Goal: Task Accomplishment & Management: Complete application form

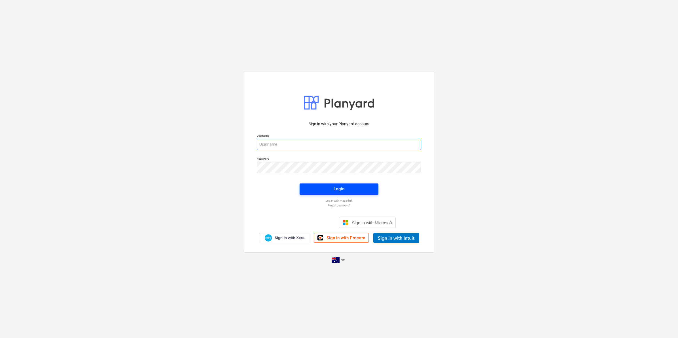
type input "[EMAIL_ADDRESS][DOMAIN_NAME]"
click at [334, 187] on div "Login" at bounding box center [339, 188] width 11 height 7
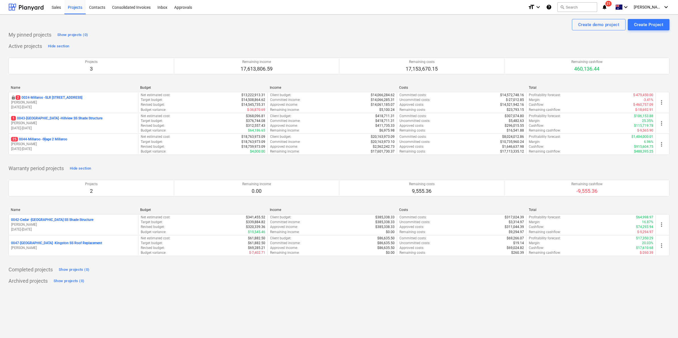
click at [46, 138] on p "25 0044-Millaroo - Stage 2 Millaroo" at bounding box center [39, 139] width 56 height 5
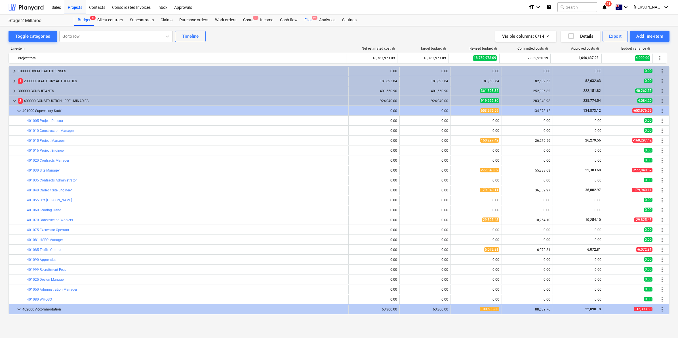
click at [309, 18] on div "Files 9+" at bounding box center [308, 19] width 15 height 11
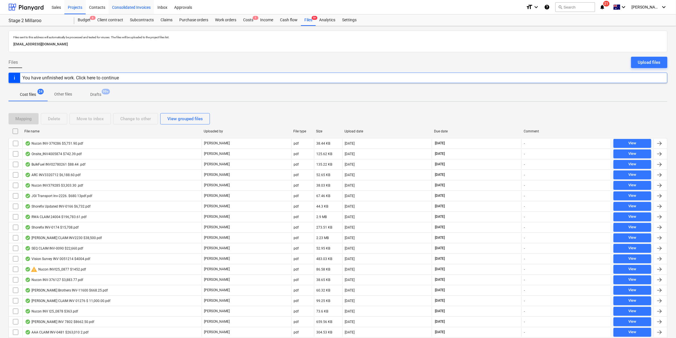
click at [139, 5] on div "Consolidated Invoices" at bounding box center [131, 7] width 45 height 14
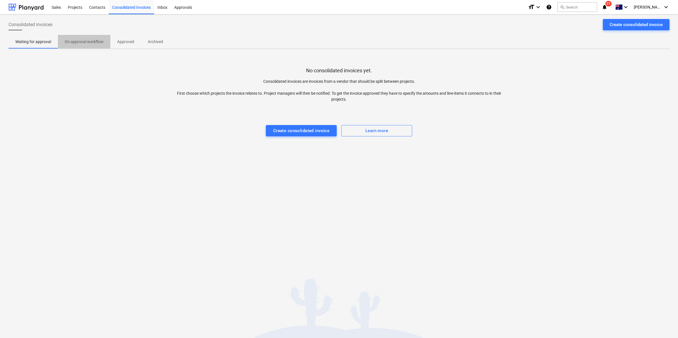
click at [90, 35] on button "On approval workflow" at bounding box center [84, 42] width 52 height 14
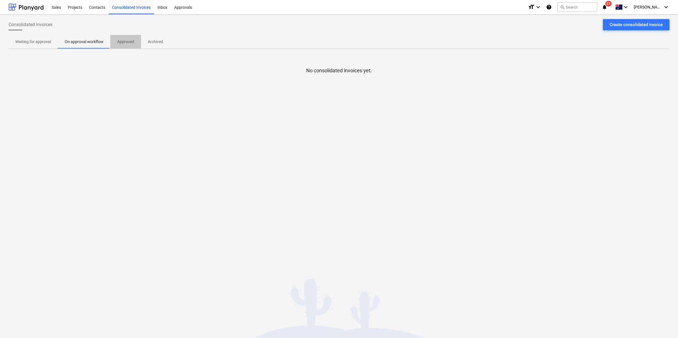
click at [127, 43] on p "Approved" at bounding box center [125, 42] width 17 height 6
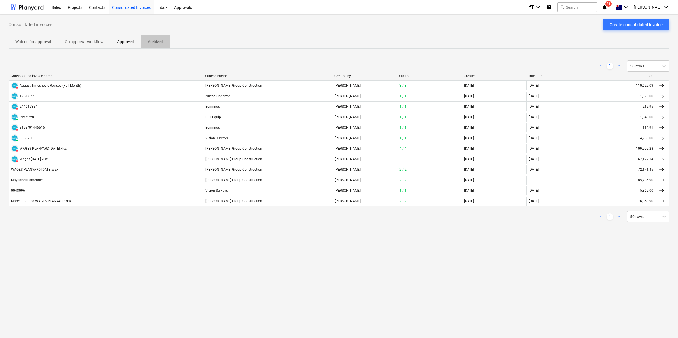
click at [149, 44] on p "Archived" at bounding box center [155, 42] width 15 height 6
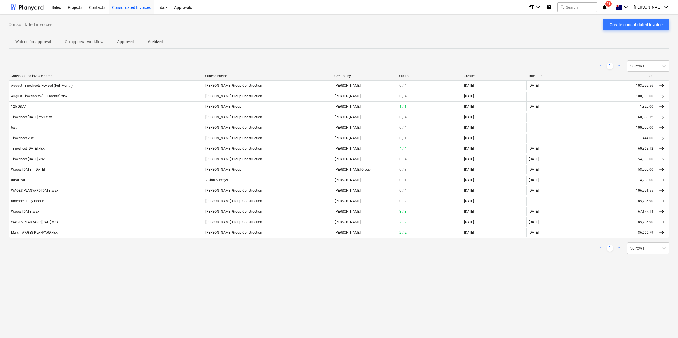
click at [79, 41] on p "On approval workflow" at bounding box center [84, 42] width 39 height 6
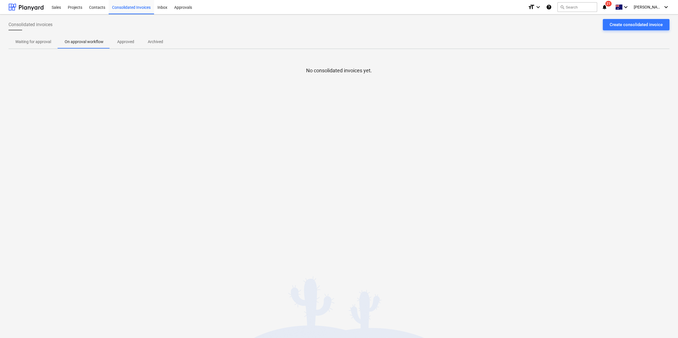
click at [29, 43] on p "Waiting for approval" at bounding box center [33, 42] width 36 height 6
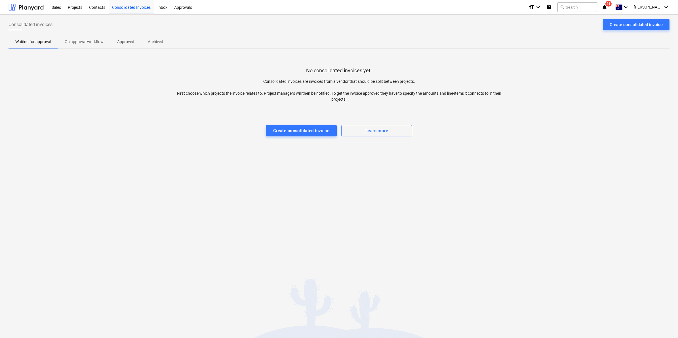
click at [75, 46] on span "On approval workflow" at bounding box center [84, 41] width 52 height 9
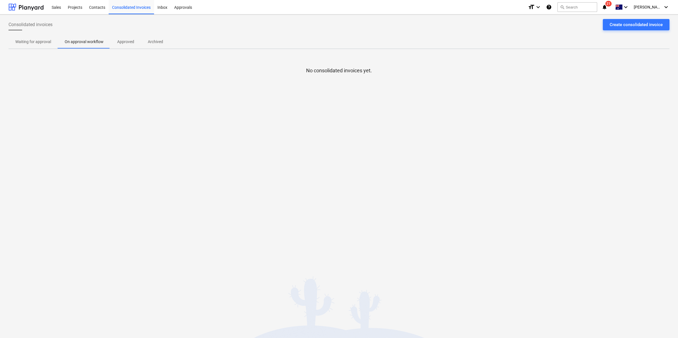
click at [40, 43] on p "Waiting for approval" at bounding box center [33, 42] width 36 height 6
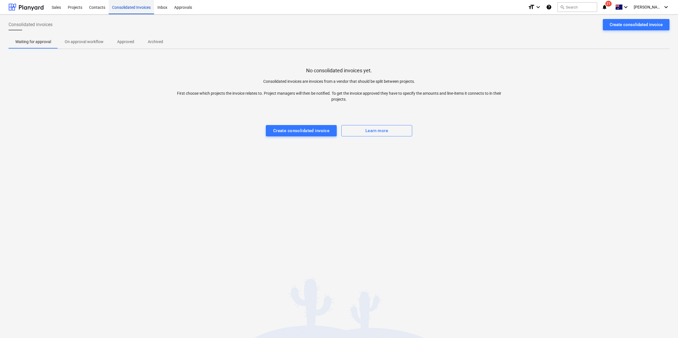
click at [131, 7] on div "Consolidated Invoices" at bounding box center [131, 7] width 45 height 14
click at [85, 36] on button "On approval workflow" at bounding box center [84, 42] width 52 height 14
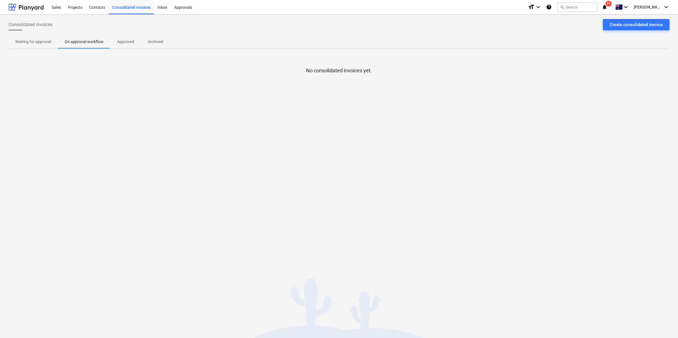
click at [115, 45] on span "Approved" at bounding box center [125, 41] width 31 height 9
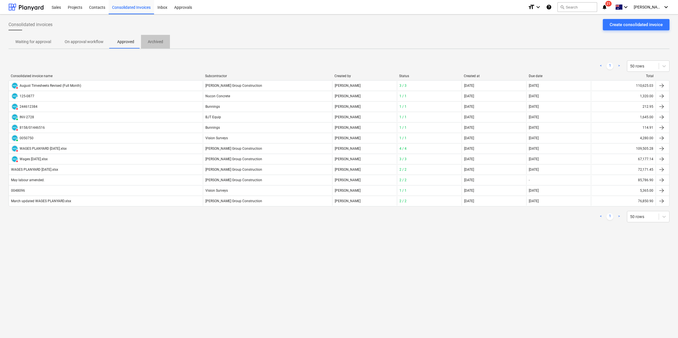
click at [153, 43] on p "Archived" at bounding box center [155, 42] width 15 height 6
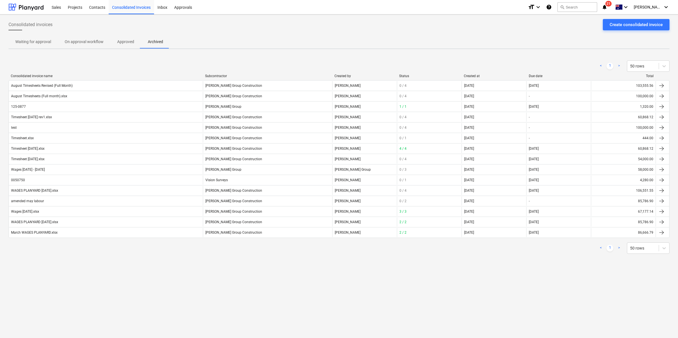
click at [121, 43] on p "Approved" at bounding box center [125, 42] width 17 height 6
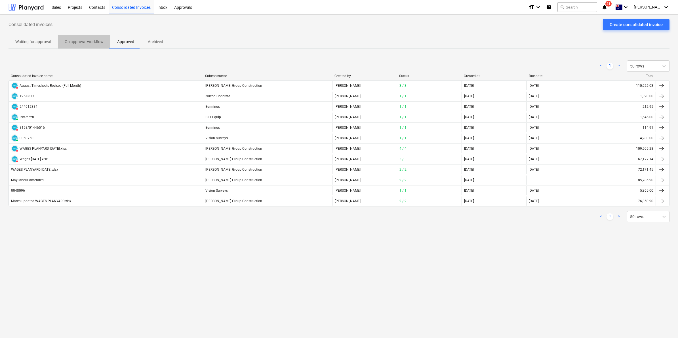
click at [87, 38] on span "On approval workflow" at bounding box center [84, 41] width 52 height 9
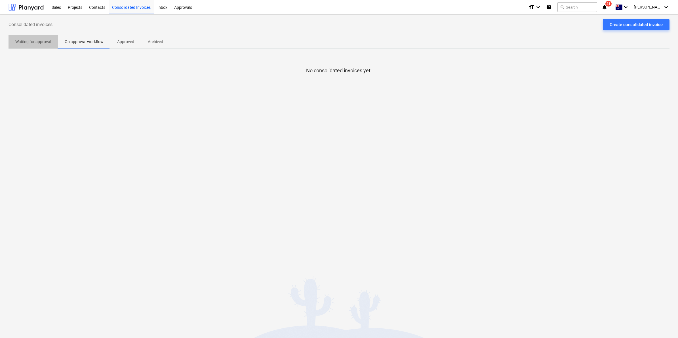
click at [36, 39] on p "Waiting for approval" at bounding box center [33, 42] width 36 height 6
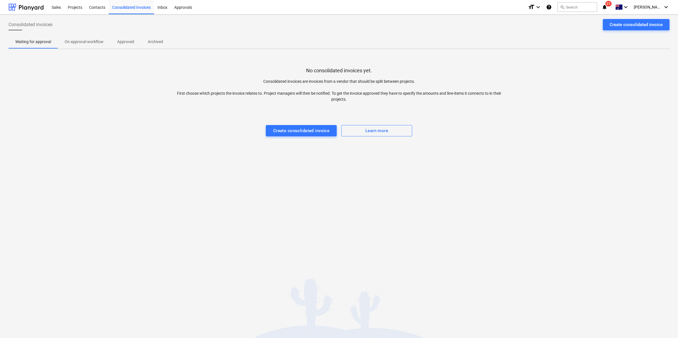
click at [94, 40] on p "On approval workflow" at bounding box center [84, 42] width 39 height 6
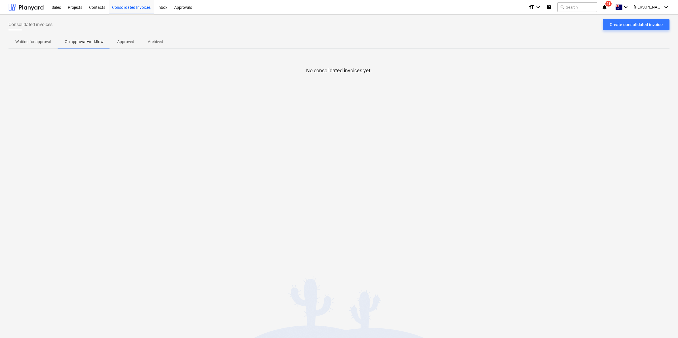
click at [128, 39] on p "Approved" at bounding box center [125, 42] width 17 height 6
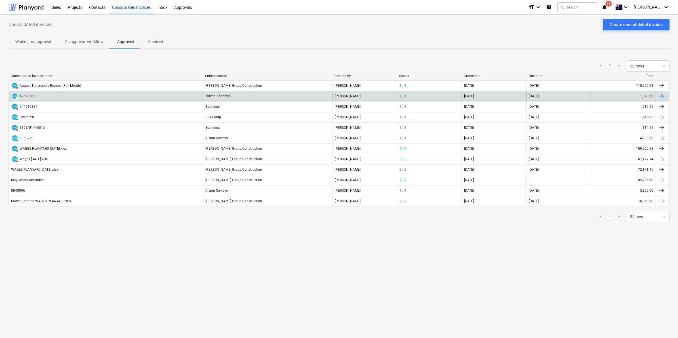
click at [52, 94] on div "DRAFT 125-0877" at bounding box center [106, 96] width 194 height 9
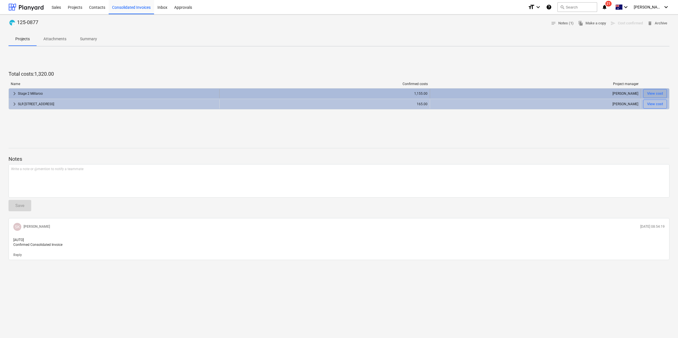
click at [652, 93] on div "View cost" at bounding box center [655, 93] width 16 height 7
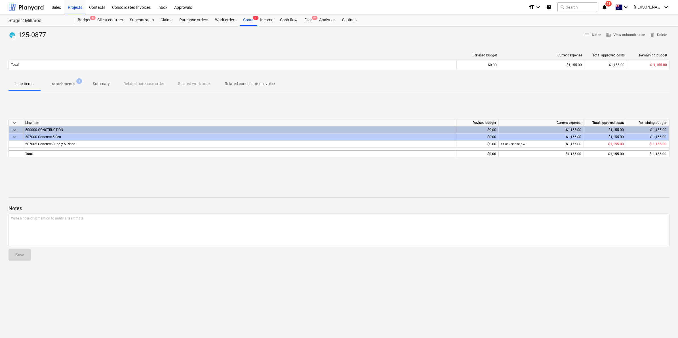
click at [70, 84] on p "Attachments" at bounding box center [63, 84] width 23 height 6
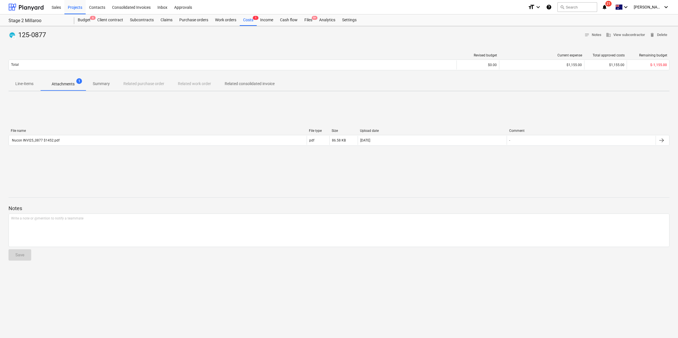
click at [24, 86] on p "Line-items" at bounding box center [24, 84] width 18 height 6
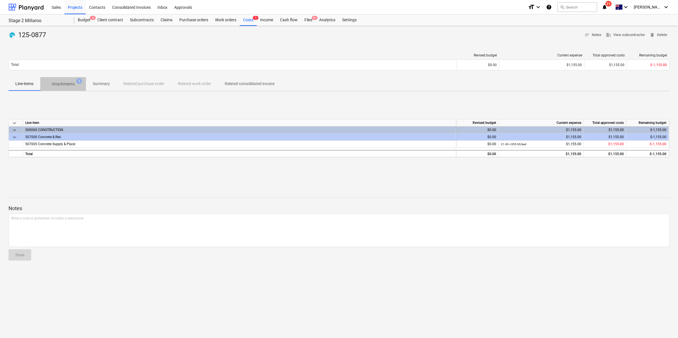
click at [66, 85] on p "Attachments" at bounding box center [63, 84] width 23 height 6
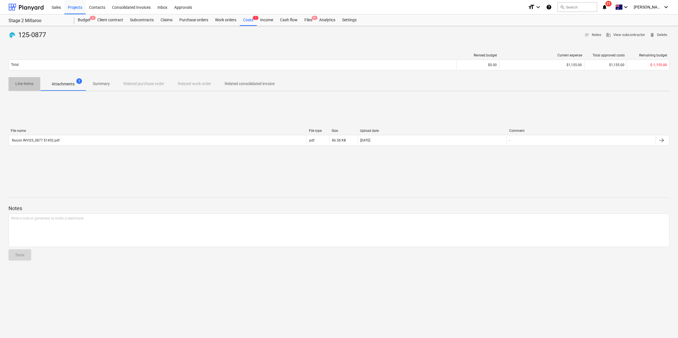
click at [36, 85] on span "Line-items" at bounding box center [25, 83] width 32 height 9
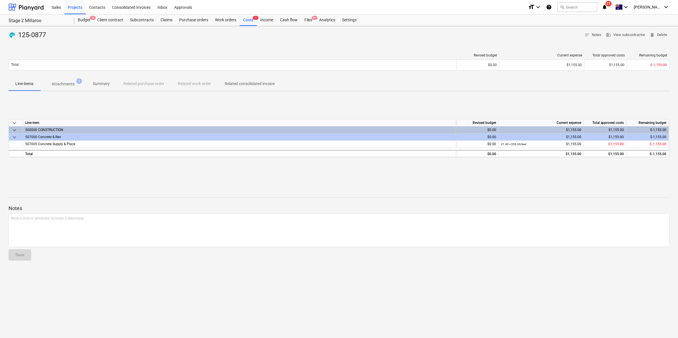
click at [66, 83] on p "Attachments" at bounding box center [63, 84] width 23 height 6
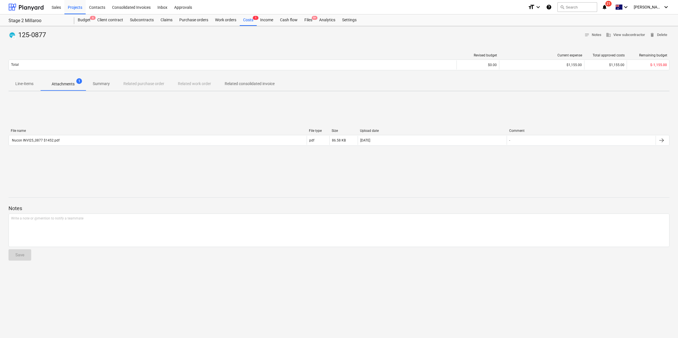
click at [24, 85] on p "Line-items" at bounding box center [24, 84] width 18 height 6
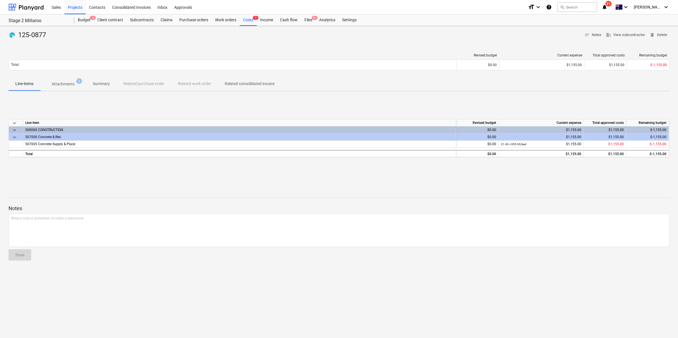
click at [66, 84] on p "Attachments" at bounding box center [63, 84] width 23 height 6
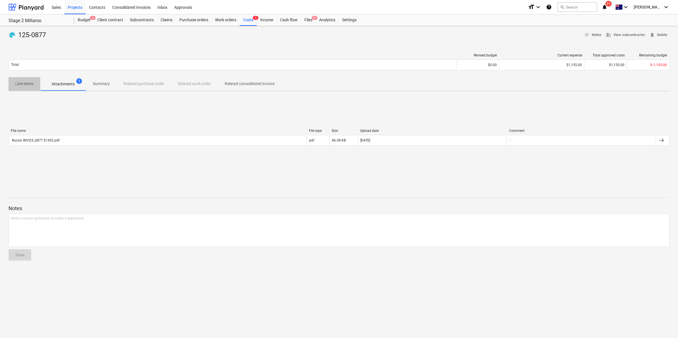
click at [28, 84] on p "Line-items" at bounding box center [24, 84] width 18 height 6
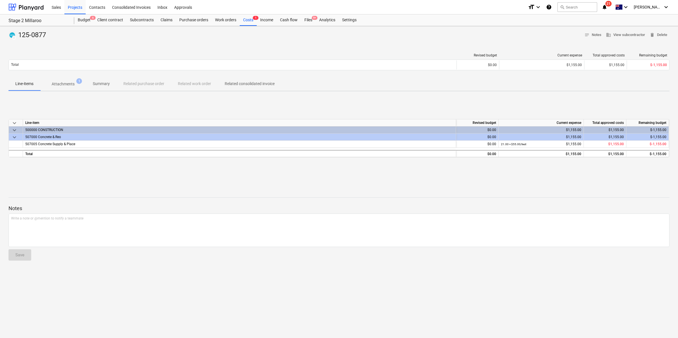
click at [57, 84] on p "Attachments" at bounding box center [63, 84] width 23 height 6
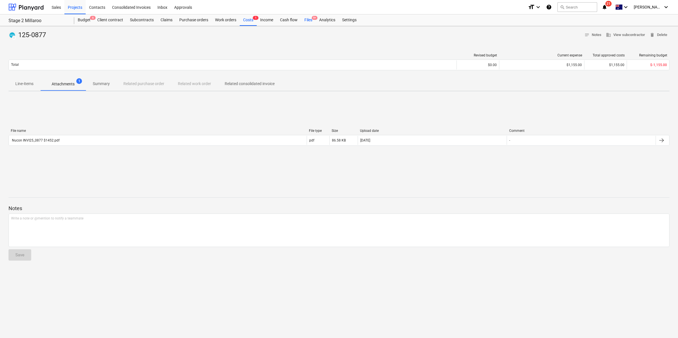
click at [308, 20] on div "Files 9+" at bounding box center [308, 19] width 15 height 11
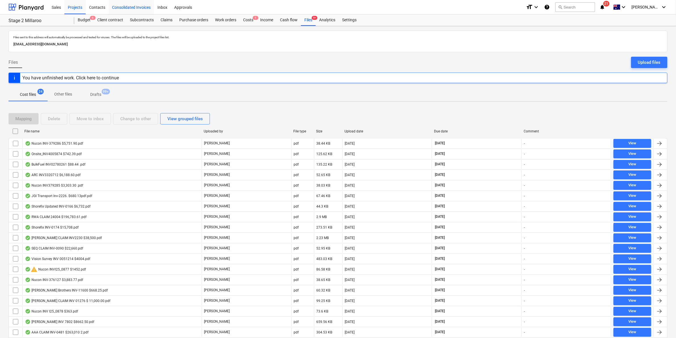
click at [135, 7] on div "Consolidated Invoices" at bounding box center [131, 7] width 45 height 14
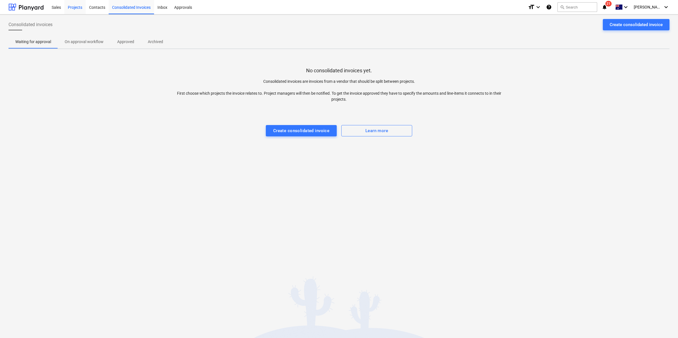
click at [68, 7] on div "Projects" at bounding box center [74, 7] width 21 height 14
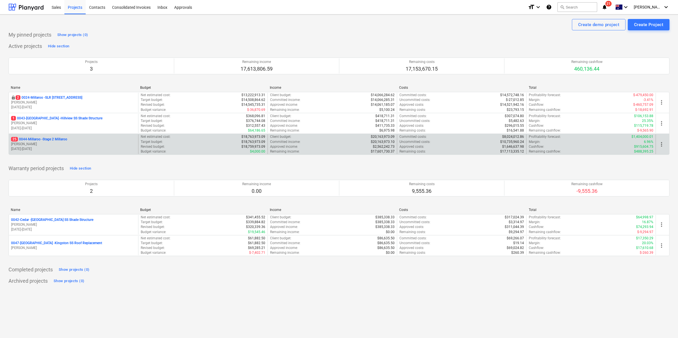
click at [62, 138] on p "25 0044-Millaroo - Stage 2 Millaroo" at bounding box center [39, 139] width 56 height 5
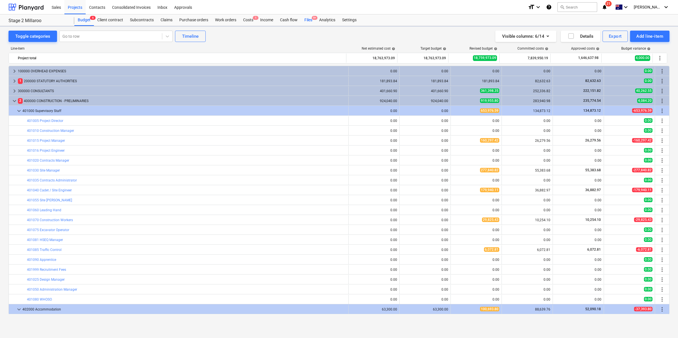
click at [312, 19] on span "9+" at bounding box center [315, 18] width 6 height 4
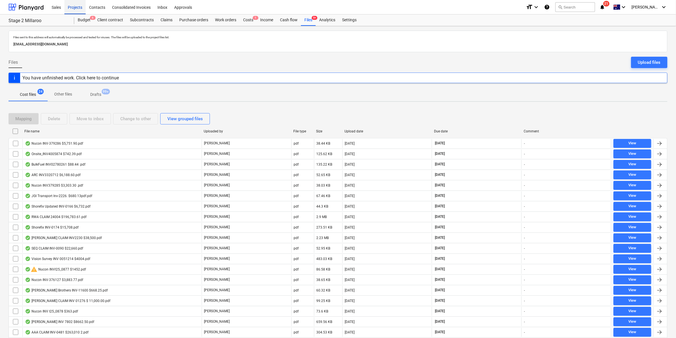
click at [74, 5] on div "Projects" at bounding box center [74, 7] width 21 height 14
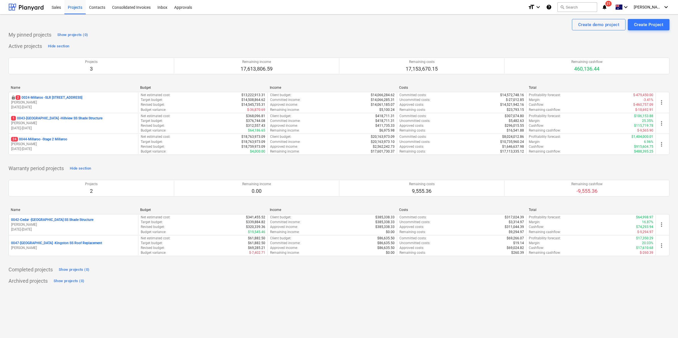
click at [49, 96] on p "2 0024-Millaroo - SLR 2 Millaroo Drive" at bounding box center [49, 97] width 67 height 5
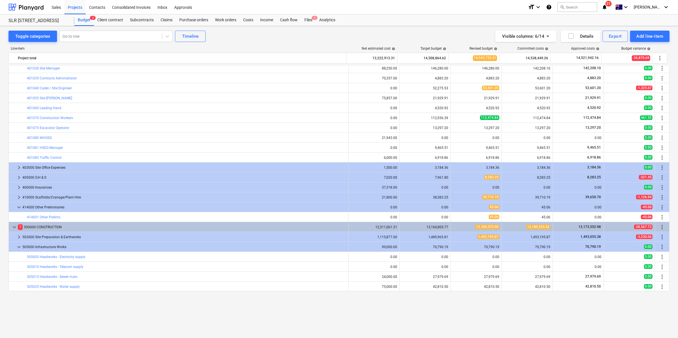
scroll to position [47, 0]
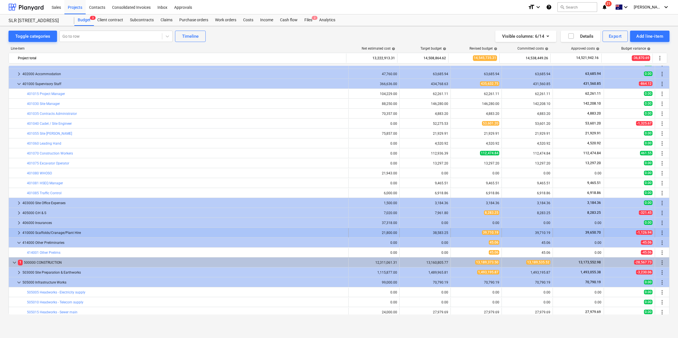
click at [31, 231] on div "410000 Scaffolds/Cranage/Plant Hire" at bounding box center [184, 232] width 324 height 9
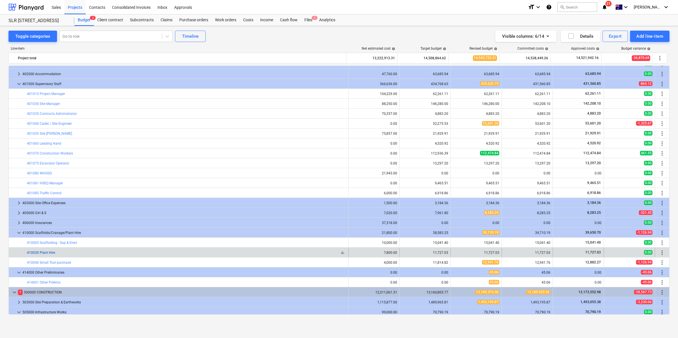
click at [50, 252] on link "410030 Plant Hire" at bounding box center [41, 253] width 28 height 4
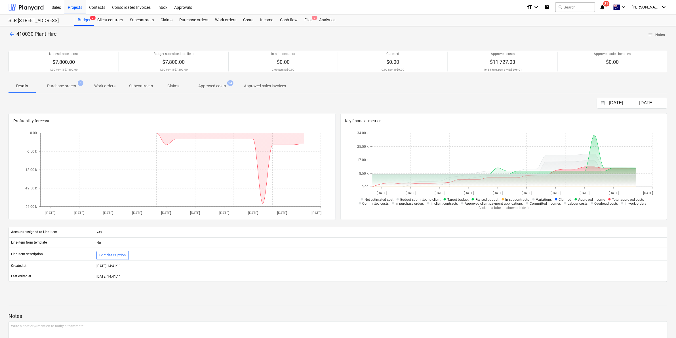
click at [14, 32] on span "arrow_back" at bounding box center [12, 34] width 7 height 7
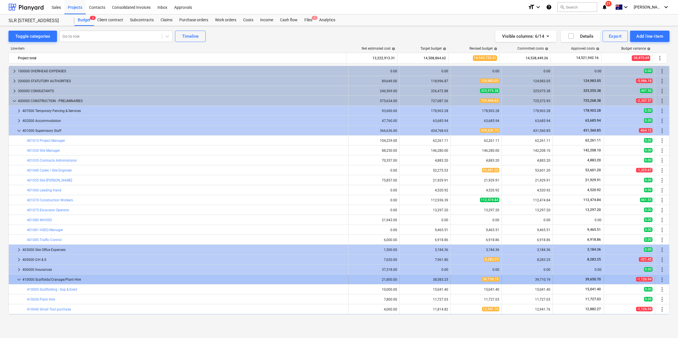
scroll to position [47, 0]
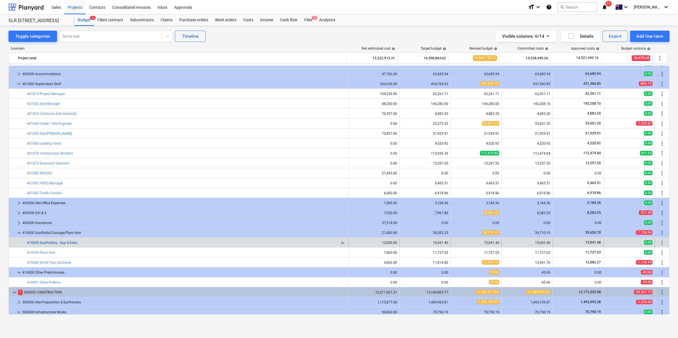
click at [49, 242] on link "410005 Scaffolding - Sup & Erect" at bounding box center [52, 243] width 50 height 4
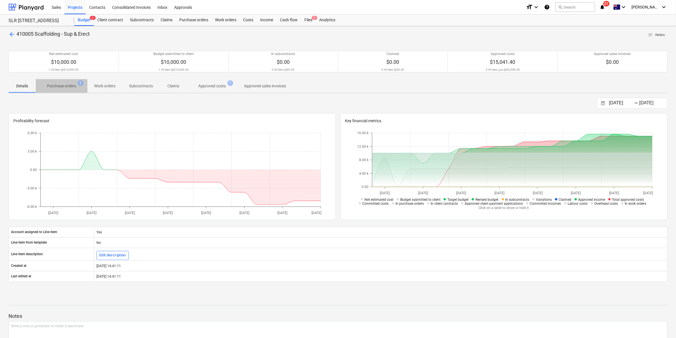
click at [72, 83] on p "Purchase orders" at bounding box center [61, 86] width 29 height 6
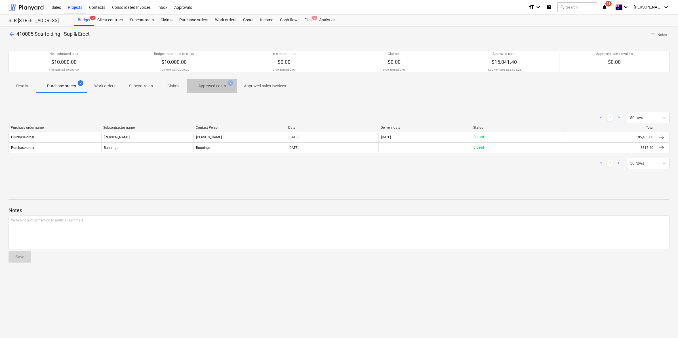
click at [209, 84] on p "Approved costs" at bounding box center [212, 86] width 28 height 6
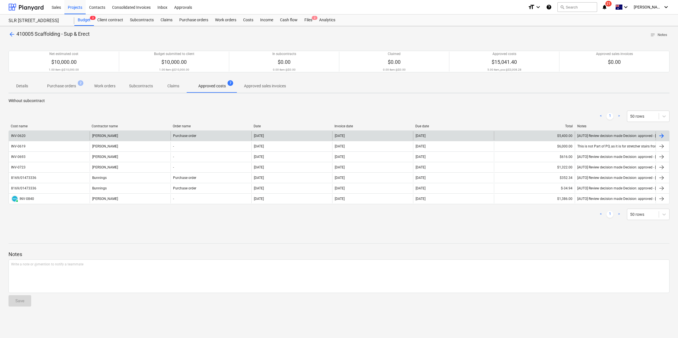
click at [125, 137] on div "Max Saffolds" at bounding box center [130, 135] width 81 height 9
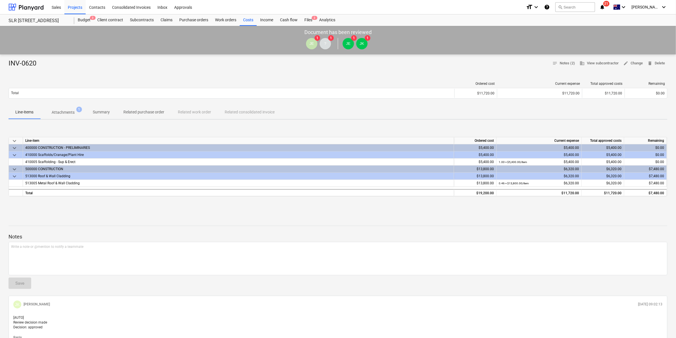
click at [61, 115] on p "Attachments" at bounding box center [63, 113] width 23 height 6
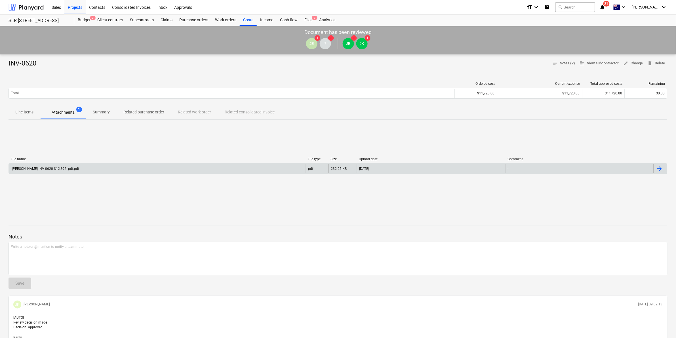
click at [78, 169] on div "Jabiru Scaffolds INV-0620 $12,892. pdf.pdf" at bounding box center [157, 168] width 297 height 9
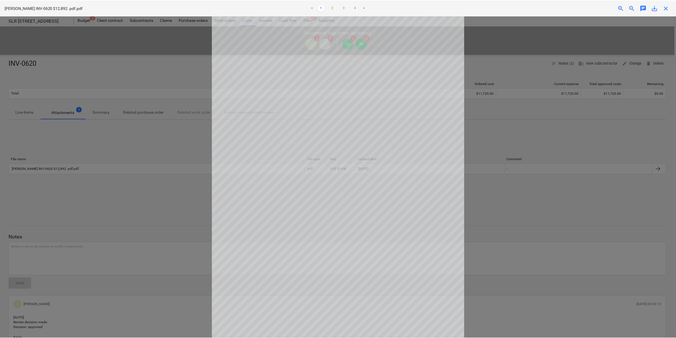
scroll to position [37, 0]
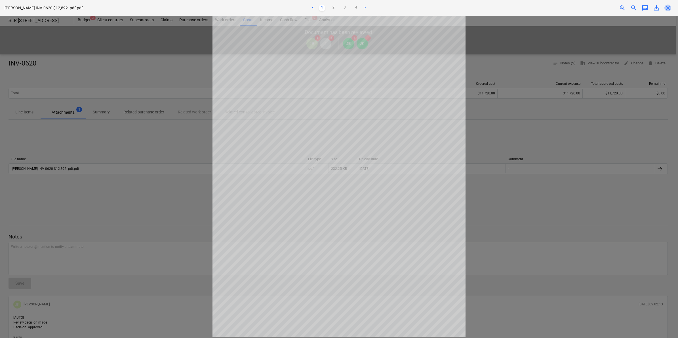
click at [667, 7] on span "close" at bounding box center [667, 8] width 7 height 7
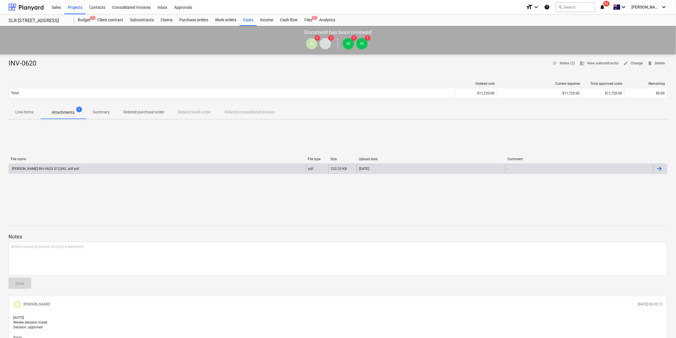
click at [70, 164] on div "Jabiru Scaffolds INV-0620 $12,892. pdf.pdf" at bounding box center [157, 168] width 297 height 9
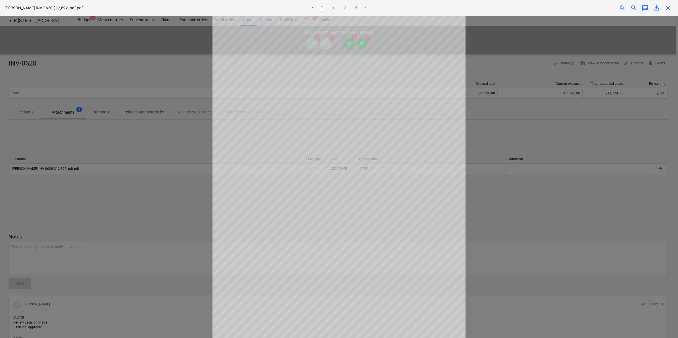
click at [655, 7] on span "save_alt" at bounding box center [656, 8] width 7 height 7
click at [125, 57] on div at bounding box center [339, 177] width 678 height 322
click at [158, 80] on div at bounding box center [339, 177] width 678 height 322
click at [669, 11] on div "Jabiru Scaffolds INV-0620 $12,892. pdf.pdf < 1 2 3 4 > zoom_in zoom_out chat 0 …" at bounding box center [339, 8] width 678 height 16
click at [666, 5] on span "close" at bounding box center [667, 8] width 7 height 7
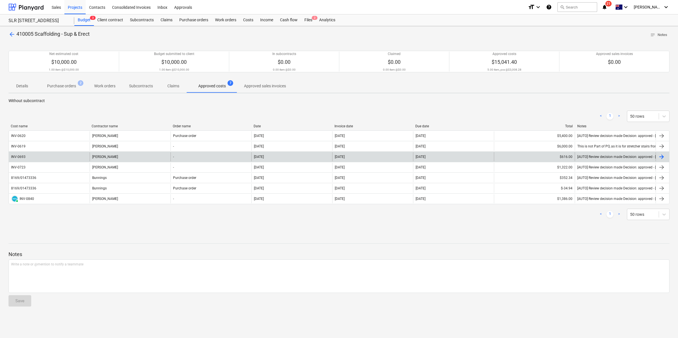
click at [69, 155] on div "INV-0693" at bounding box center [49, 156] width 81 height 9
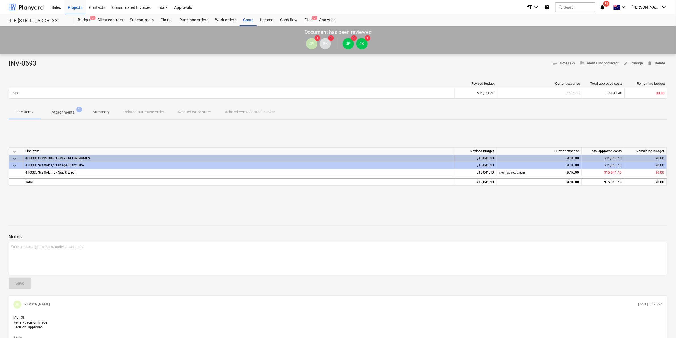
click at [67, 108] on span "Attachments 1" at bounding box center [63, 112] width 46 height 10
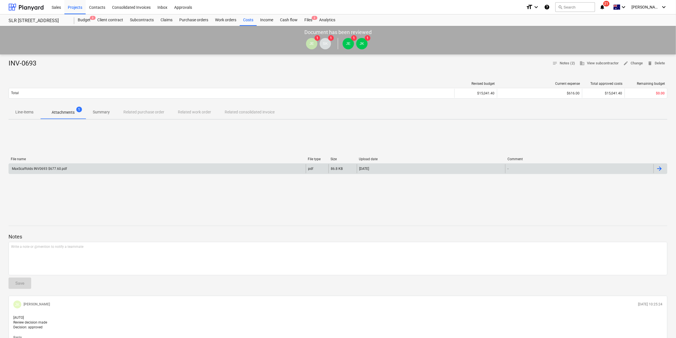
click at [70, 167] on div "MaxScaffolds INV0693 $677.60.pdf" at bounding box center [157, 168] width 297 height 9
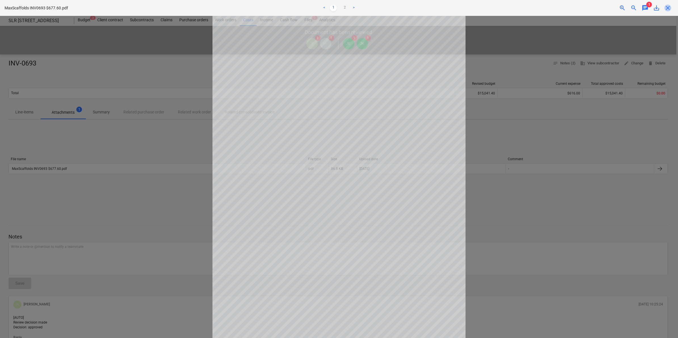
click at [668, 7] on span "close" at bounding box center [667, 8] width 7 height 7
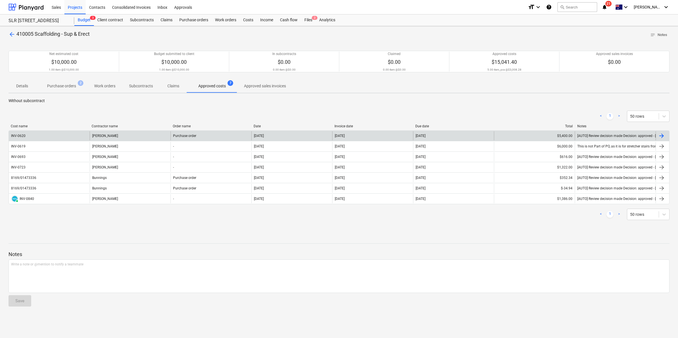
click at [124, 137] on div "Max Saffolds" at bounding box center [130, 135] width 81 height 9
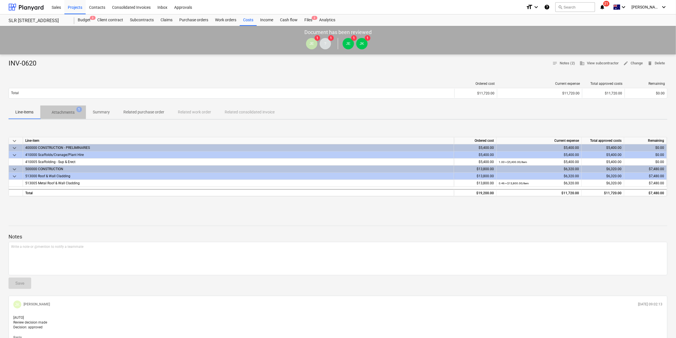
click at [70, 113] on p "Attachments" at bounding box center [63, 113] width 23 height 6
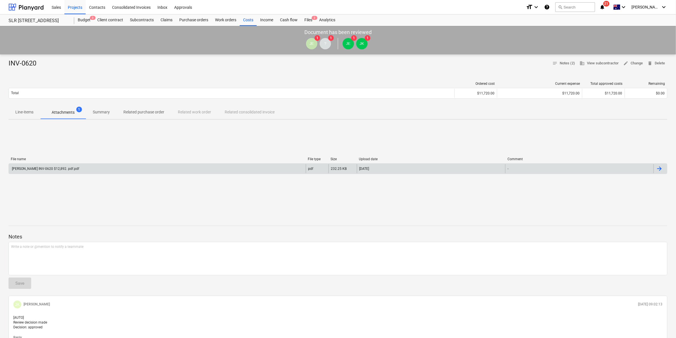
click at [75, 167] on div "Jabiru Scaffolds INV-0620 $12,892. pdf.pdf" at bounding box center [45, 169] width 68 height 4
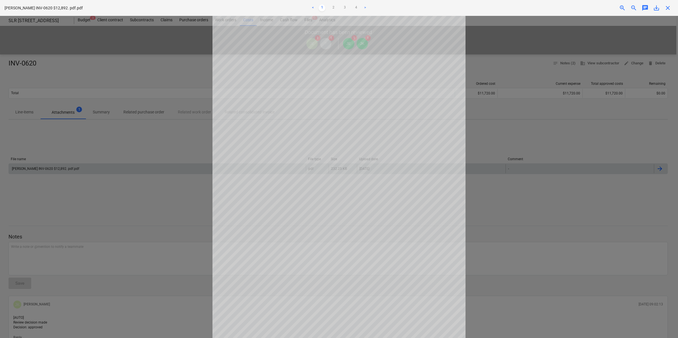
click at [666, 9] on span "close" at bounding box center [667, 8] width 7 height 7
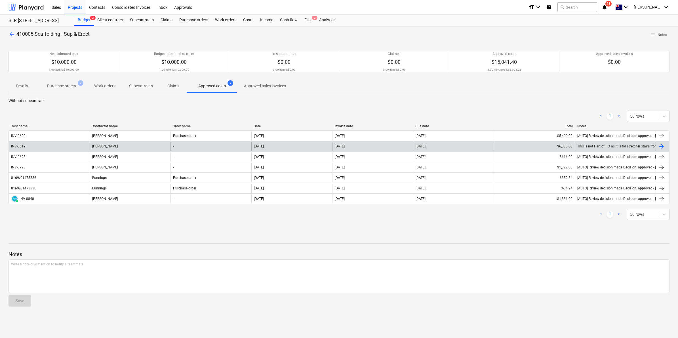
click at [58, 150] on div "INV-0619" at bounding box center [49, 146] width 81 height 9
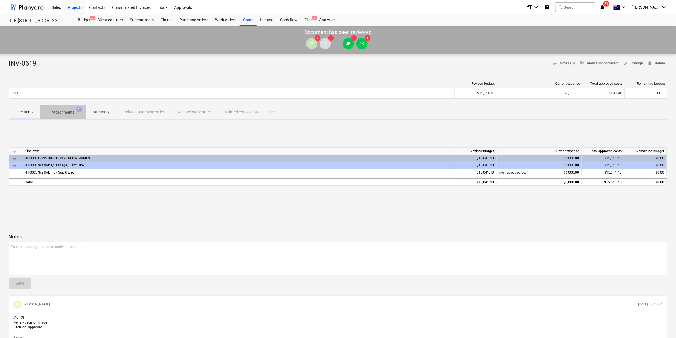
click at [66, 112] on p "Attachments" at bounding box center [63, 113] width 23 height 6
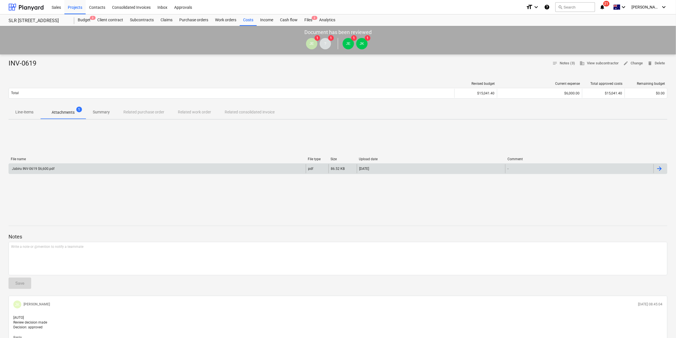
click at [59, 165] on div "Jabiru INV-0619 $6,600.pdf" at bounding box center [157, 168] width 297 height 9
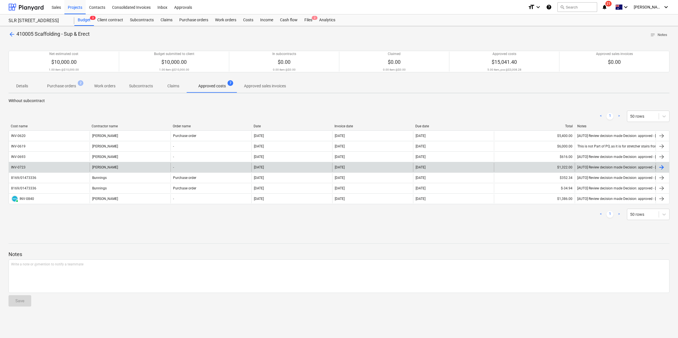
click at [55, 169] on div "INV-0723" at bounding box center [49, 167] width 81 height 9
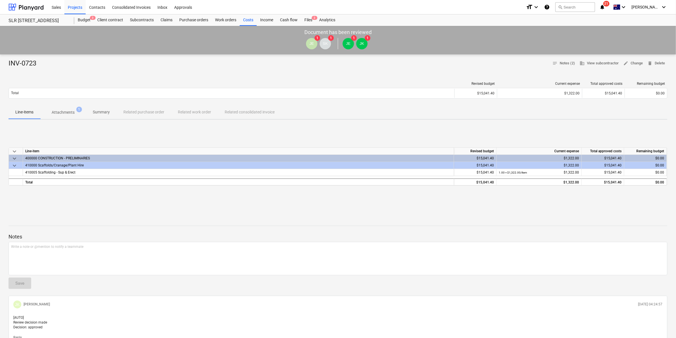
click at [73, 111] on p "Attachments" at bounding box center [63, 113] width 23 height 6
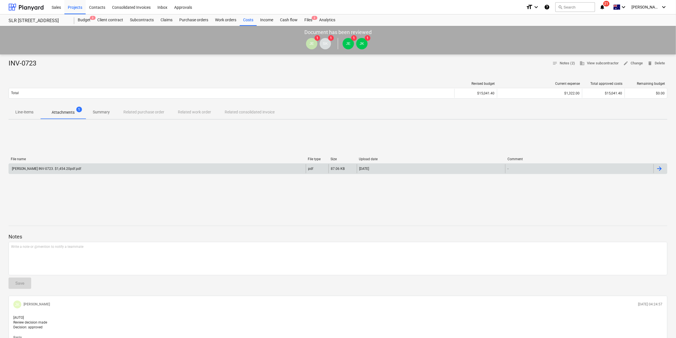
click at [49, 163] on div "Max Scaffold INV-0723. $1,454.20pdf.pdf pdf 87.06 KB 29.03.2025 -" at bounding box center [338, 168] width 659 height 11
click at [73, 167] on div "Max Scaffold INV-0723. $1,454.20pdf.pdf" at bounding box center [46, 169] width 70 height 4
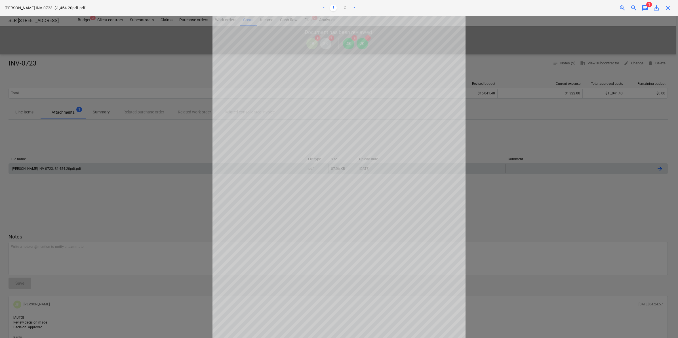
click at [664, 9] on div "close" at bounding box center [667, 8] width 11 height 7
click at [667, 7] on span "close" at bounding box center [667, 8] width 7 height 7
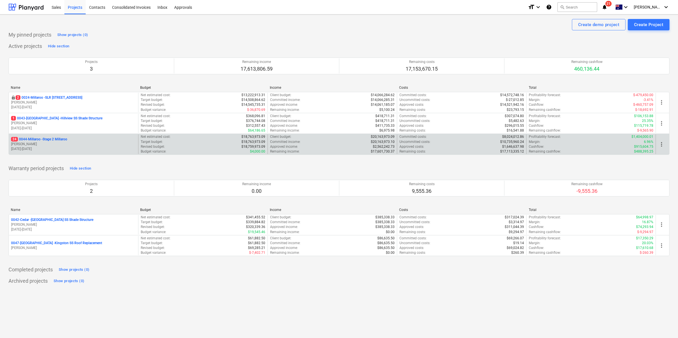
click at [43, 138] on p "24 0044-Millaroo - Stage 2 Millaroo" at bounding box center [39, 139] width 56 height 5
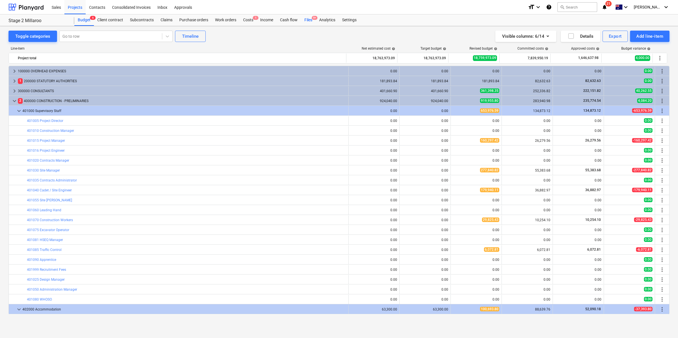
click at [312, 19] on span "9+" at bounding box center [315, 18] width 6 height 4
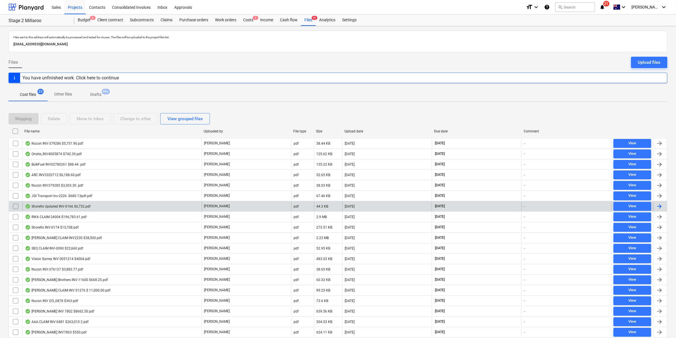
click at [74, 208] on div "Shorefix Updated INV-0166 $6,732.pdf" at bounding box center [58, 206] width 66 height 5
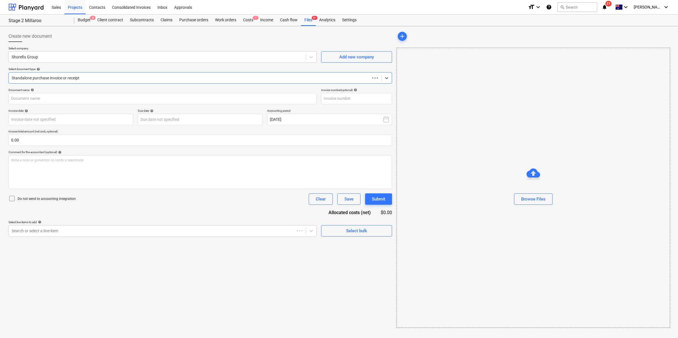
type input "INV-0166"
type input "23 Sep 2025"
type input "30 Sep 2025"
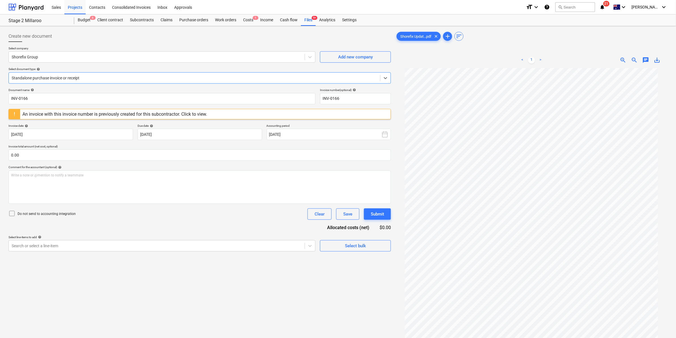
click at [116, 77] on div at bounding box center [195, 78] width 366 height 6
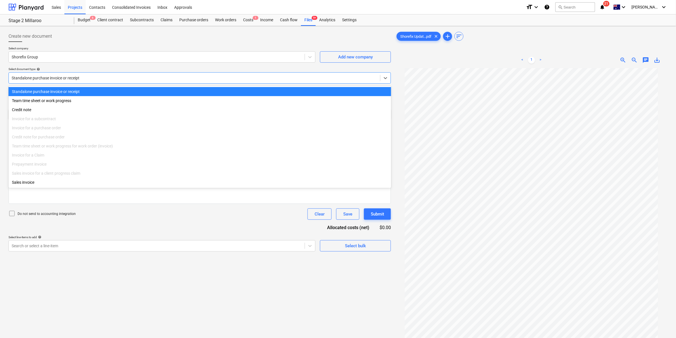
click at [94, 87] on div "Standalone purchase invoice or receipt" at bounding box center [200, 91] width 383 height 9
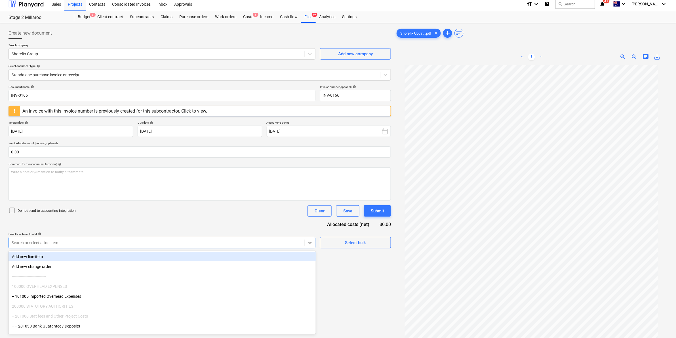
click at [82, 249] on div "Create new document Select company Shorefix Group Add new company Select docume…" at bounding box center [199, 207] width 387 height 364
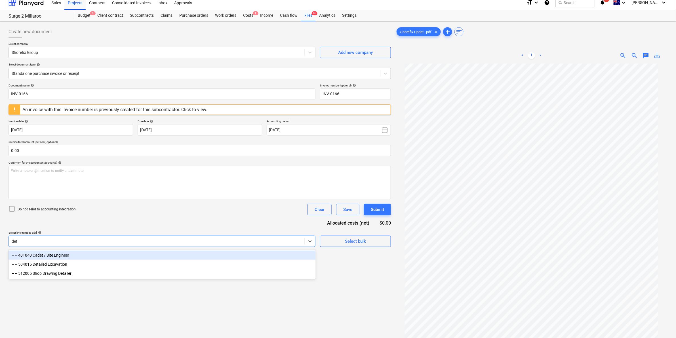
type input "deta"
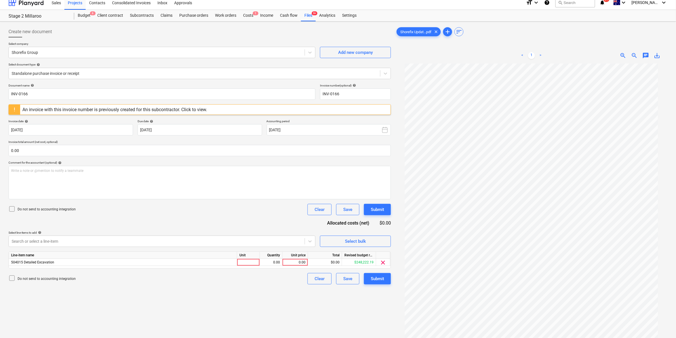
click at [142, 209] on div "Do not send to accounting integration Clear Save Submit" at bounding box center [200, 209] width 382 height 11
click at [253, 260] on div at bounding box center [248, 262] width 23 height 7
type input "item"
type input "6120"
click at [46, 173] on p "Write a note or @mention to notify a teammate ﻿" at bounding box center [199, 171] width 377 height 5
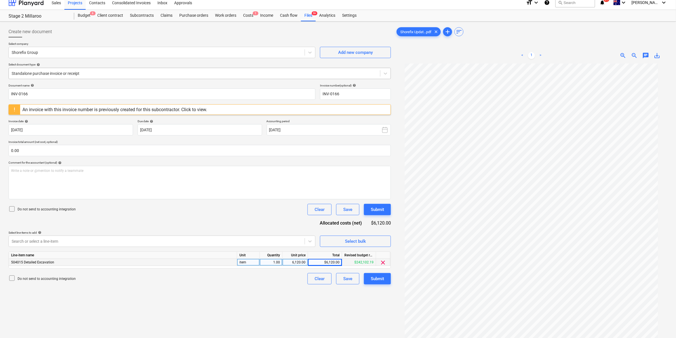
click at [96, 75] on div at bounding box center [195, 74] width 366 height 6
click at [79, 63] on div "Select document type help" at bounding box center [200, 65] width 382 height 4
click at [374, 279] on div "Submit" at bounding box center [377, 278] width 13 height 7
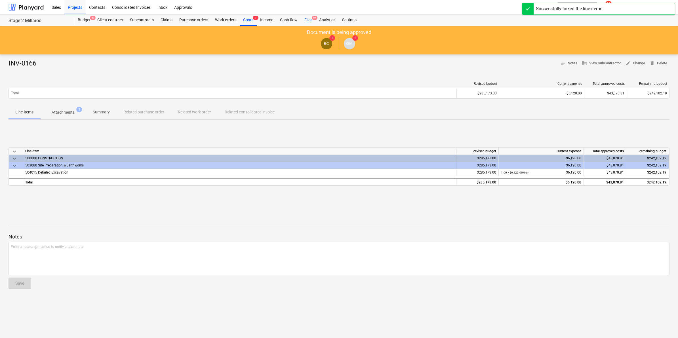
click at [311, 19] on div "Files 9+" at bounding box center [308, 19] width 15 height 11
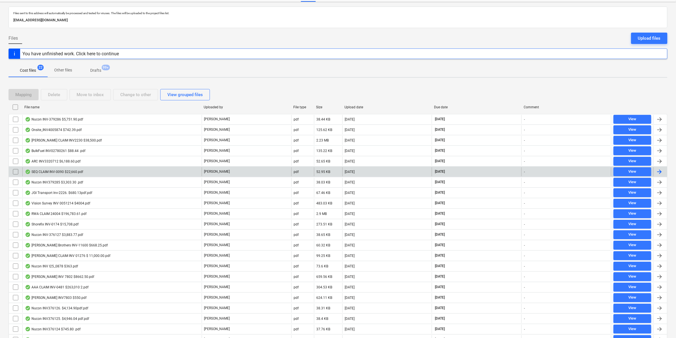
scroll to position [53, 0]
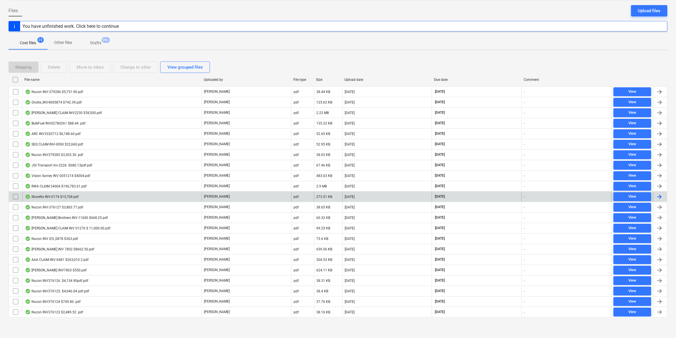
click at [63, 195] on div "Shorefix INV-0174 $15,708.pdf" at bounding box center [52, 197] width 54 height 5
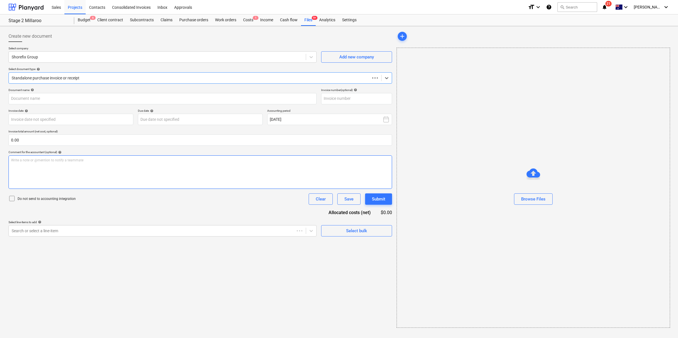
type input "INV-0174"
type input "25 Sep 2025"
type input "25 Oct 2025"
click at [656, 60] on span "save_alt" at bounding box center [657, 60] width 7 height 7
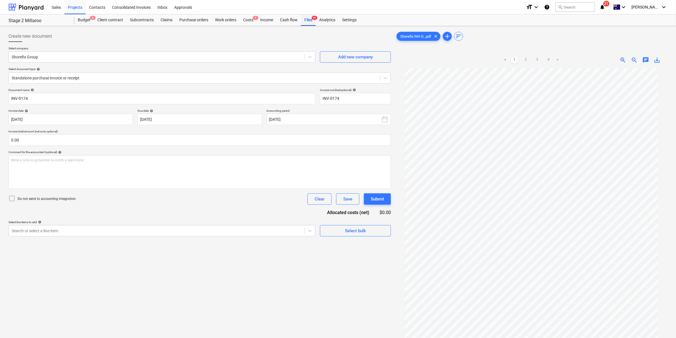
click at [306, 21] on div "Files 9+" at bounding box center [308, 19] width 15 height 11
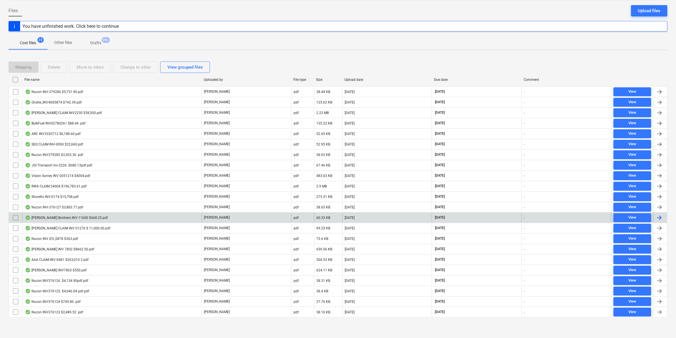
scroll to position [53, 0]
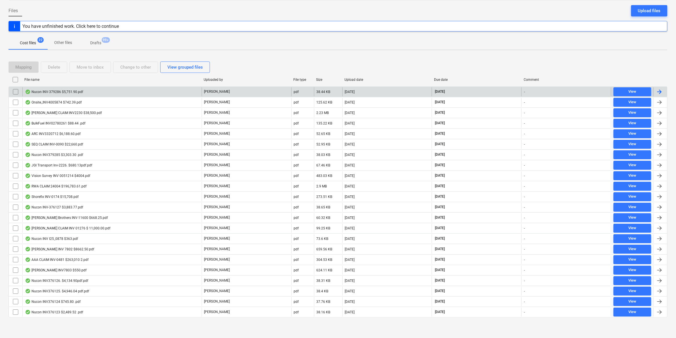
click at [92, 91] on div "Nucon INV-379286 $5,751.90.pdf" at bounding box center [111, 91] width 179 height 9
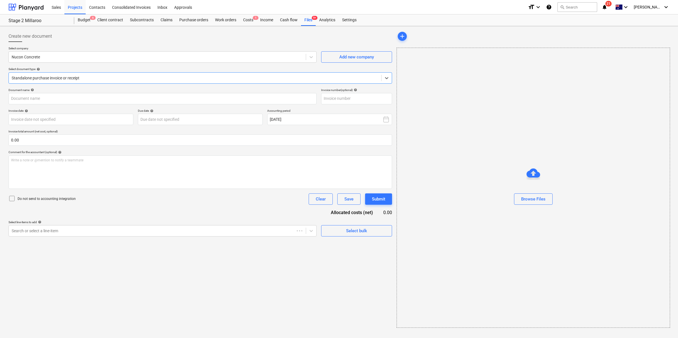
type input "379286"
type input "22 Sep 2025"
type input "30 Oct 2025"
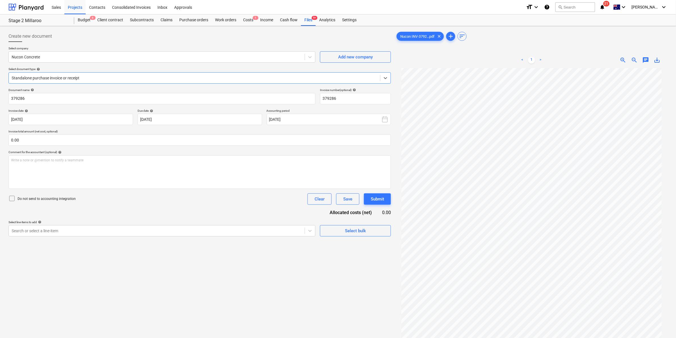
click at [110, 77] on div at bounding box center [195, 78] width 366 height 6
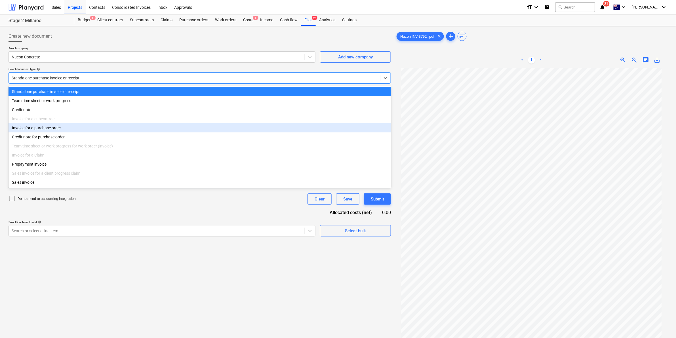
click at [47, 132] on div "Invoice for a purchase order" at bounding box center [200, 127] width 383 height 9
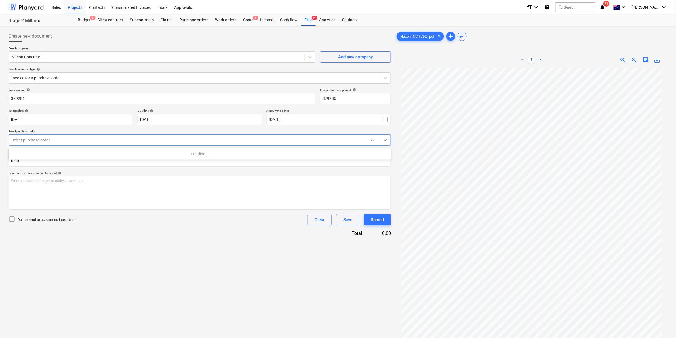
click at [50, 145] on div "Select purchase order" at bounding box center [200, 139] width 382 height 11
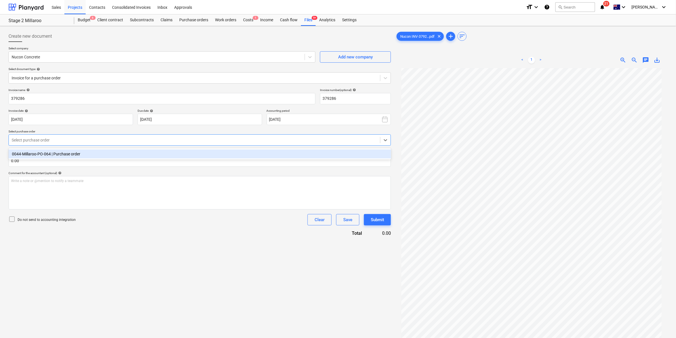
click at [71, 151] on div "0044-Millaroo-PO-064 | Purchase order" at bounding box center [200, 154] width 383 height 9
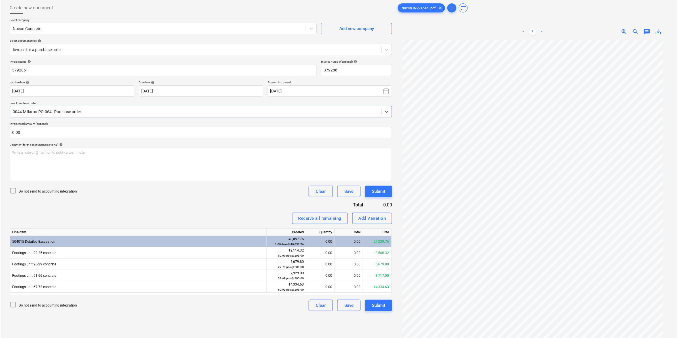
scroll to position [57, 0]
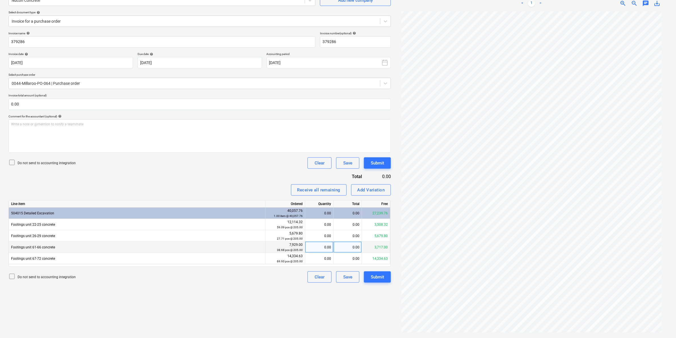
click at [350, 245] on div "0.00" at bounding box center [348, 247] width 28 height 11
type input "3717"
click at [257, 175] on div "Invoice name help 379286 Invoice number (optional) help 379286 Invoice date hel…" at bounding box center [200, 156] width 382 height 251
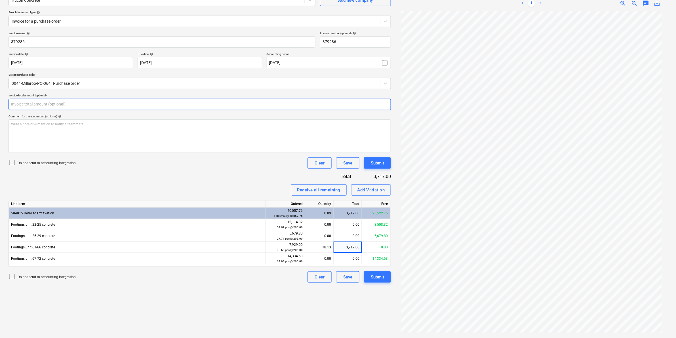
click at [61, 103] on input "text" at bounding box center [200, 104] width 382 height 11
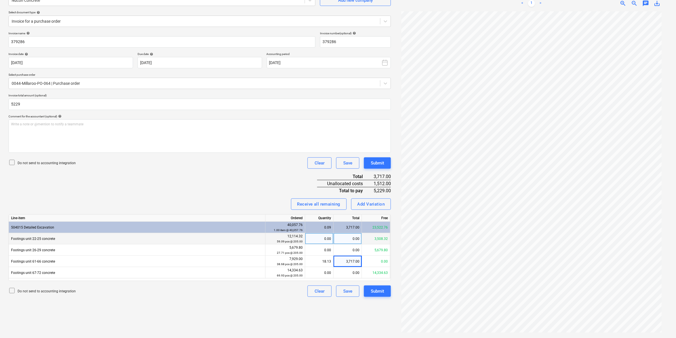
type input "5,229.00"
click at [352, 237] on div "0.00" at bounding box center [348, 238] width 28 height 11
type input "1512"
click at [247, 174] on div "Invoice name help 379286 Invoice number (optional) help 379286 Invoice date hel…" at bounding box center [200, 164] width 382 height 266
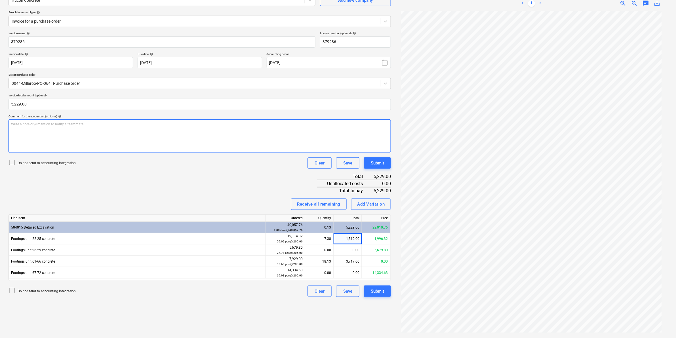
click at [84, 133] on div "Write a note or @mention to notify a teammate ﻿" at bounding box center [200, 135] width 382 height 33
click at [324, 237] on div "7.38" at bounding box center [320, 238] width 24 height 11
type input "0"
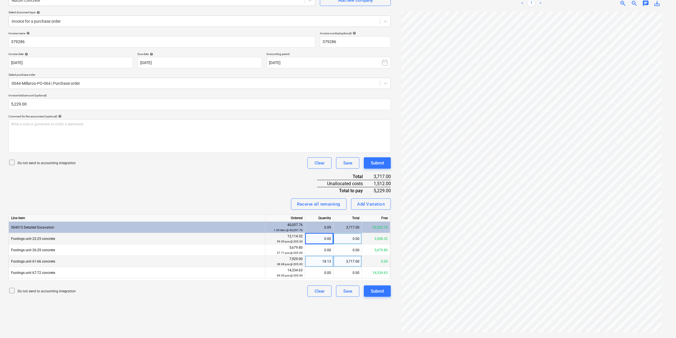
click at [355, 257] on div "3,717.00" at bounding box center [348, 261] width 28 height 11
click at [240, 180] on div "Invoice name help 379286 Invoice number (optional) help 379286 Invoice date hel…" at bounding box center [200, 164] width 382 height 266
click at [374, 205] on div "Add Variation" at bounding box center [371, 204] width 28 height 7
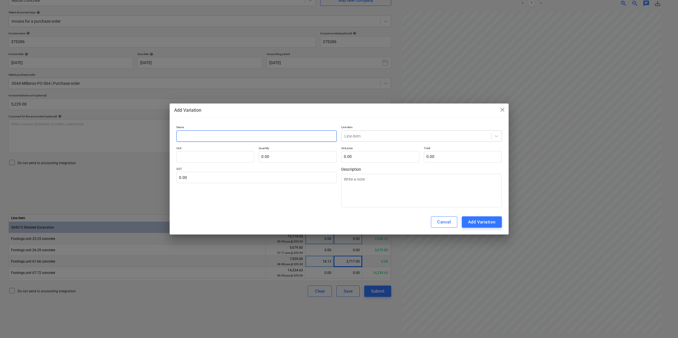
click at [212, 130] on input "text" at bounding box center [256, 135] width 161 height 11
type input "F"
type textarea "x"
type input "Fo"
type textarea "x"
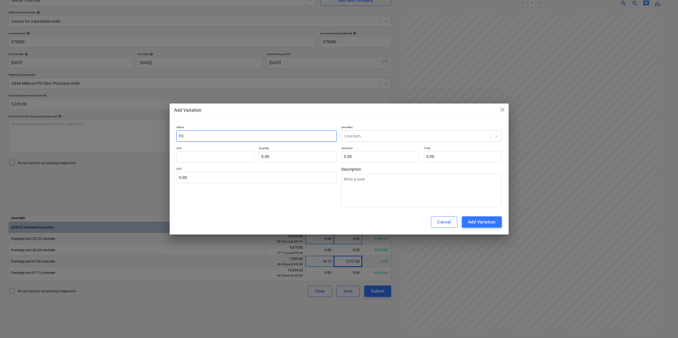
type input "Foo"
type textarea "x"
type input "Foot"
type textarea "x"
type input "Footi"
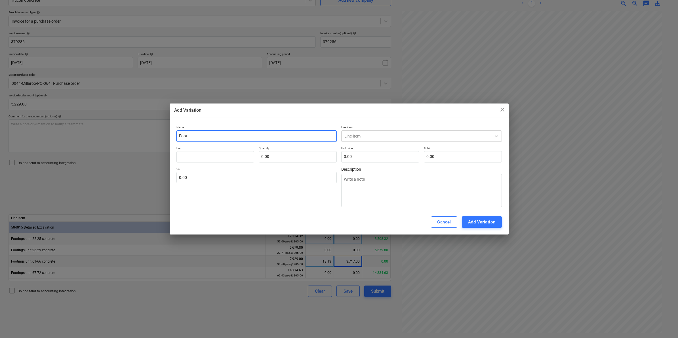
type textarea "x"
type input "Footin"
type textarea "x"
type input "Footing"
type textarea "x"
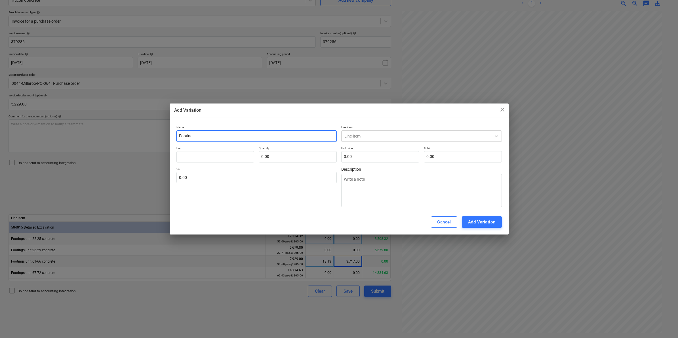
type input "Footings"
type textarea "x"
type input "Footings"
type textarea "x"
type input "Footings u"
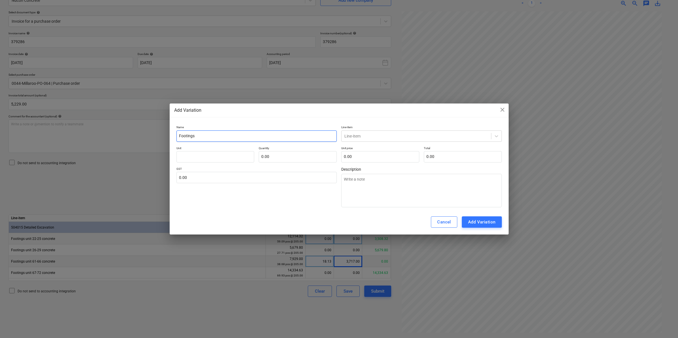
type textarea "x"
type input "Footings un"
type textarea "x"
type input "Footings uni"
type textarea "x"
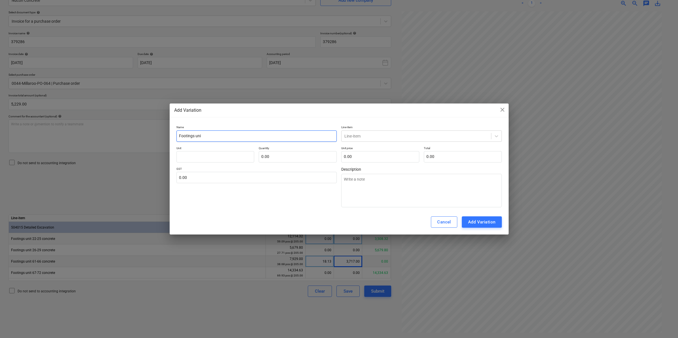
type input "Footings unit"
type textarea "x"
type input "Footings unit"
type textarea "x"
type input "Footings unit 6"
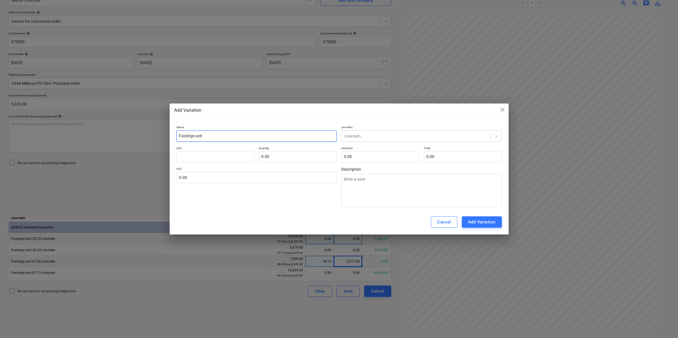
type textarea "x"
type input "Footings unit 61"
type textarea "x"
type input "Footings unit 61-"
type textarea "x"
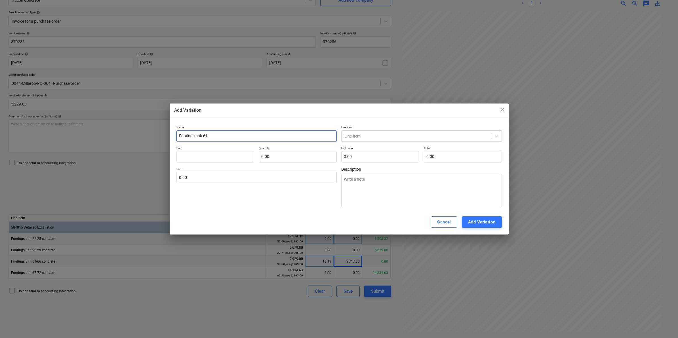
type input "Footings unit 61-6"
type textarea "x"
type input "Footings unit 61-66"
type textarea "x"
type input "Footings unit 61-66"
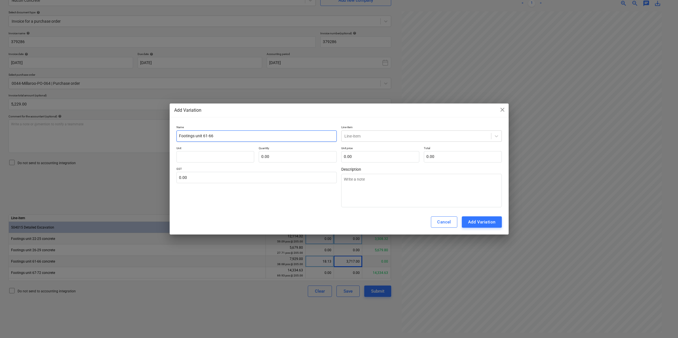
type textarea "x"
type input "Footings unit 61-66 e"
type textarea "x"
type input "Footings unit 61-66 ex"
type textarea "x"
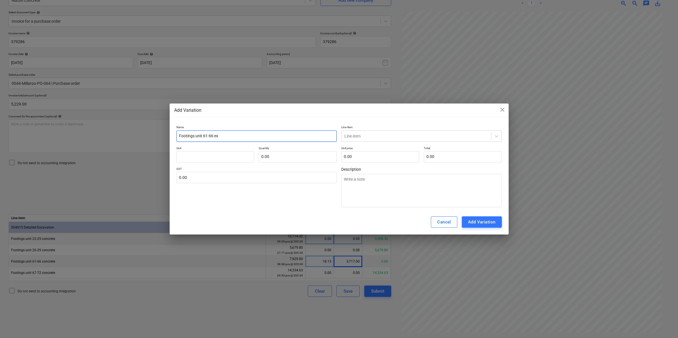
type input "Footings unit 61-66 ext"
type textarea "x"
type input "Footings unit 61-66 extr"
type textarea "x"
type input "Footings unit 61-66 extra"
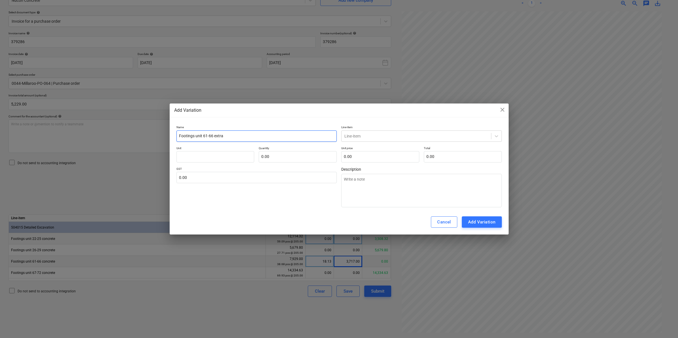
type textarea "x"
type input "Footings unit 61-66 extra"
type textarea "x"
type input "Footings unit 61-66 extra c"
type textarea "x"
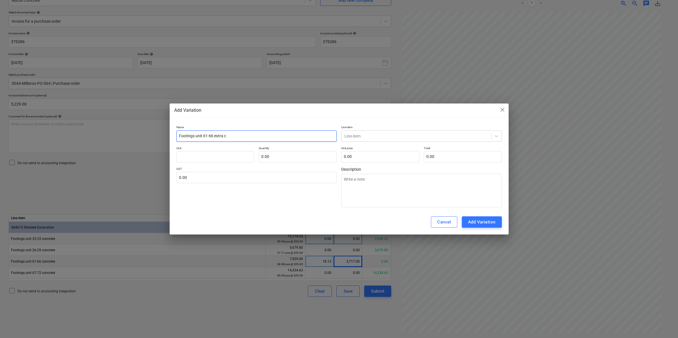
type input "Footings unit 61-66 extra co"
type textarea "x"
type input "Footings unit 61-66 extra con"
type textarea "x"
type input "Footings unit 61-66 extra conc"
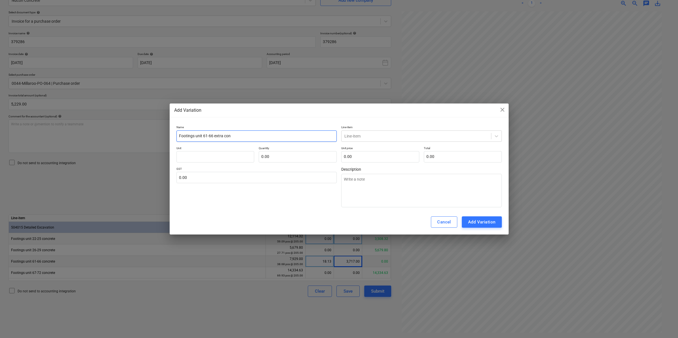
type textarea "x"
type input "Footings unit 61-66 extra concr"
type textarea "x"
type input "Footings unit 61-66 extra concre"
type textarea "x"
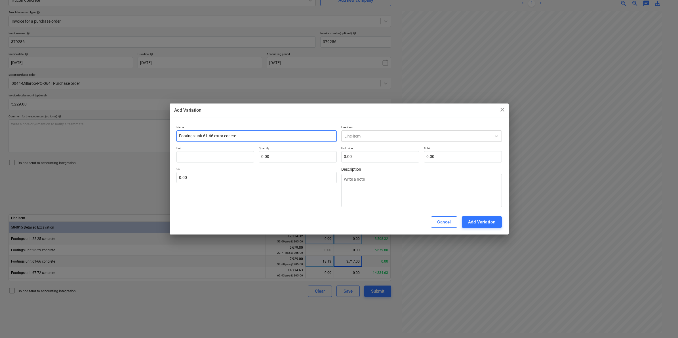
type input "Footings unit 61-66 extra concret"
type textarea "x"
type input "Footings unit 61-66 extra concrete"
type textarea "x"
type input "Footings unit 61-66 extra concrete"
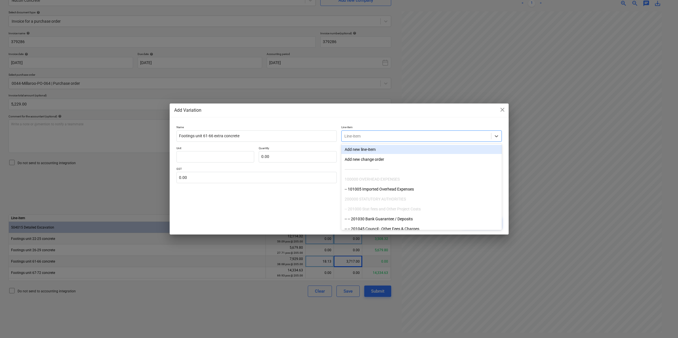
click at [380, 131] on div "Line-item" at bounding box center [421, 135] width 161 height 11
type input "det"
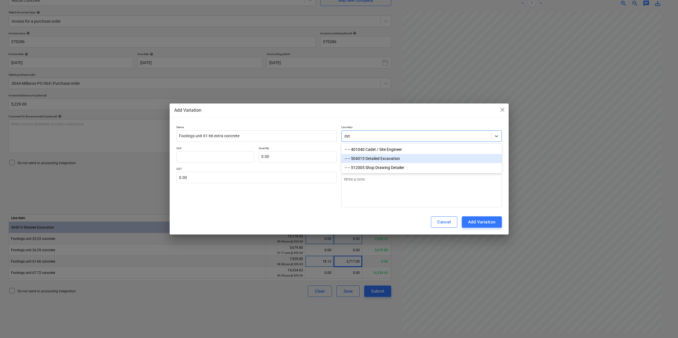
click at [386, 158] on div "-- -- 504015 Detailed Excavation" at bounding box center [421, 158] width 161 height 9
type textarea "x"
click at [242, 158] on input "text" at bounding box center [215, 156] width 78 height 11
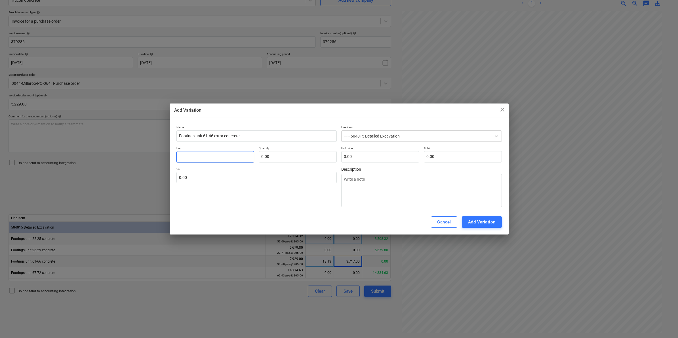
type input "i"
type textarea "x"
type input "ite"
type textarea "x"
type input "item"
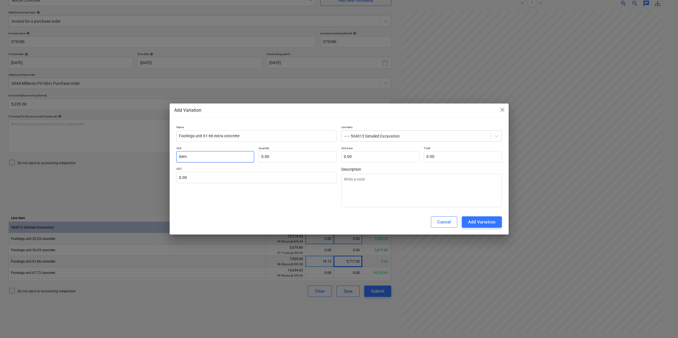
type textarea "x"
type input "item"
type input "1"
type textarea "x"
type input "1.00"
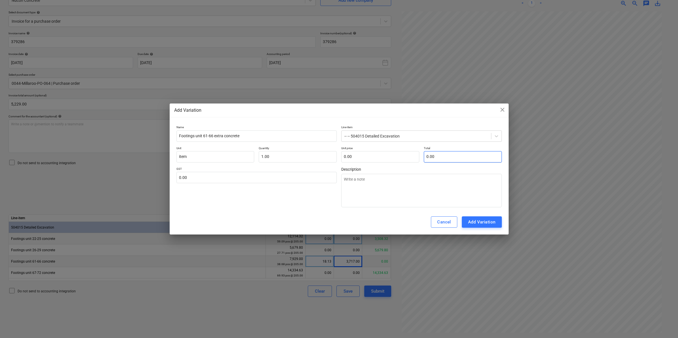
click at [439, 155] on input "0.00" at bounding box center [463, 156] width 78 height 11
type input "0.00"
type input "1"
type textarea "x"
type input "1.00"
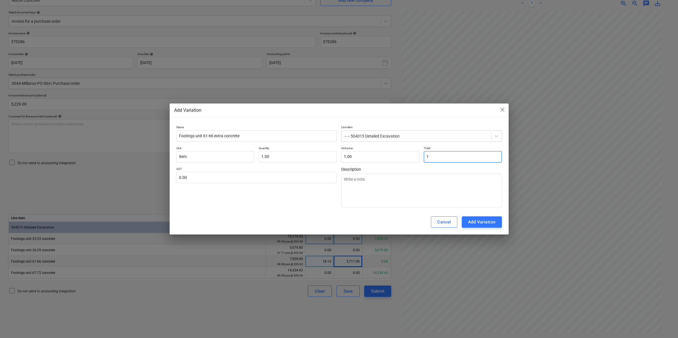
type input "15"
type textarea "x"
type input "15.00"
type input "151"
type textarea "x"
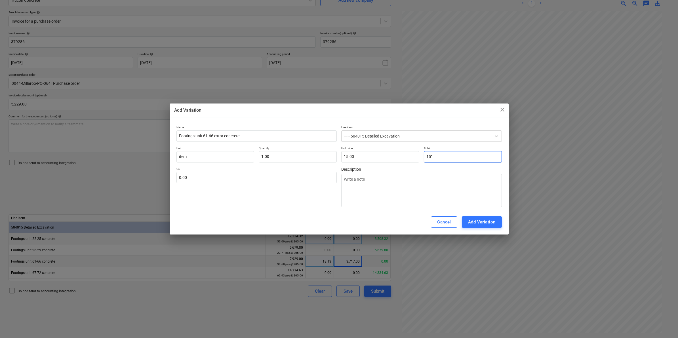
type input "151.00"
type input "1512"
type textarea "x"
type input "1,512.00"
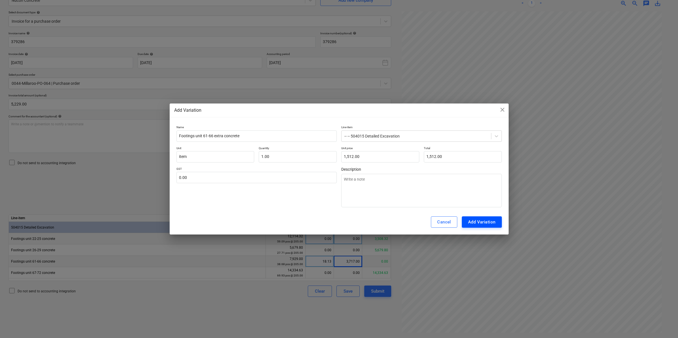
click at [471, 224] on div "Add Variation" at bounding box center [482, 221] width 28 height 7
type textarea "x"
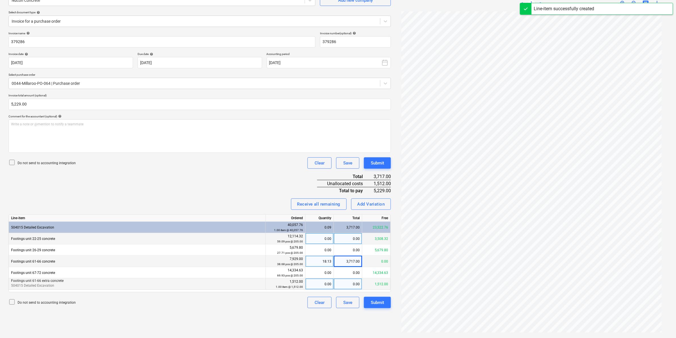
click at [321, 285] on div "0.00" at bounding box center [320, 284] width 24 height 11
type input "1"
click at [232, 306] on div "Do not send to accounting integration Clear Save Submit" at bounding box center [200, 302] width 382 height 11
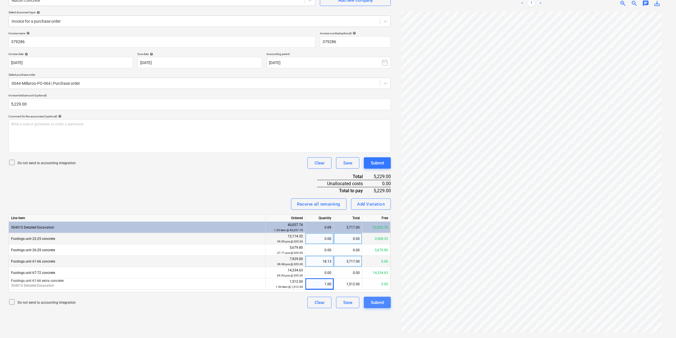
click at [380, 303] on div "Submit" at bounding box center [377, 302] width 13 height 7
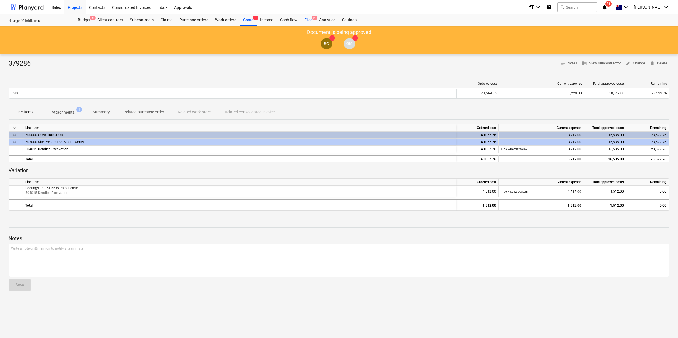
click at [306, 17] on div "Files 9+" at bounding box center [308, 19] width 15 height 11
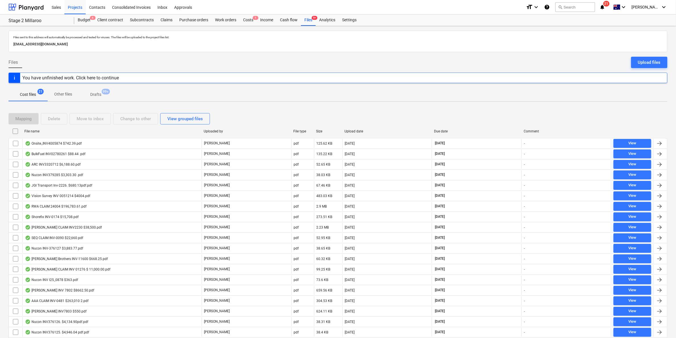
click at [70, 131] on div "File name" at bounding box center [111, 131] width 175 height 4
checkbox input "false"
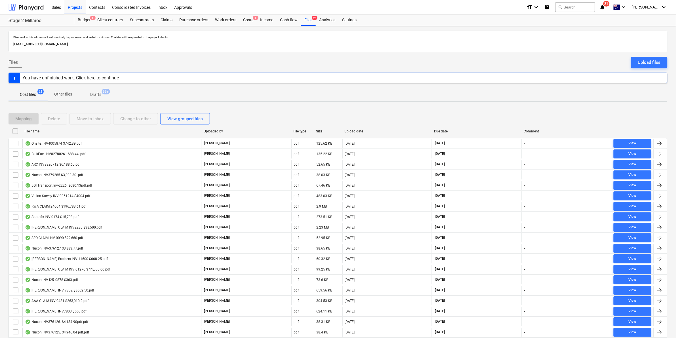
checkbox input "false"
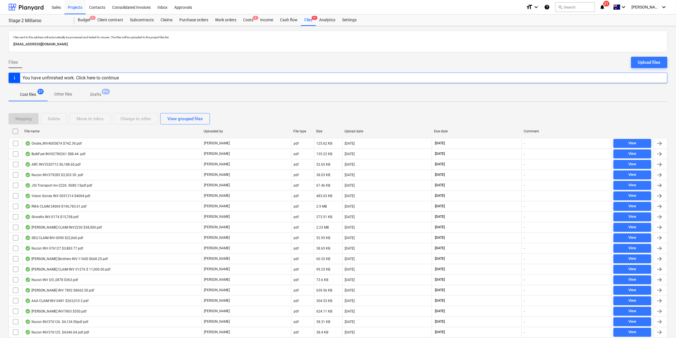
checkbox input "false"
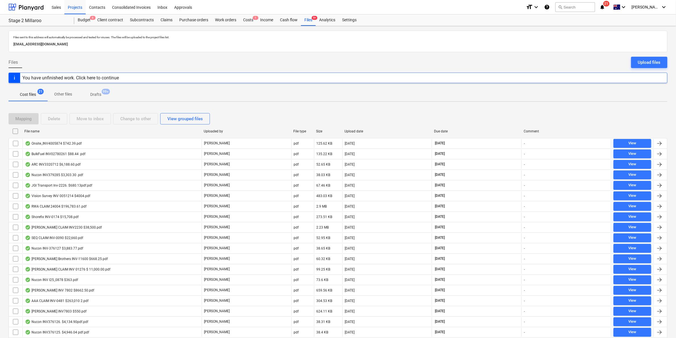
checkbox input "false"
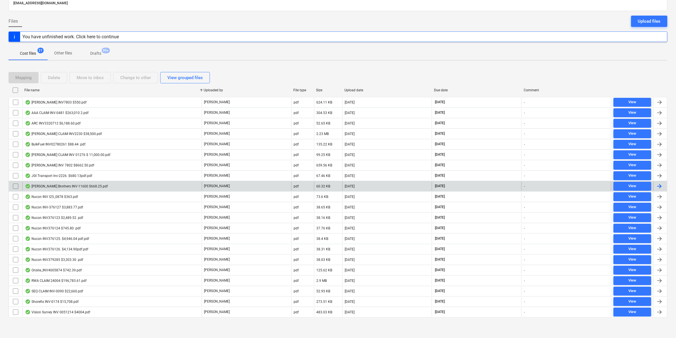
scroll to position [43, 0]
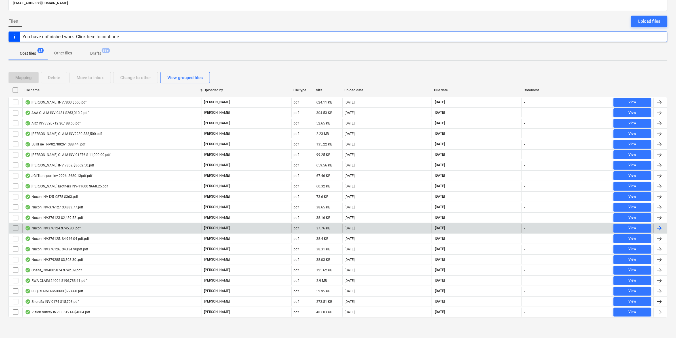
click at [77, 227] on div "Nucon INV376124 $745.80 .pdf" at bounding box center [53, 228] width 56 height 5
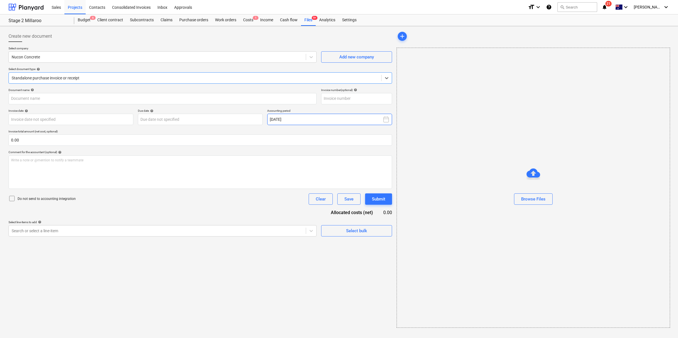
type input "376124"
type input "10 Sep 2025"
type input "30 Oct 2025"
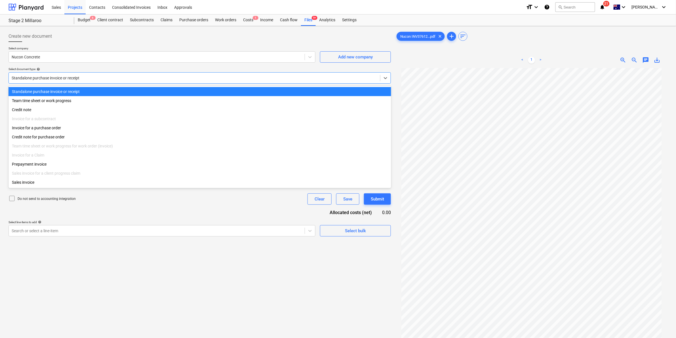
click at [253, 80] on div at bounding box center [195, 78] width 366 height 6
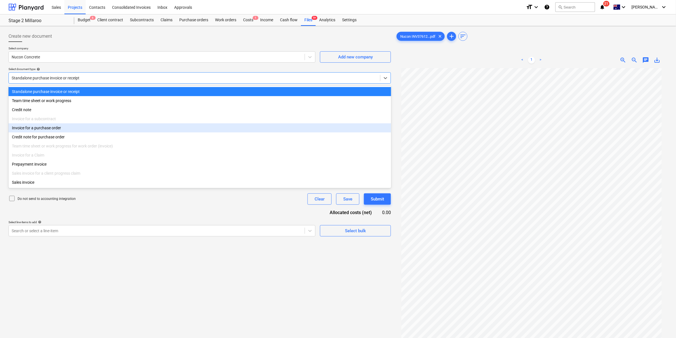
click at [37, 129] on div "Invoice for a purchase order" at bounding box center [200, 127] width 383 height 9
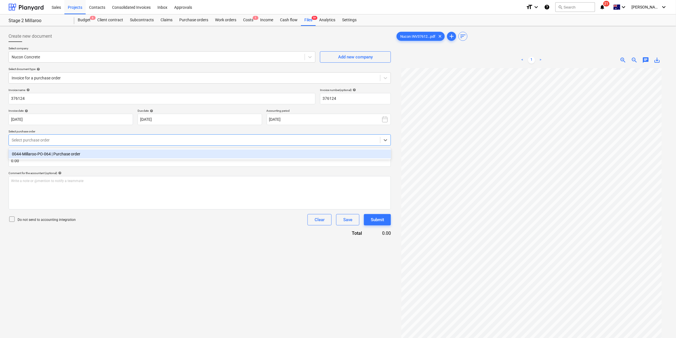
click at [60, 139] on div at bounding box center [195, 140] width 366 height 6
click at [60, 153] on div "0044-Millaroo-PO-064 | Purchase order" at bounding box center [200, 154] width 383 height 9
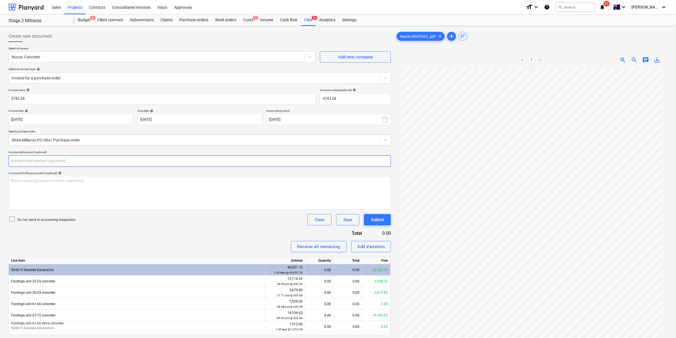
click at [65, 160] on input "text" at bounding box center [200, 160] width 382 height 11
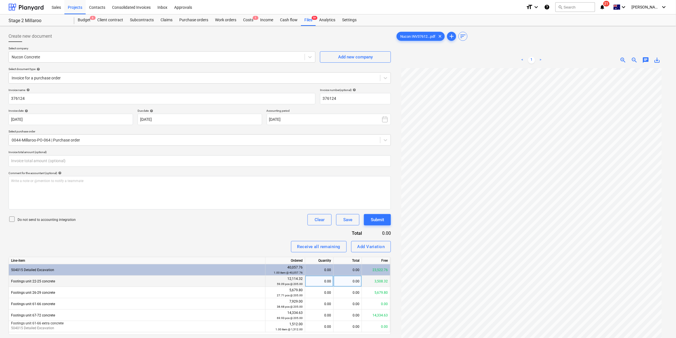
type input "0.00"
click at [348, 280] on div "0.00" at bounding box center [348, 281] width 28 height 11
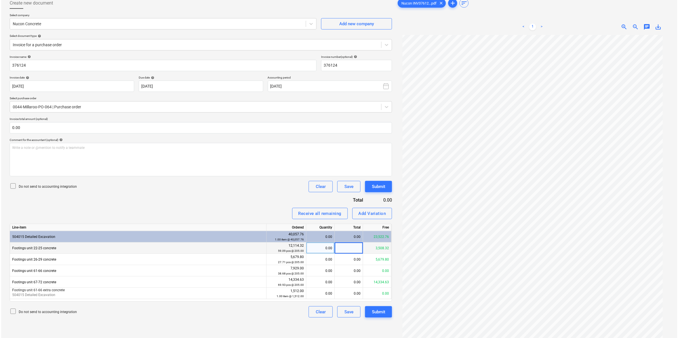
scroll to position [57, 0]
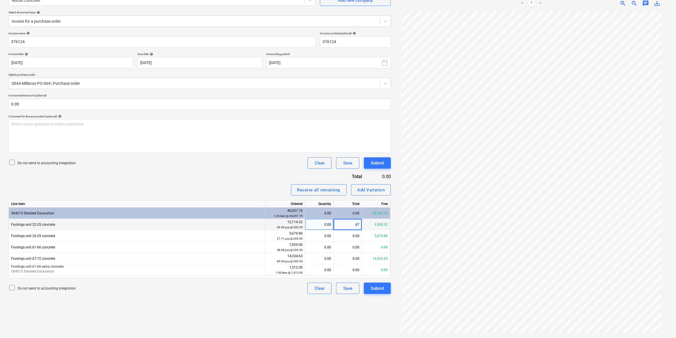
type input "678"
click at [373, 289] on div "Submit" at bounding box center [377, 288] width 13 height 7
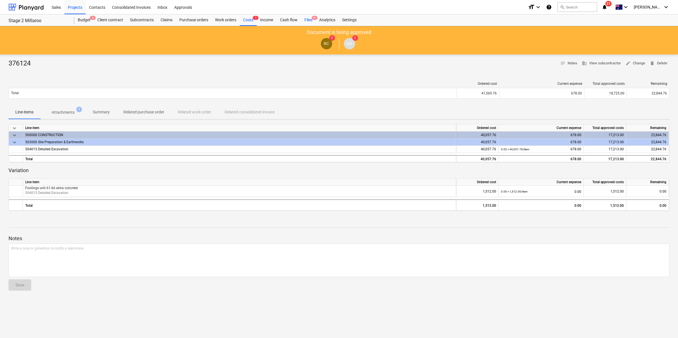
drag, startPoint x: 308, startPoint y: 18, endPoint x: 306, endPoint y: 21, distance: 3.6
click at [308, 18] on div "Files 9+" at bounding box center [308, 19] width 15 height 11
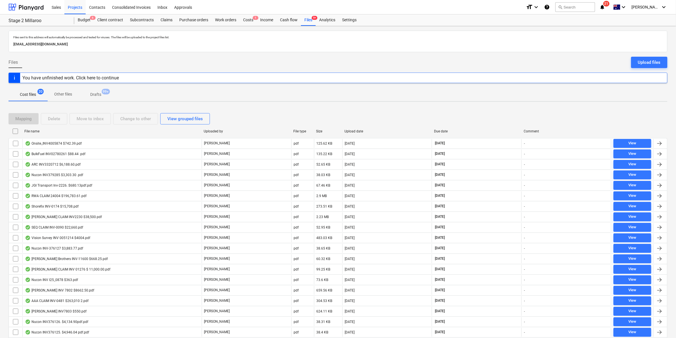
click at [46, 131] on div "File name" at bounding box center [111, 131] width 175 height 4
checkbox input "false"
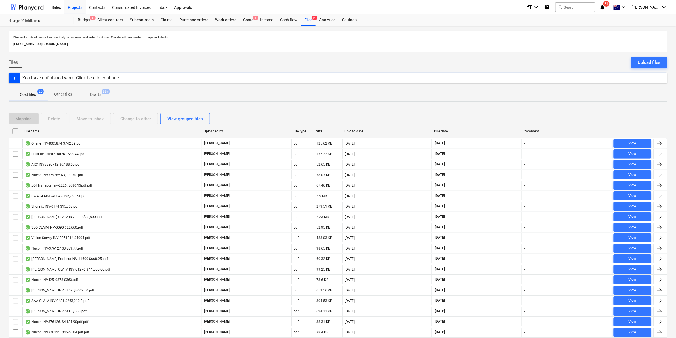
checkbox input "false"
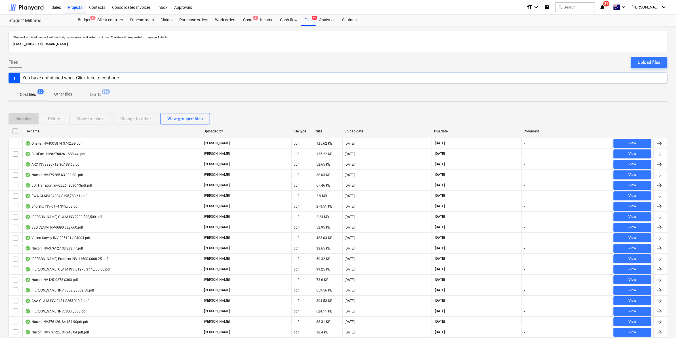
checkbox input "false"
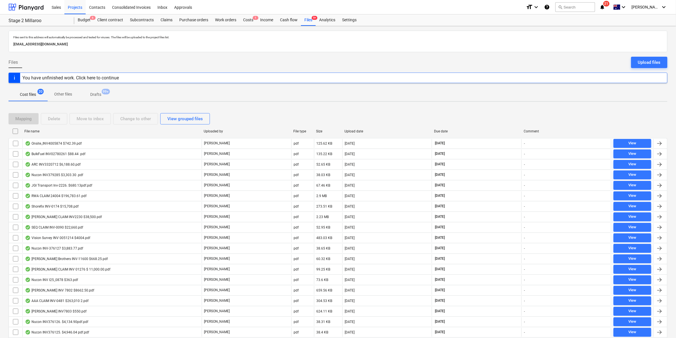
checkbox input "false"
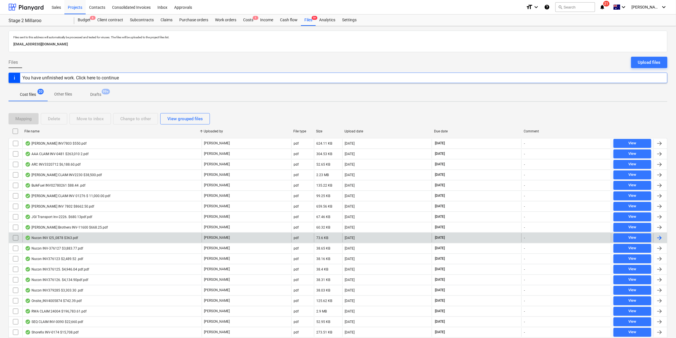
click at [74, 239] on div "Nucon INV I25_0878 $363.pdf" at bounding box center [51, 238] width 53 height 5
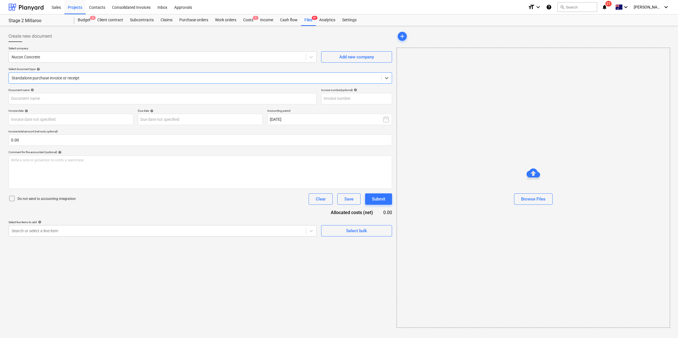
type input "125-0878"
type input "12 Sep 2025"
type input "30 Oct 2025"
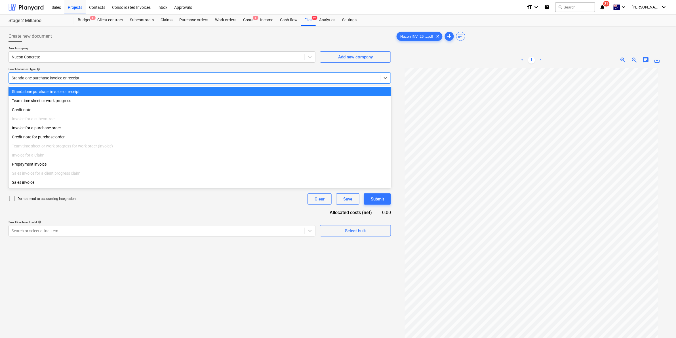
click at [94, 78] on div at bounding box center [195, 78] width 366 height 6
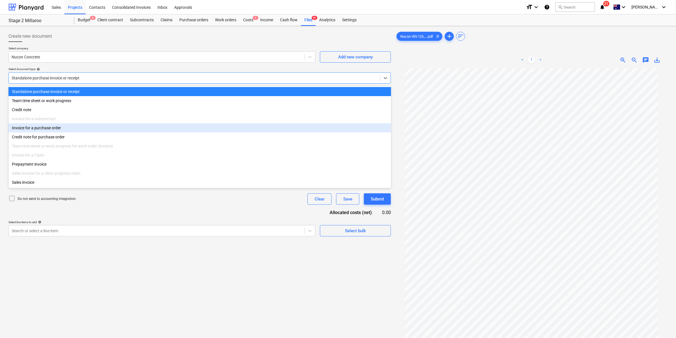
click at [42, 129] on div "Invoice for a purchase order" at bounding box center [200, 127] width 383 height 9
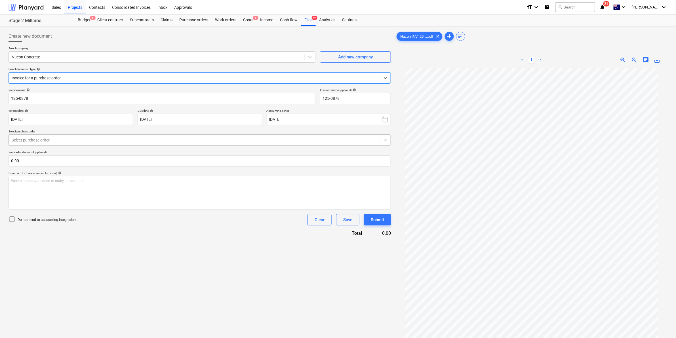
click at [87, 137] on div at bounding box center [195, 140] width 366 height 6
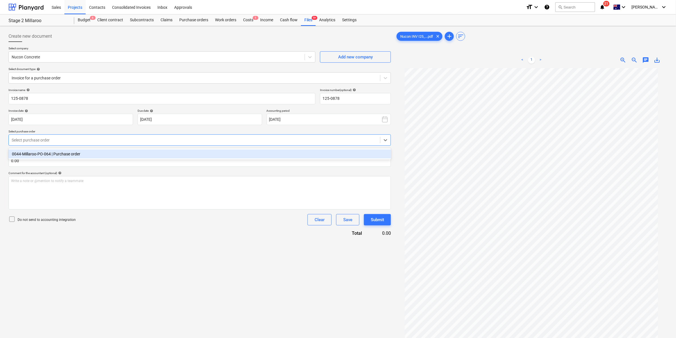
click at [63, 154] on div "0044-Millaroo-PO-064 | Purchase order" at bounding box center [200, 154] width 383 height 9
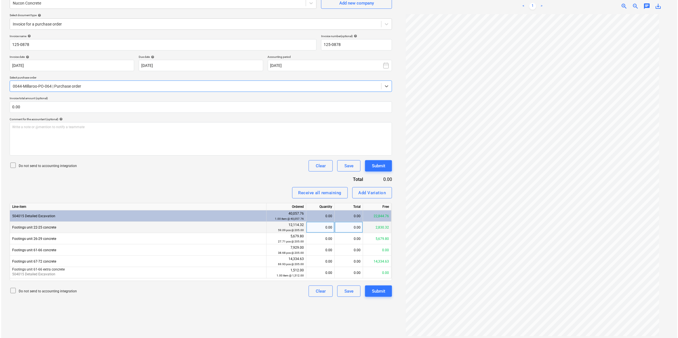
scroll to position [57, 0]
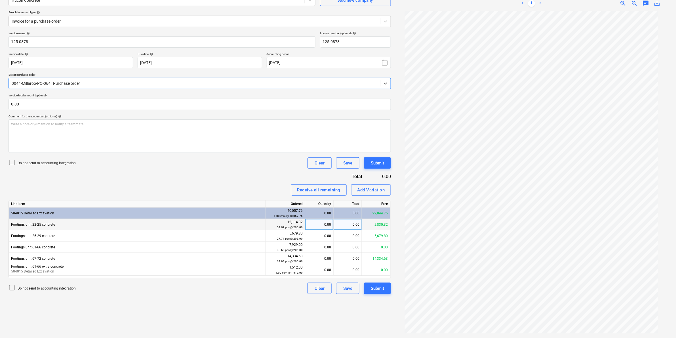
click at [345, 223] on div "0.00" at bounding box center [348, 224] width 28 height 11
type input "330"
click at [378, 289] on div "Submit" at bounding box center [377, 288] width 13 height 7
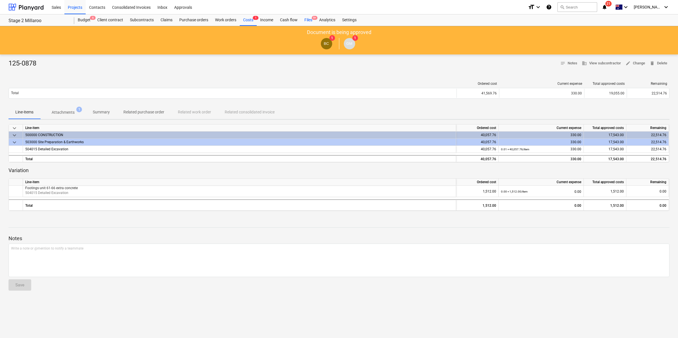
click at [308, 18] on div "Files 9+" at bounding box center [308, 19] width 15 height 11
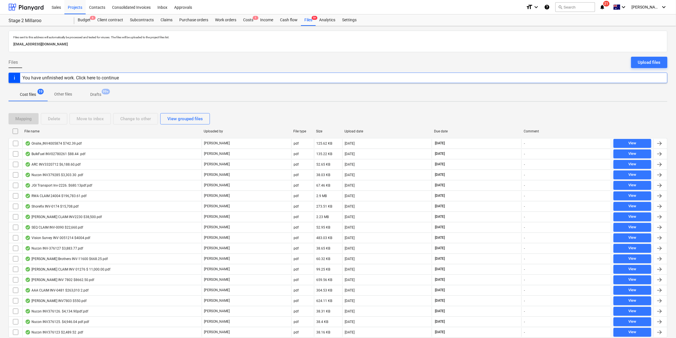
click at [50, 128] on div "File name" at bounding box center [111, 131] width 179 height 9
checkbox input "false"
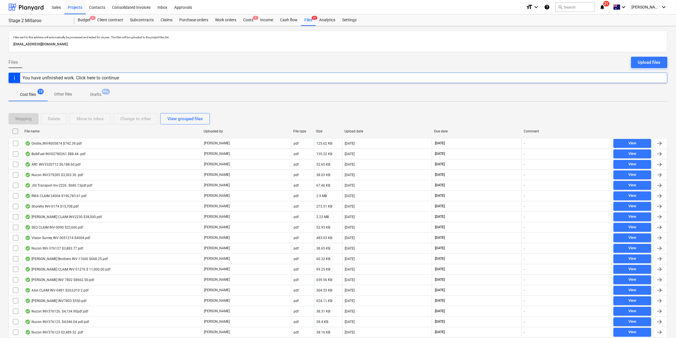
checkbox input "false"
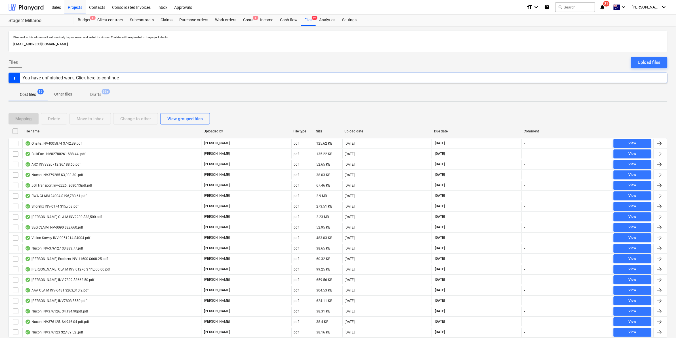
checkbox input "false"
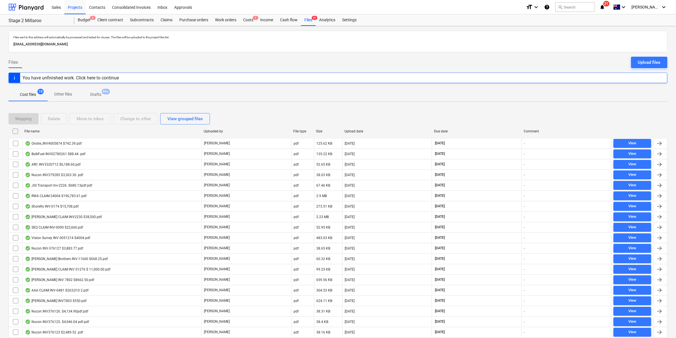
checkbox input "false"
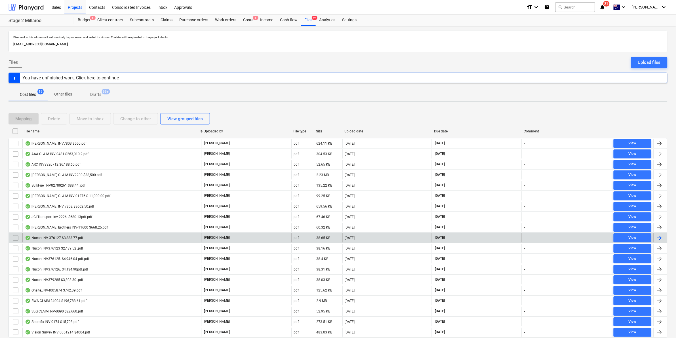
click at [64, 238] on div "Nucon INV-376127 $3,883.77.pdf" at bounding box center [54, 238] width 58 height 5
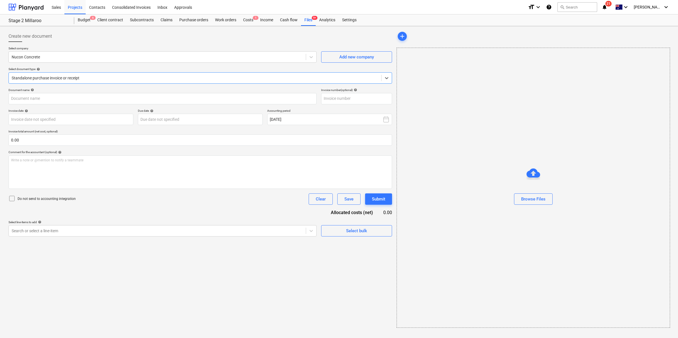
type input "376127"
type input "15 Sep 2025"
type input "30 Oct 2025"
click at [306, 18] on div "Files 9+" at bounding box center [308, 19] width 15 height 11
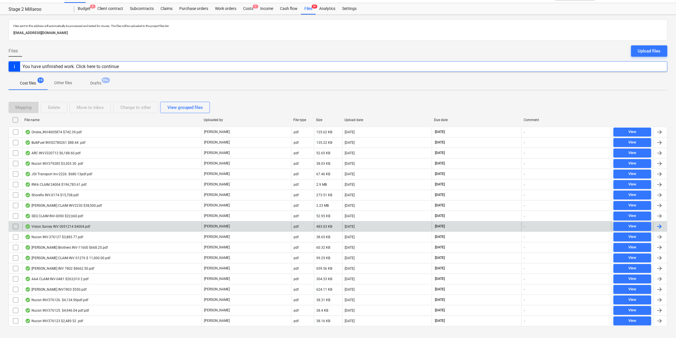
scroll to position [21, 0]
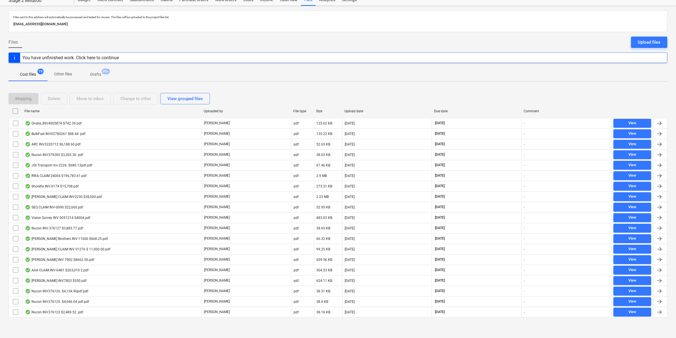
click at [42, 109] on div "File name" at bounding box center [111, 111] width 175 height 4
checkbox input "false"
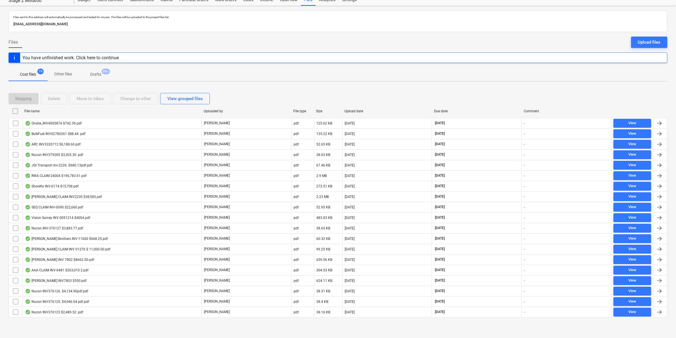
checkbox input "false"
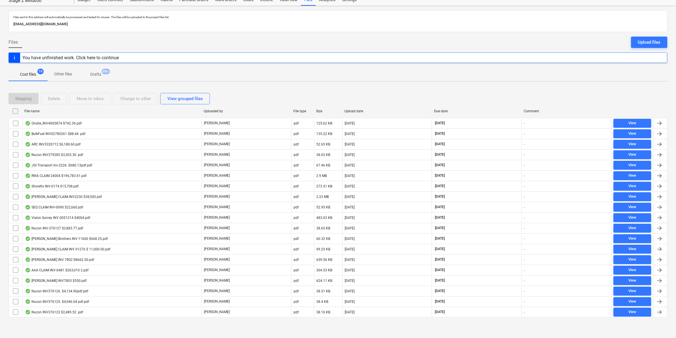
checkbox input "false"
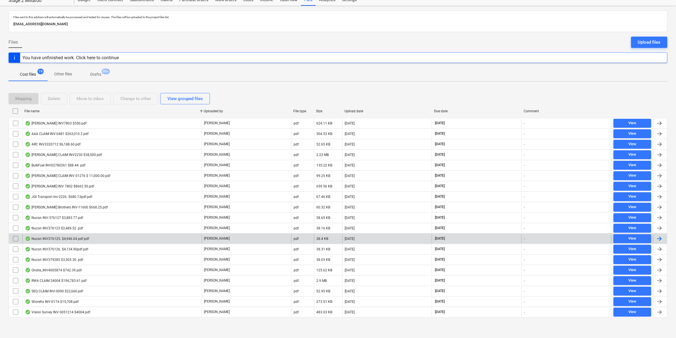
click at [74, 237] on div "Nucon INV376125. $4,946.04 pdf.pdf" at bounding box center [57, 239] width 64 height 5
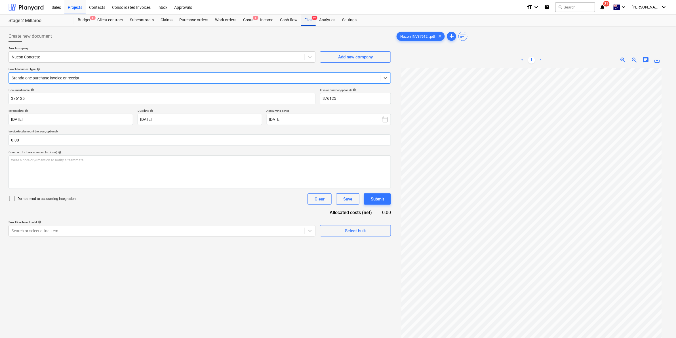
click at [309, 18] on div "Files 9+" at bounding box center [308, 19] width 15 height 11
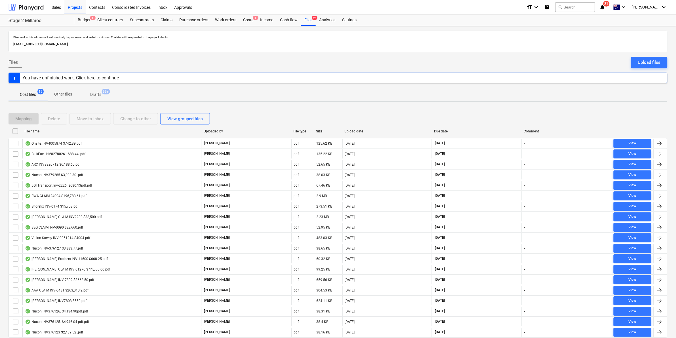
click at [64, 128] on div "File name" at bounding box center [111, 131] width 179 height 9
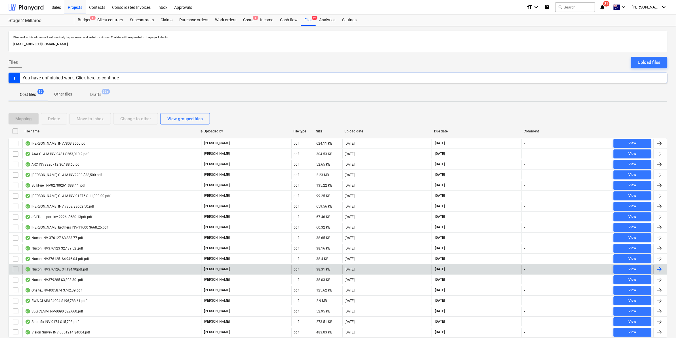
click at [57, 268] on div "Nucon INV376126. $4,134.90pdf.pdf" at bounding box center [56, 269] width 63 height 5
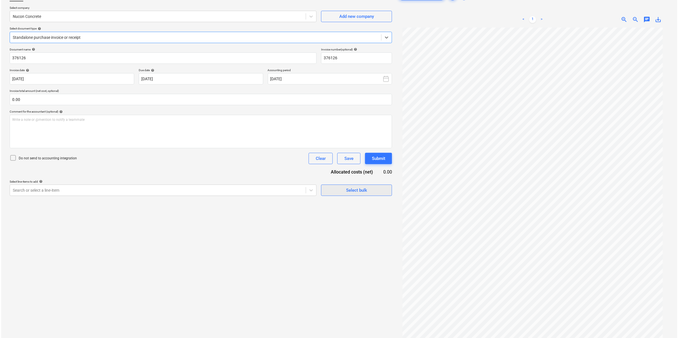
scroll to position [57, 0]
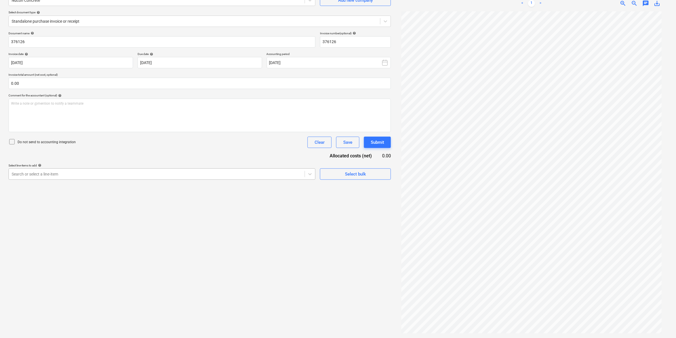
drag, startPoint x: 263, startPoint y: 169, endPoint x: 259, endPoint y: 170, distance: 4.1
click at [259, 170] on div "Search or select a line-item" at bounding box center [162, 174] width 307 height 11
click at [125, 147] on div "Do not send to accounting integration Clear Save Submit" at bounding box center [200, 142] width 382 height 11
click at [89, 19] on div at bounding box center [195, 21] width 366 height 6
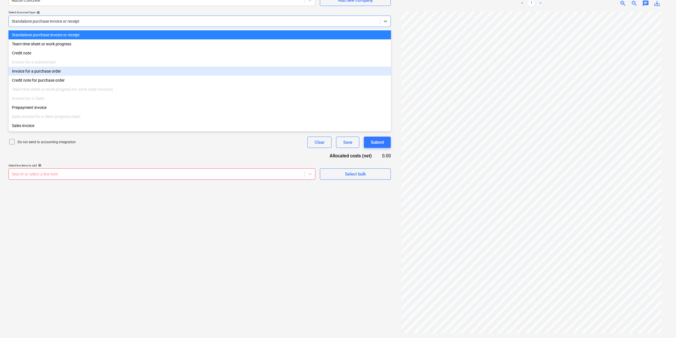
click at [68, 72] on div "Invoice for a purchase order" at bounding box center [200, 71] width 383 height 9
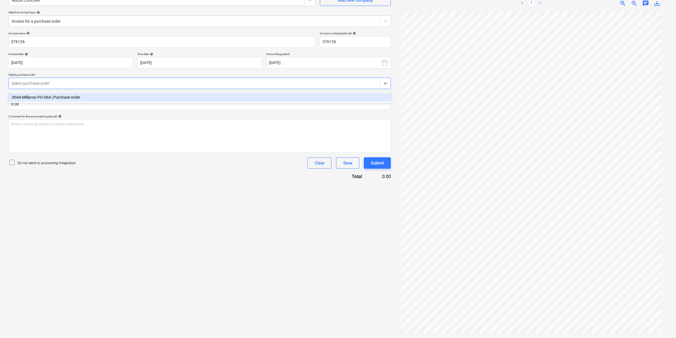
click at [92, 78] on div "Select purchase order" at bounding box center [200, 83] width 382 height 11
click at [111, 97] on div "0044-Millaroo-PO-064 | Purchase order" at bounding box center [200, 97] width 383 height 9
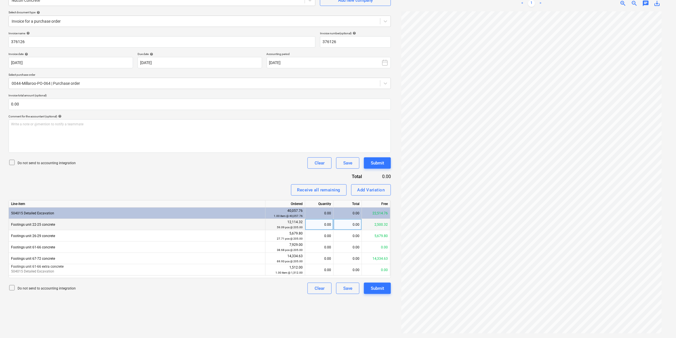
click at [348, 226] on div "0.00" at bounding box center [348, 224] width 28 height 11
click at [35, 107] on input "0.00" at bounding box center [200, 104] width 382 height 11
click at [35, 104] on input "text" at bounding box center [200, 104] width 382 height 11
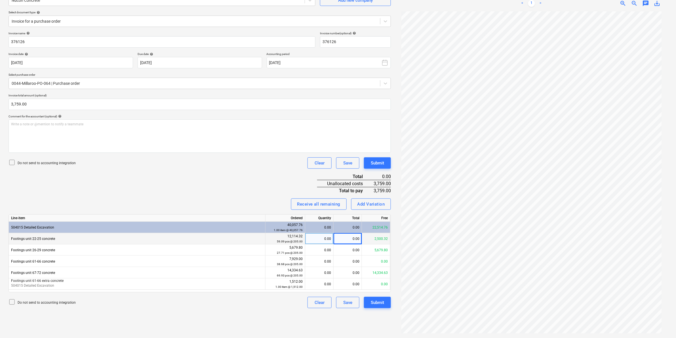
click at [354, 238] on div "0.00" at bounding box center [348, 238] width 28 height 11
click at [371, 204] on div "Add Variation" at bounding box center [371, 204] width 28 height 7
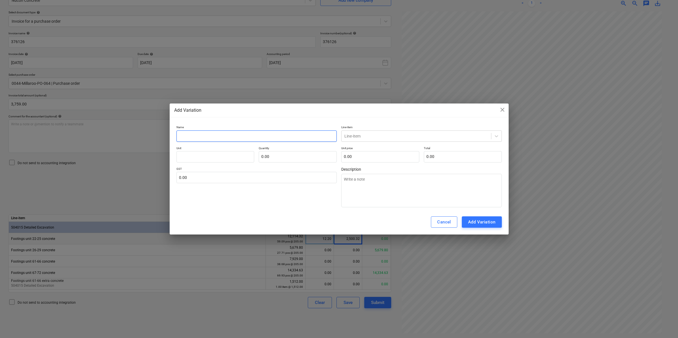
click at [225, 132] on input "text" at bounding box center [256, 135] width 161 height 11
click at [225, 132] on input "Footings unit 22-25" at bounding box center [256, 135] width 161 height 11
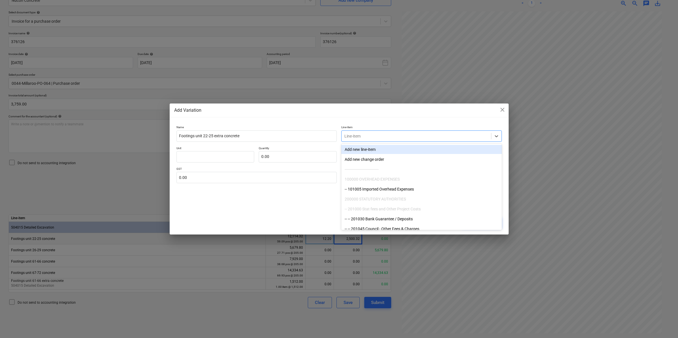
click at [360, 135] on div at bounding box center [416, 136] width 144 height 6
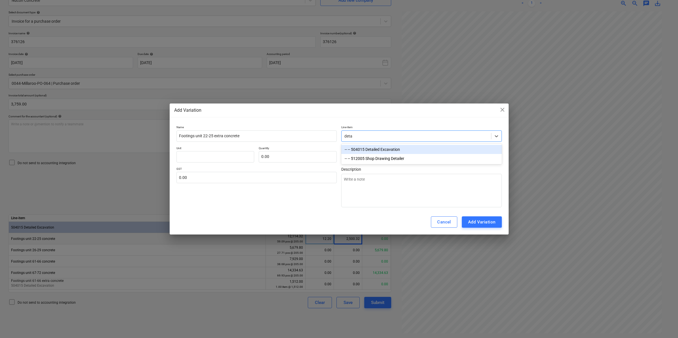
click at [384, 148] on div "-- -- 504015 Detailed Excavation" at bounding box center [421, 149] width 161 height 9
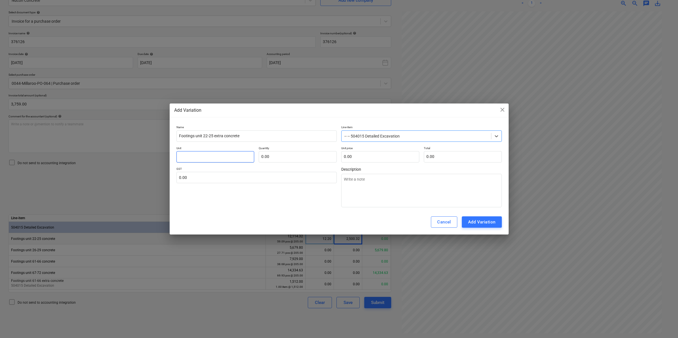
click at [239, 155] on input "text" at bounding box center [215, 156] width 78 height 11
click at [479, 221] on div "Add Variation" at bounding box center [482, 221] width 28 height 7
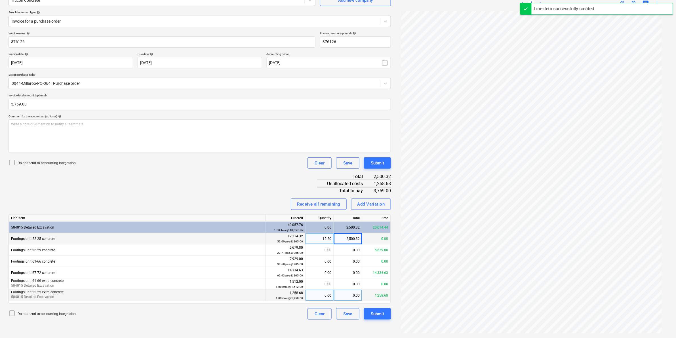
click at [324, 295] on div "0.00" at bounding box center [320, 295] width 24 height 11
click at [251, 315] on div "Do not send to accounting integration Clear Save Submit" at bounding box center [200, 313] width 382 height 11
click at [382, 314] on div "Submit" at bounding box center [377, 313] width 13 height 7
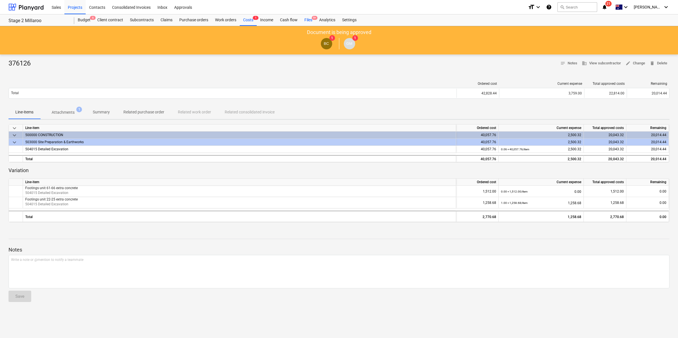
click at [308, 19] on div "Files 9+" at bounding box center [308, 19] width 15 height 11
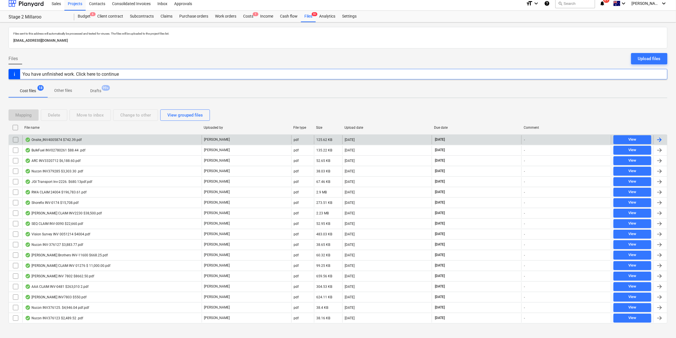
scroll to position [10, 0]
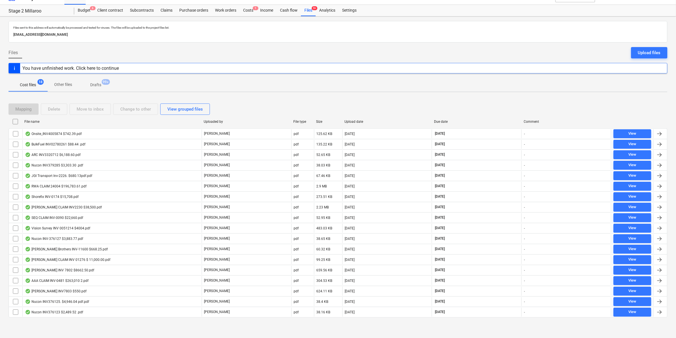
click at [49, 124] on div "File name" at bounding box center [111, 121] width 179 height 9
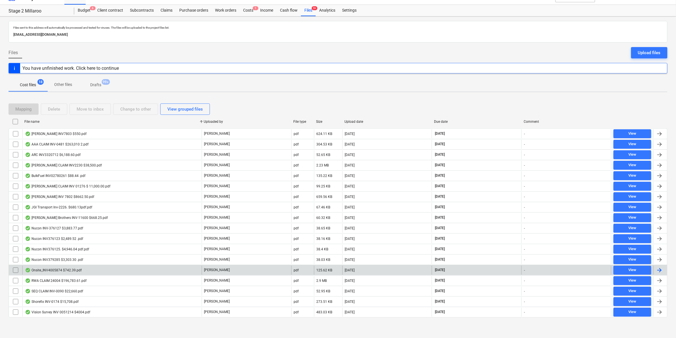
click at [58, 268] on div "Onsite_INV4005874 $742.39.pdf" at bounding box center [53, 270] width 57 height 5
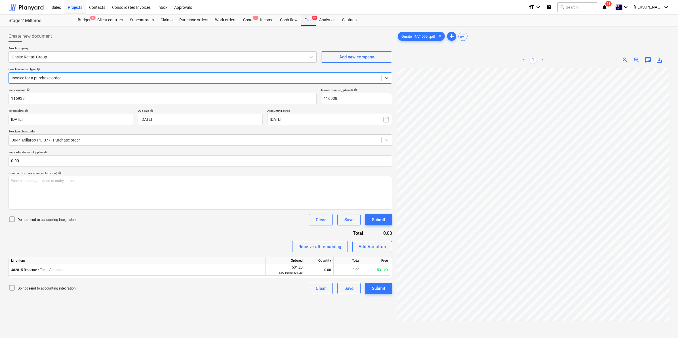
click at [309, 19] on div "Files 9+" at bounding box center [308, 19] width 15 height 11
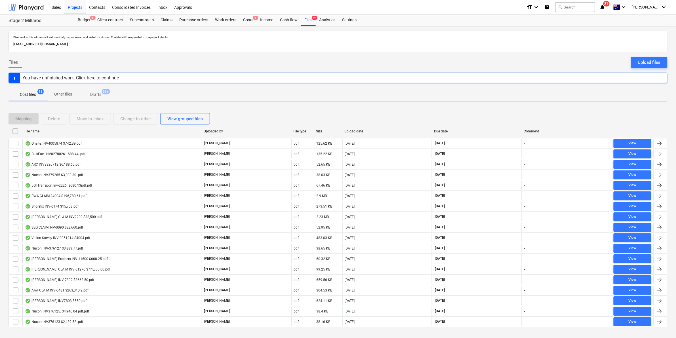
click at [58, 134] on div "File name" at bounding box center [111, 131] width 179 height 9
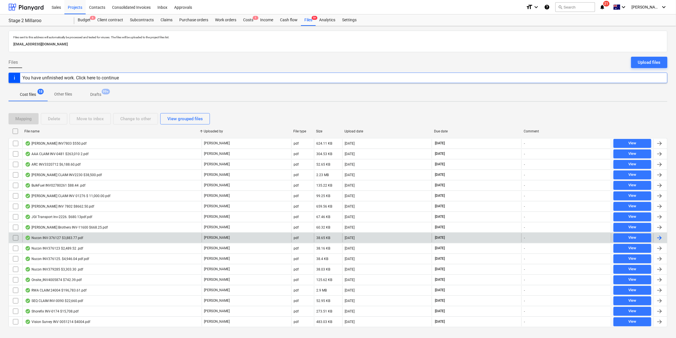
click at [77, 238] on div "Nucon INV-376127 $3,883.77.pdf" at bounding box center [54, 238] width 58 height 5
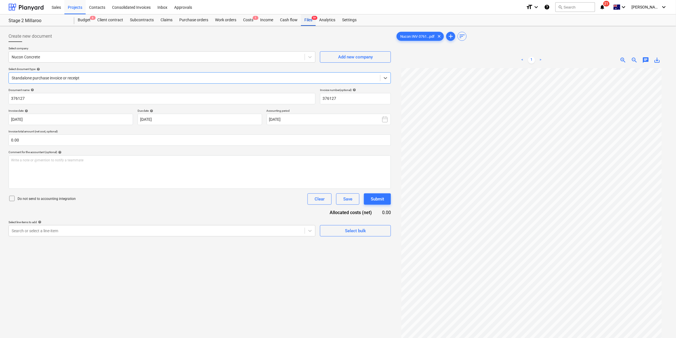
click at [309, 22] on div "Files 9+" at bounding box center [308, 19] width 15 height 11
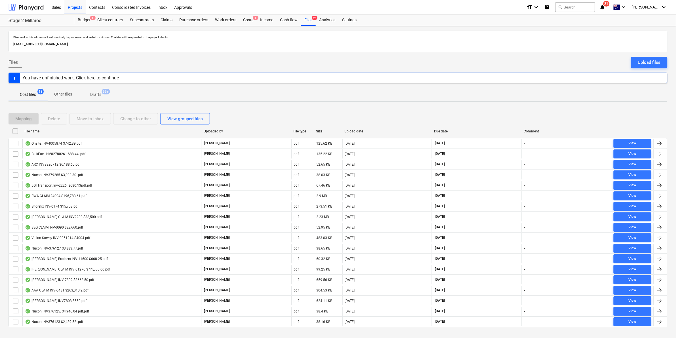
click at [43, 134] on div "File name" at bounding box center [111, 131] width 179 height 9
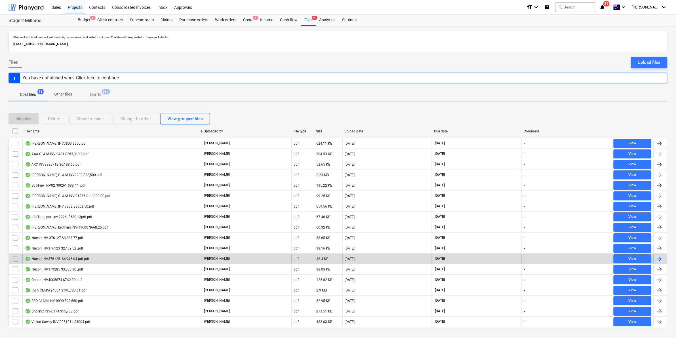
click at [72, 260] on div "Nucon INV376125. $4,946.04 pdf.pdf" at bounding box center [57, 259] width 64 height 5
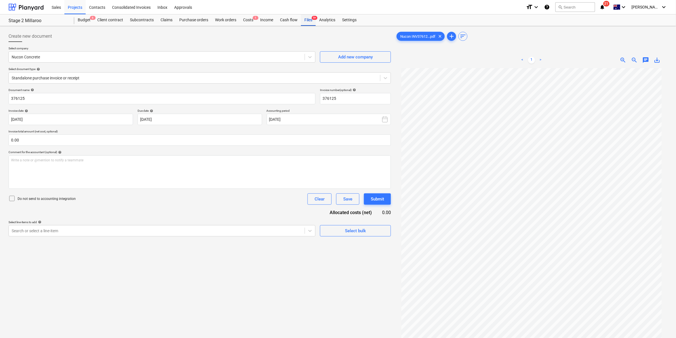
click at [310, 19] on div "Files 9+" at bounding box center [308, 19] width 15 height 11
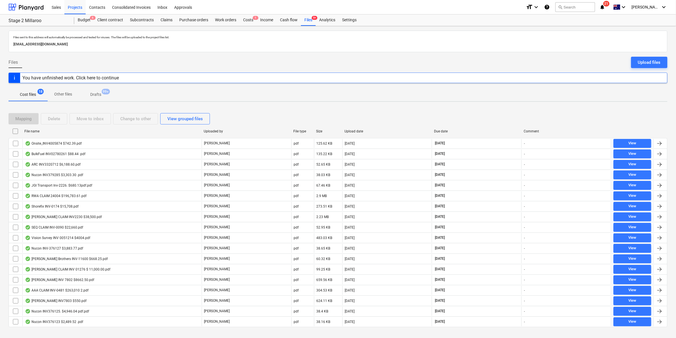
click at [60, 131] on div "File name" at bounding box center [111, 131] width 175 height 4
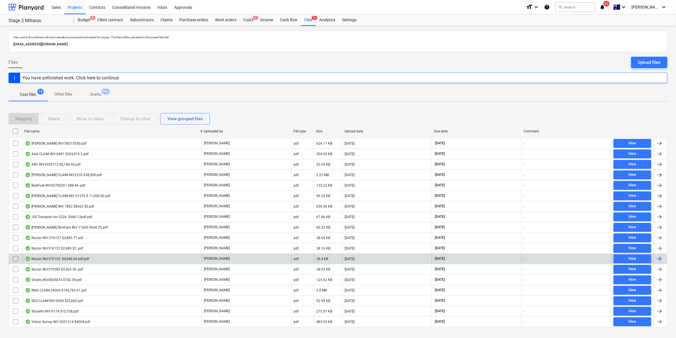
click at [59, 258] on div "Nucon INV376125. $4,946.04 pdf.pdf" at bounding box center [57, 259] width 64 height 5
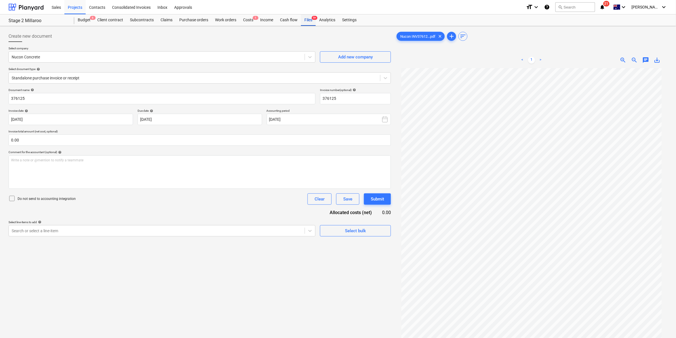
click at [308, 25] on div "Files 9+" at bounding box center [308, 19] width 15 height 11
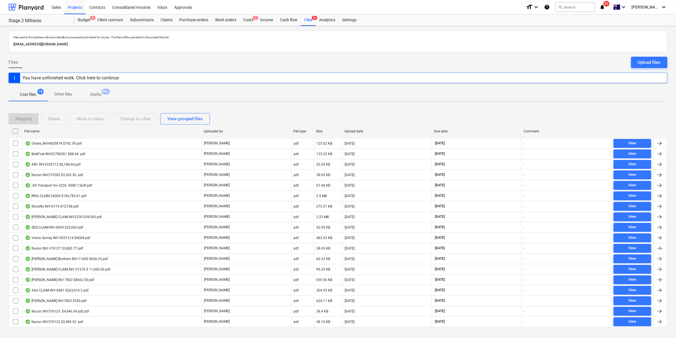
click at [87, 129] on div "File name" at bounding box center [111, 131] width 179 height 9
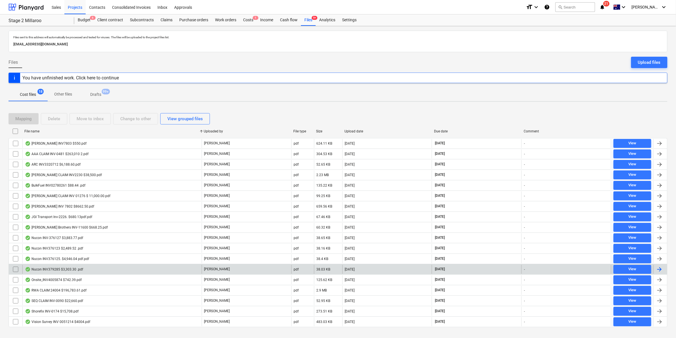
click at [81, 270] on div "Nucon INV379285 $3,303.30 .pdf" at bounding box center [54, 269] width 58 height 5
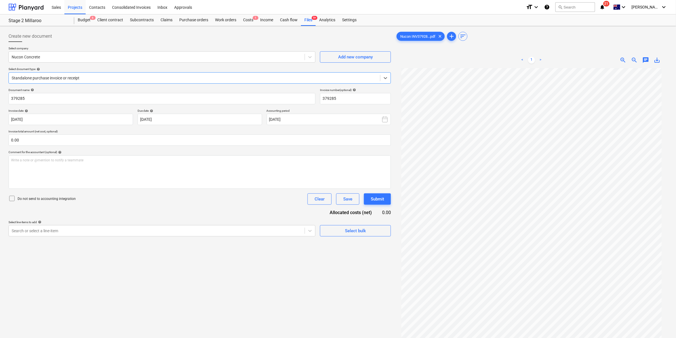
scroll to position [16, 0]
click at [70, 78] on div at bounding box center [195, 78] width 366 height 6
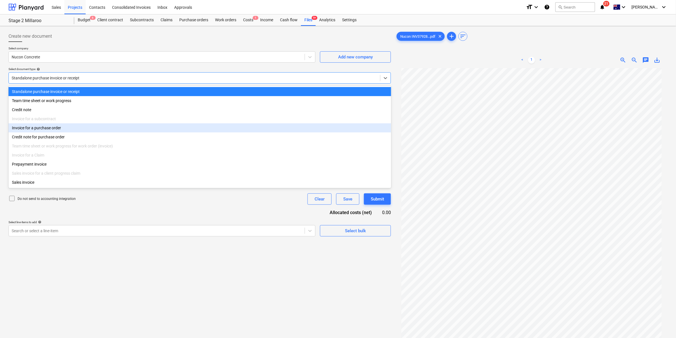
click at [51, 129] on div "Invoice for a purchase order" at bounding box center [200, 127] width 383 height 9
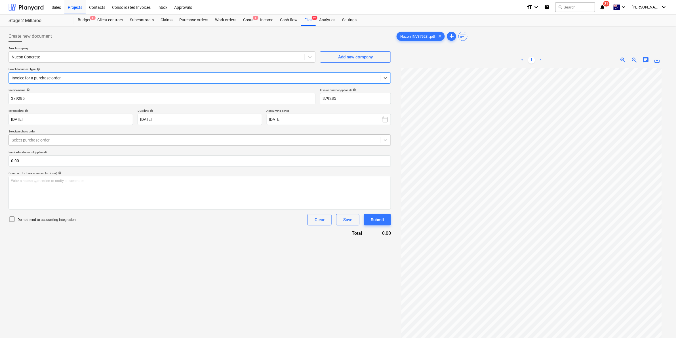
click at [74, 138] on div at bounding box center [195, 140] width 366 height 6
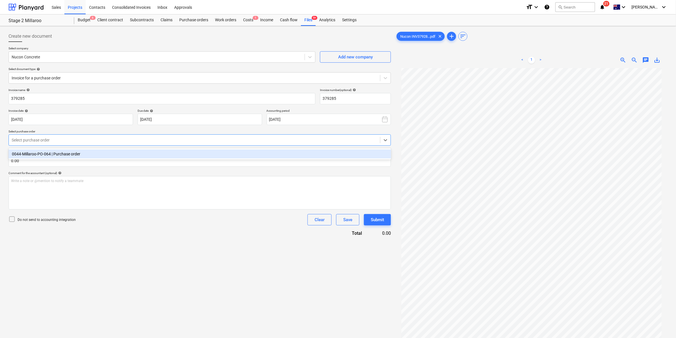
click at [76, 150] on div "0044-Millaroo-PO-064 | Purchase order" at bounding box center [200, 154] width 383 height 9
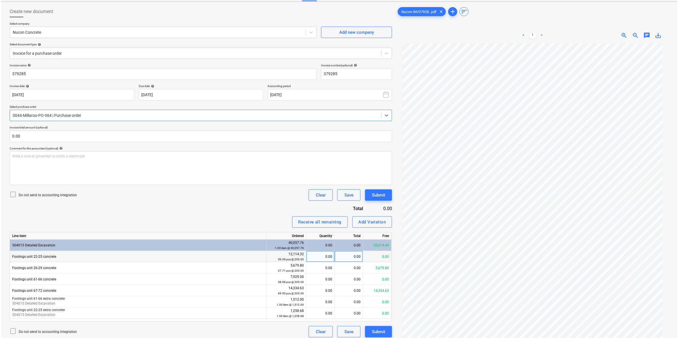
scroll to position [57, 0]
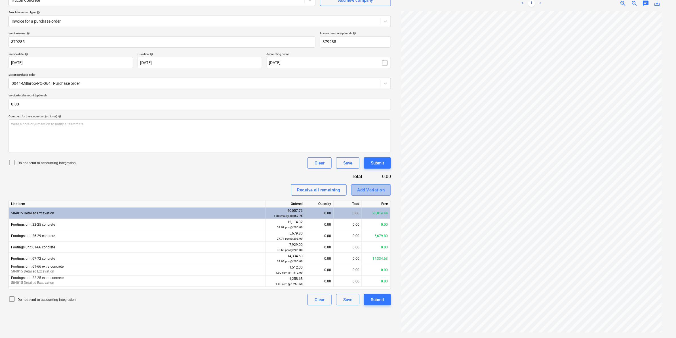
click at [376, 188] on div "Add Variation" at bounding box center [371, 189] width 28 height 7
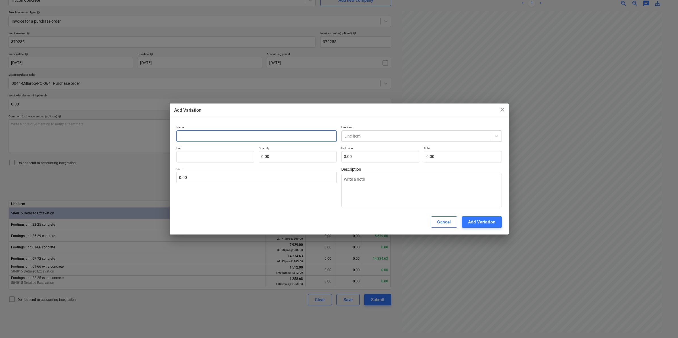
click at [246, 140] on input "text" at bounding box center [256, 135] width 161 height 11
drag, startPoint x: 246, startPoint y: 140, endPoint x: 181, endPoint y: 191, distance: 82.2
click at [181, 191] on div "GST 0.00" at bounding box center [256, 187] width 161 height 40
click at [470, 220] on div "Add Variation" at bounding box center [482, 221] width 28 height 7
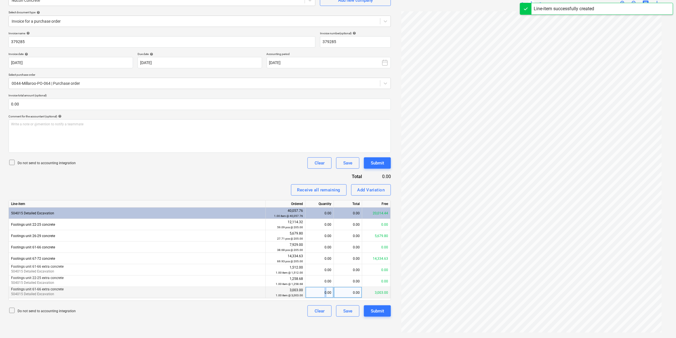
click at [325, 291] on div "0.00" at bounding box center [320, 292] width 24 height 11
click at [242, 307] on div "Do not send to accounting integration Clear Save Submit" at bounding box center [200, 311] width 382 height 11
click at [375, 309] on div "Submit" at bounding box center [377, 311] width 13 height 7
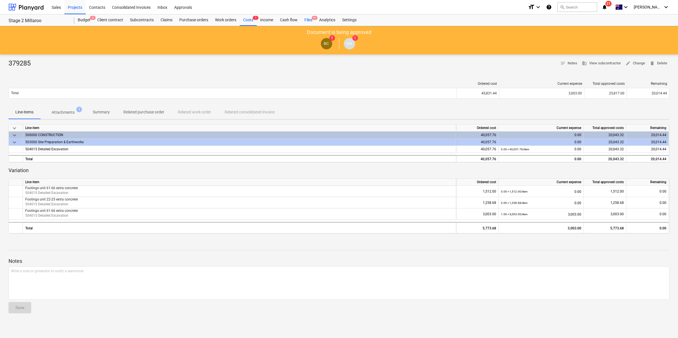
click at [309, 18] on div "Files 9+" at bounding box center [308, 19] width 15 height 11
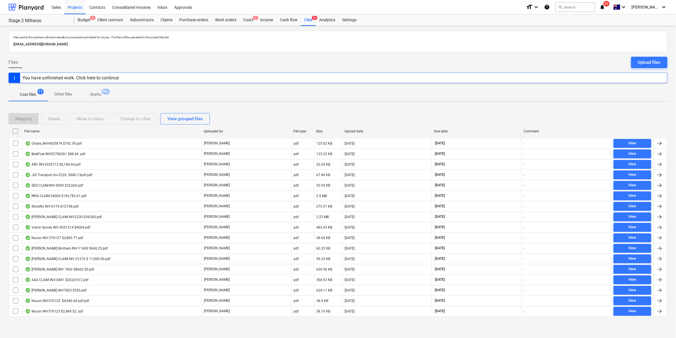
click at [82, 132] on div "File name" at bounding box center [111, 131] width 175 height 4
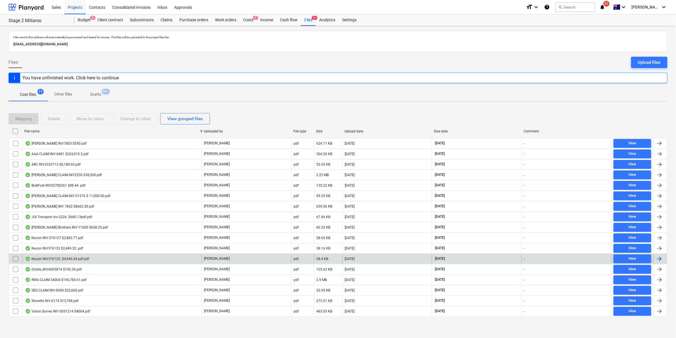
click at [78, 261] on div "Nucon INV376125. $4,946.04 pdf.pdf" at bounding box center [57, 259] width 64 height 5
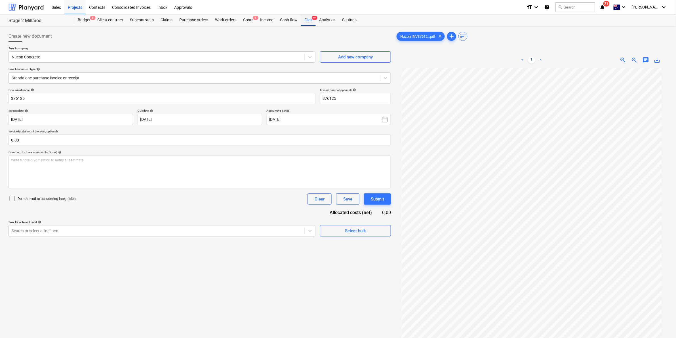
click at [302, 19] on div "Files 9+" at bounding box center [308, 19] width 15 height 11
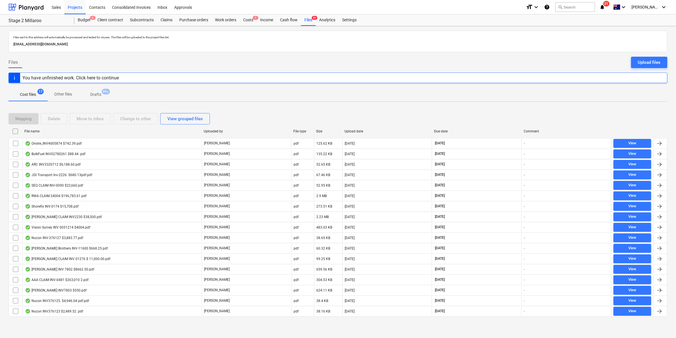
click at [47, 129] on div "File name" at bounding box center [111, 131] width 175 height 4
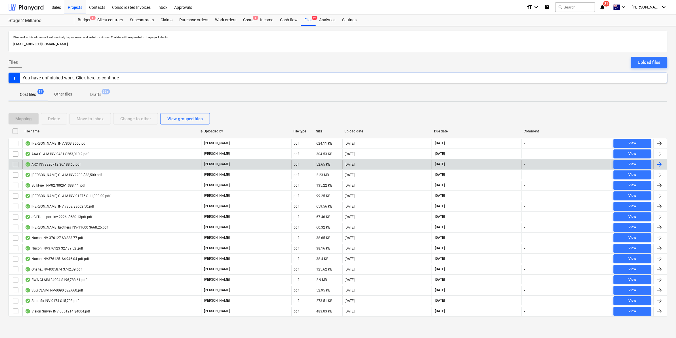
click at [75, 164] on div "ARC INV3320712 $6,188.60.pdf" at bounding box center [53, 164] width 56 height 5
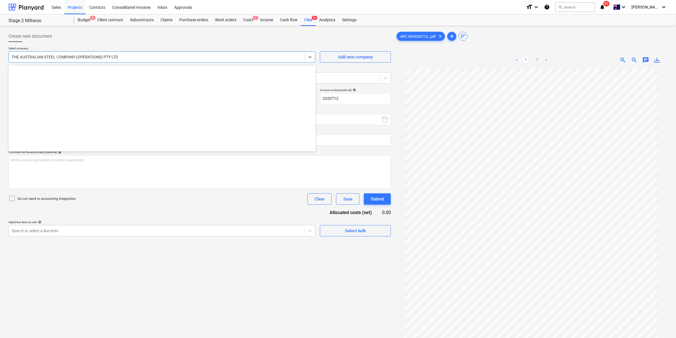
click at [131, 54] on div at bounding box center [157, 57] width 290 height 6
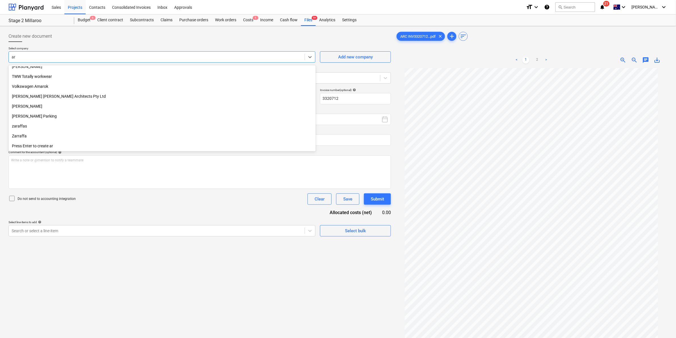
scroll to position [1245, 0]
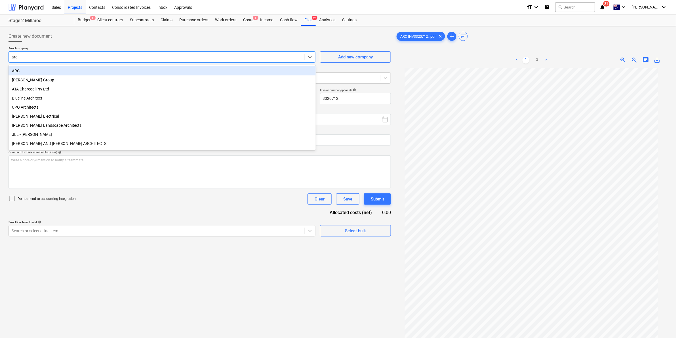
click at [46, 69] on div "ARC" at bounding box center [162, 70] width 307 height 9
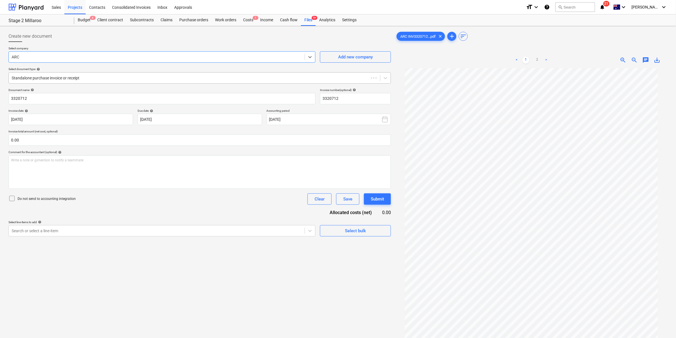
click at [100, 75] on div at bounding box center [189, 78] width 354 height 6
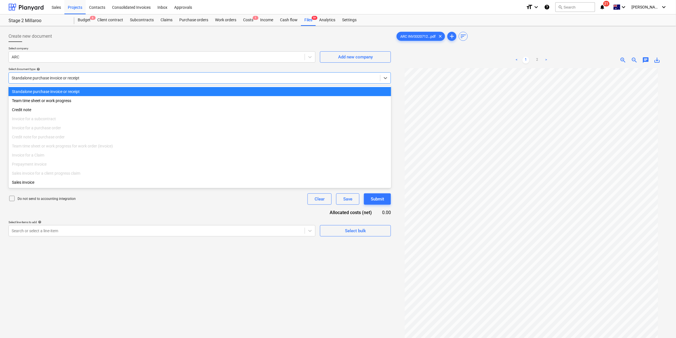
click at [57, 91] on div "Standalone purchase invoice or receipt" at bounding box center [200, 91] width 383 height 9
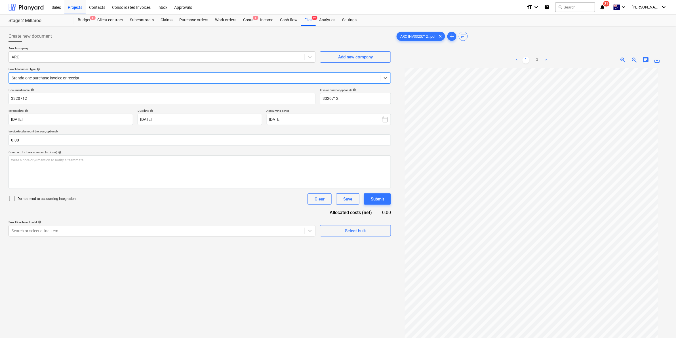
click at [80, 77] on div at bounding box center [195, 78] width 366 height 6
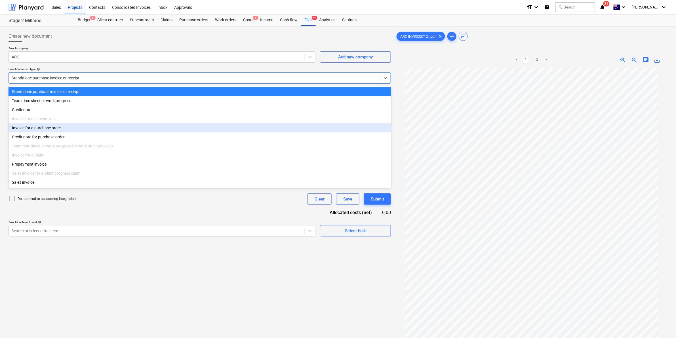
click at [51, 130] on div "Invoice for a purchase order" at bounding box center [200, 127] width 383 height 9
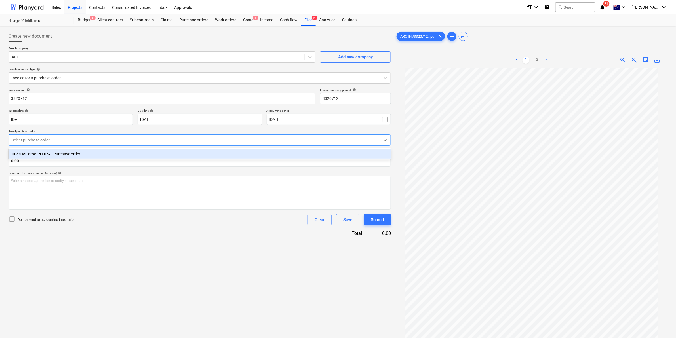
click at [223, 144] on div "Select purchase order" at bounding box center [194, 140] width 371 height 8
click at [80, 152] on div "0044-Millaroo-PO-059 | Purchase order" at bounding box center [200, 154] width 383 height 9
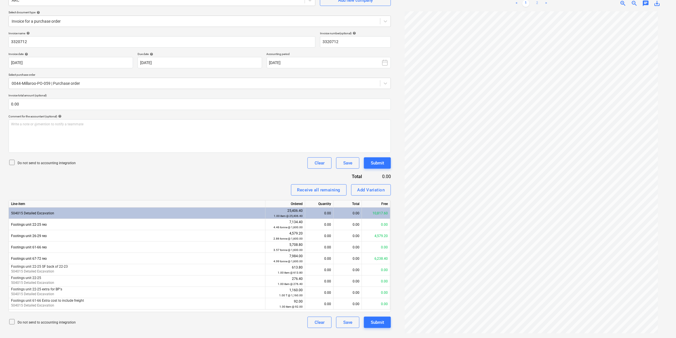
click at [535, 1] on link "2" at bounding box center [537, 3] width 7 height 7
click at [525, 2] on link "1" at bounding box center [526, 3] width 7 height 7
click at [538, 2] on link "2" at bounding box center [537, 3] width 7 height 7
click at [525, 3] on link "1" at bounding box center [526, 3] width 7 height 7
click at [537, 3] on link "2" at bounding box center [537, 3] width 7 height 7
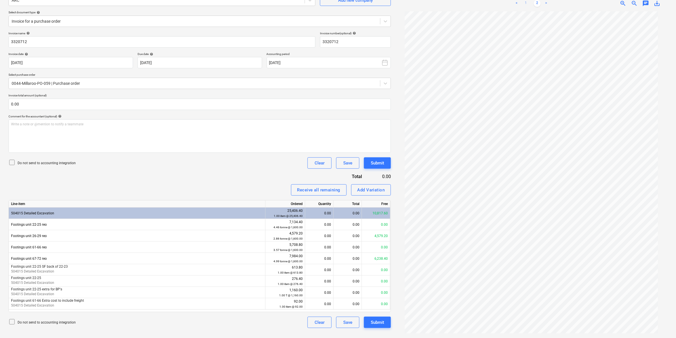
click at [525, 3] on link "1" at bounding box center [526, 3] width 7 height 7
click at [321, 235] on div "0.00" at bounding box center [320, 235] width 24 height 11
click at [345, 235] on div "0.00" at bounding box center [348, 235] width 28 height 11
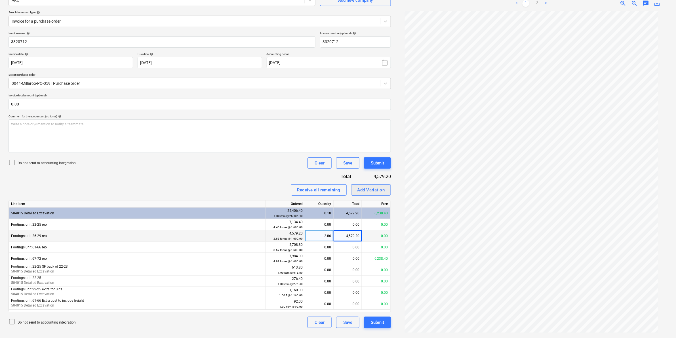
click at [374, 190] on div "Add Variation" at bounding box center [371, 189] width 28 height 7
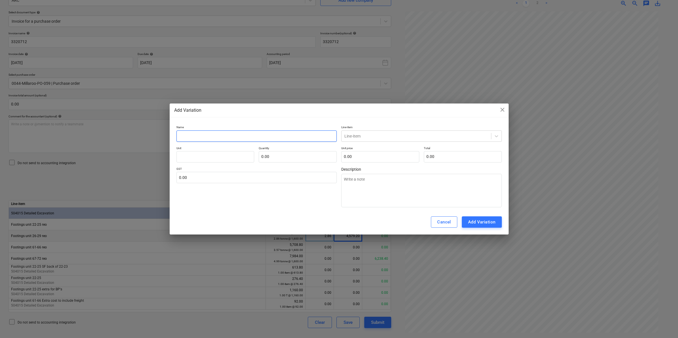
click at [199, 134] on input "text" at bounding box center [256, 135] width 161 height 11
click at [360, 134] on div at bounding box center [416, 136] width 144 height 6
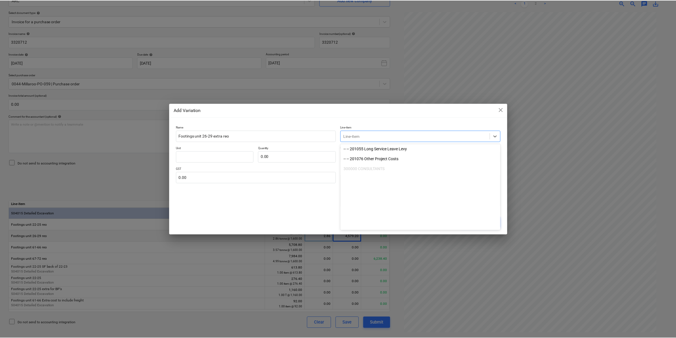
scroll to position [177, 0]
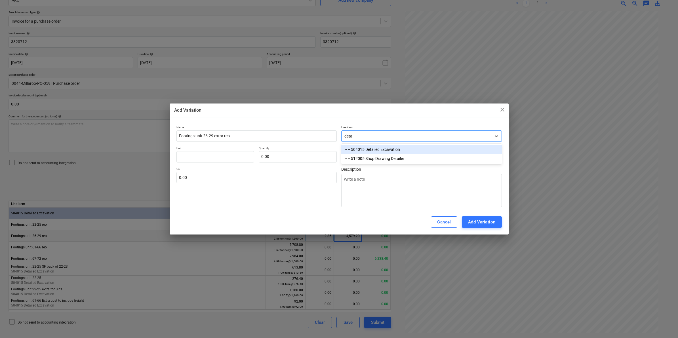
click at [397, 147] on div "-- -- 504015 Detailed Excavation" at bounding box center [421, 149] width 161 height 9
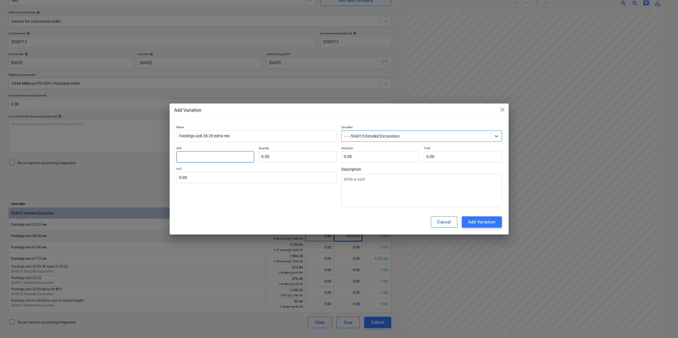
click at [203, 158] on input "text" at bounding box center [215, 156] width 78 height 11
click at [486, 224] on div "Add Variation" at bounding box center [482, 221] width 28 height 7
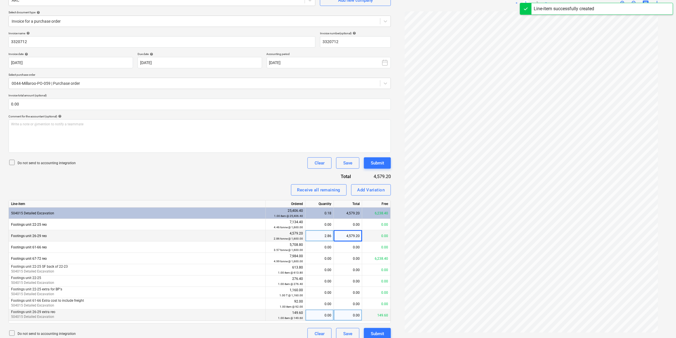
click at [329, 314] on div "0.00" at bounding box center [320, 315] width 24 height 11
click at [218, 178] on div "Invoice name help 3320712 Invoice number (optional) help 3320712 Invoice date h…" at bounding box center [200, 185] width 382 height 308
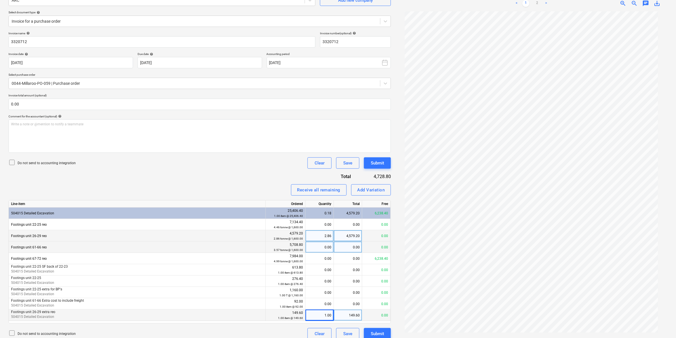
click at [345, 246] on div "0.00" at bounding box center [348, 247] width 28 height 11
click at [370, 189] on div "Add Variation" at bounding box center [371, 189] width 28 height 7
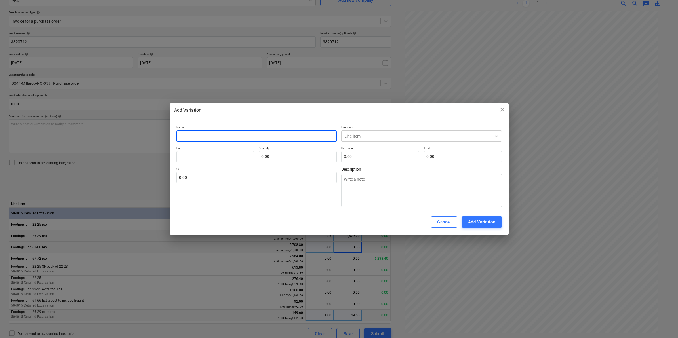
click at [318, 139] on input "text" at bounding box center [256, 135] width 161 height 11
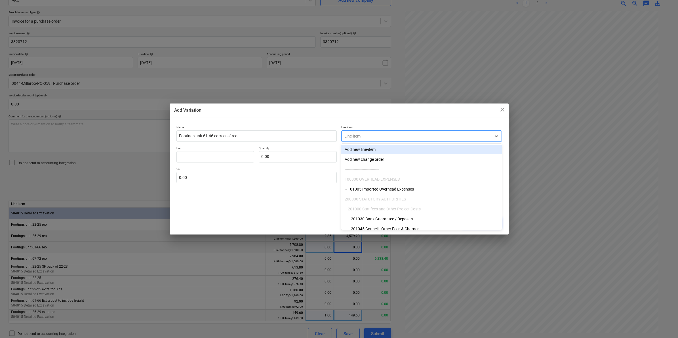
click at [367, 137] on div at bounding box center [416, 136] width 144 height 6
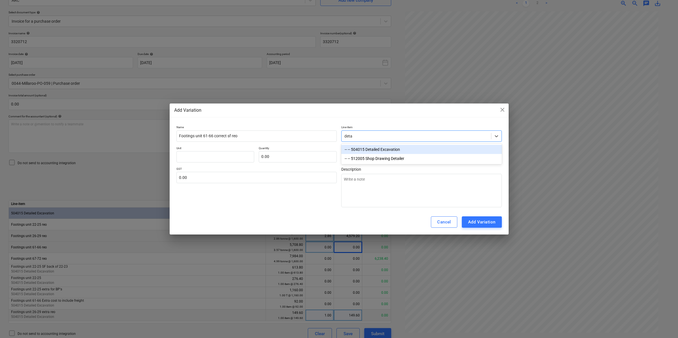
click at [373, 148] on div "-- -- 504015 Detailed Excavation" at bounding box center [421, 149] width 161 height 9
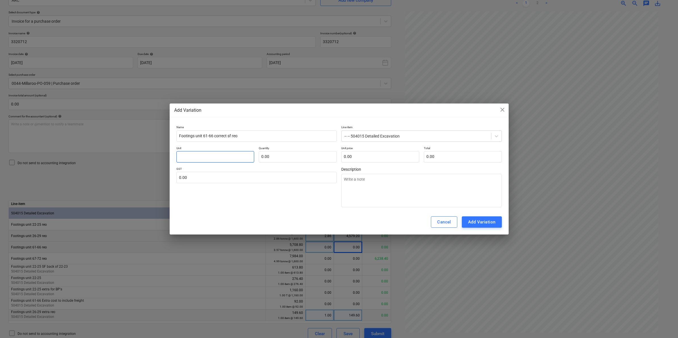
click at [224, 155] on input "text" at bounding box center [215, 156] width 78 height 11
click at [481, 223] on div "Add Variation" at bounding box center [482, 221] width 28 height 7
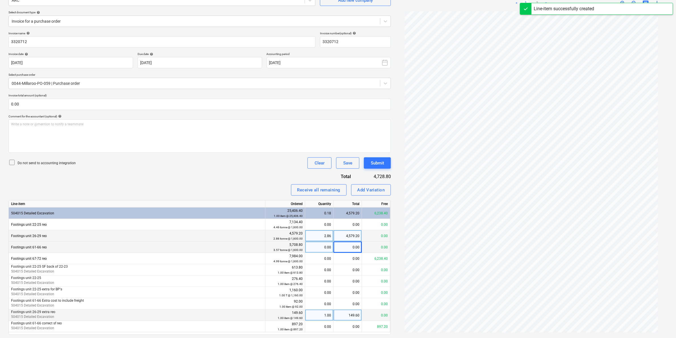
scroll to position [74, 0]
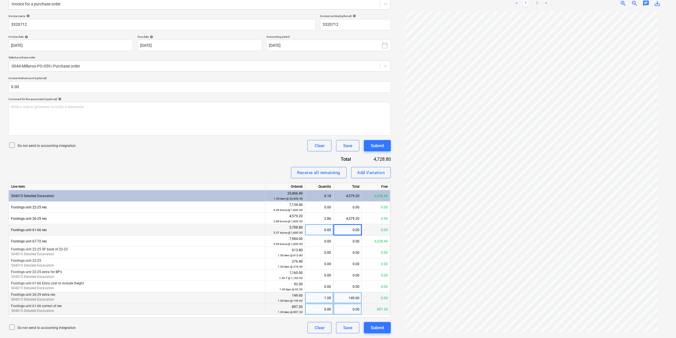
click at [319, 311] on div "0.00" at bounding box center [320, 309] width 24 height 11
click at [196, 155] on div "Invoice name help 3320712 Invoice number (optional) help 3320712 Invoice date h…" at bounding box center [200, 173] width 382 height 319
click at [199, 74] on div "Invoice name help 3320712 Invoice number (optional) help 3320712 Invoice date h…" at bounding box center [200, 173] width 382 height 319
click at [112, 140] on div "Invoice name help 3320712 Invoice number (optional) help 3320712 Invoice date h…" at bounding box center [200, 173] width 382 height 319
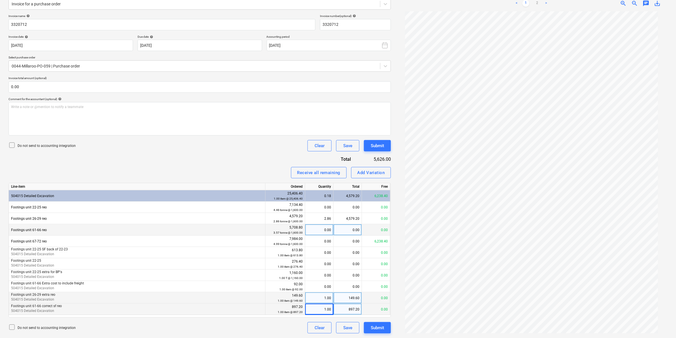
click at [545, 3] on link ">" at bounding box center [546, 3] width 7 height 7
click at [516, 2] on link "<" at bounding box center [516, 3] width 7 height 7
click at [548, 2] on link ">" at bounding box center [546, 3] width 7 height 7
click at [513, 3] on link "<" at bounding box center [516, 3] width 7 height 7
click at [143, 170] on div "Receive all remaining Add Variation" at bounding box center [200, 172] width 382 height 11
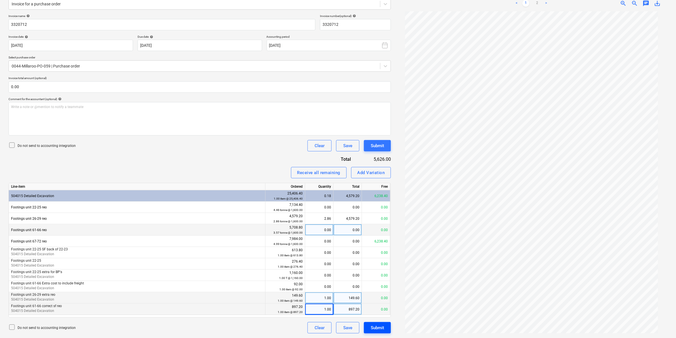
click at [378, 326] on div "Submit" at bounding box center [377, 327] width 13 height 7
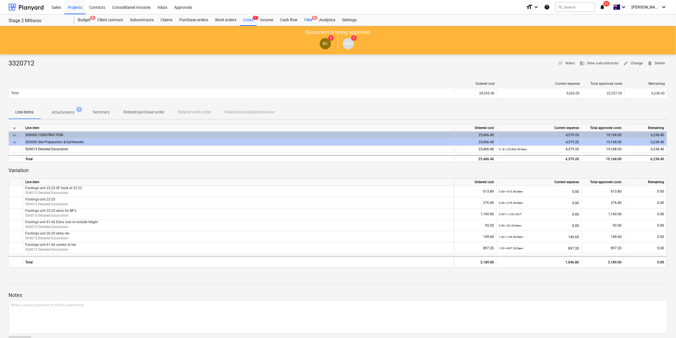
click at [307, 18] on div "Files 9+" at bounding box center [308, 19] width 15 height 11
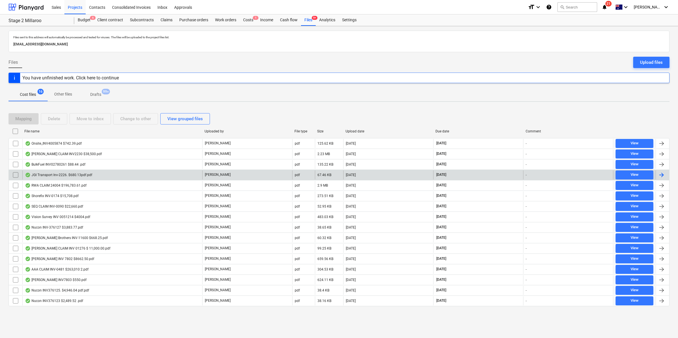
click at [67, 174] on div "JGI Transport Inv-2226. $680.13pdf.pdf" at bounding box center [58, 175] width 67 height 5
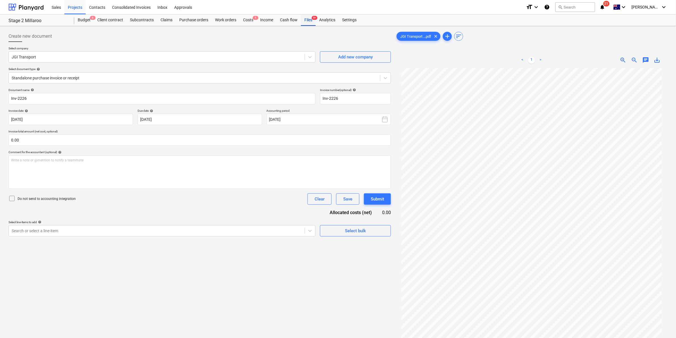
click at [312, 20] on div "Files 9+" at bounding box center [308, 19] width 15 height 11
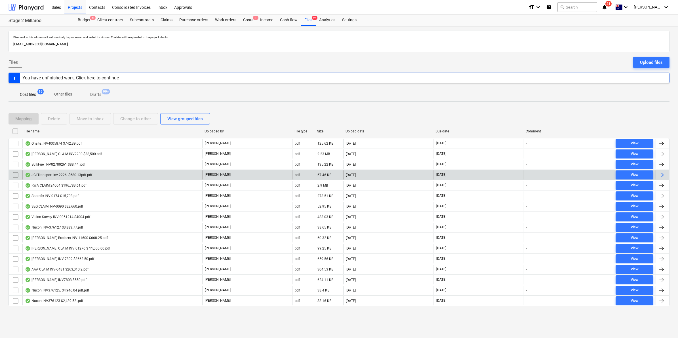
click at [71, 176] on div "JGI Transport Inv-2226. $680.13pdf.pdf" at bounding box center [58, 175] width 67 height 5
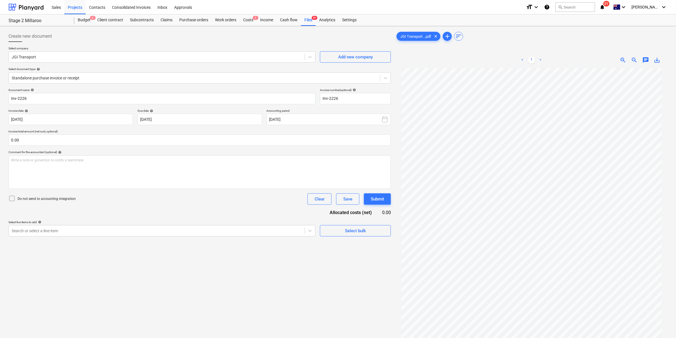
click at [64, 37] on div "Create new document" at bounding box center [200, 36] width 382 height 11
click at [120, 79] on div at bounding box center [195, 78] width 366 height 6
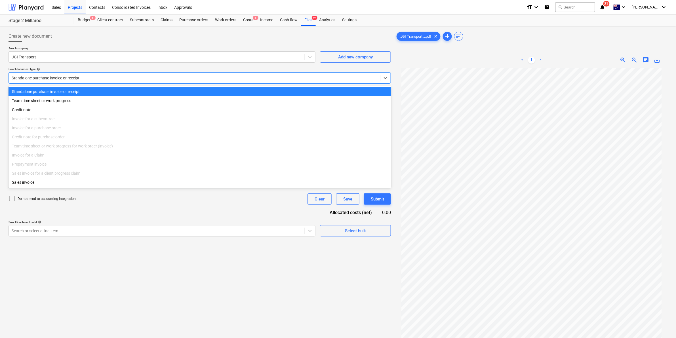
click at [107, 81] on div "Standalone purchase invoice or receipt" at bounding box center [194, 78] width 371 height 8
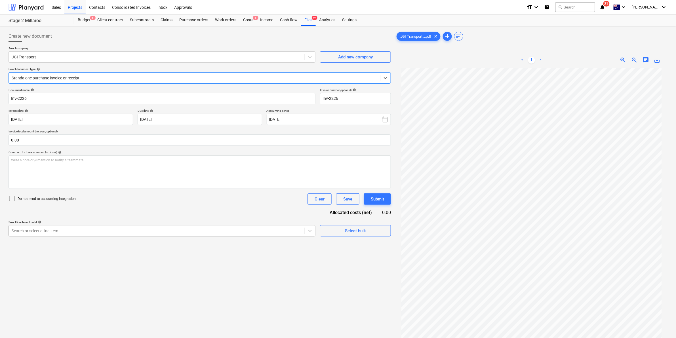
click at [30, 229] on div at bounding box center [157, 231] width 290 height 6
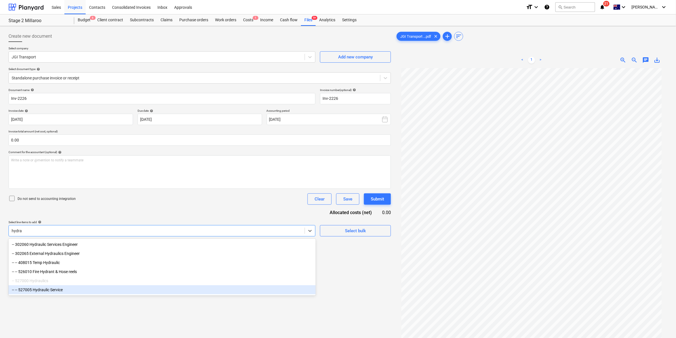
click at [51, 294] on div "-- -- 527005 Hydraulic Service" at bounding box center [162, 289] width 307 height 9
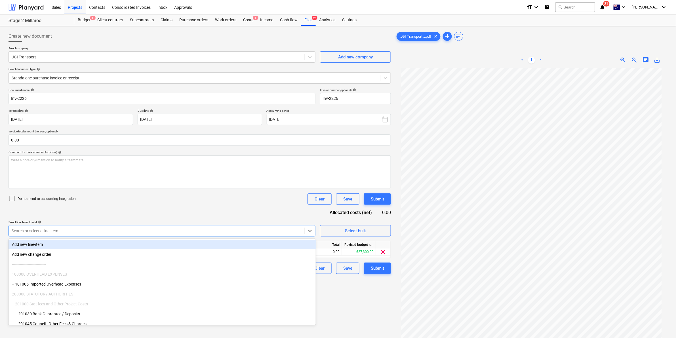
click at [172, 206] on div "Document name help Inv-2226 Invoice number (optional) help Inv-2226 Invoice dat…" at bounding box center [200, 181] width 382 height 186
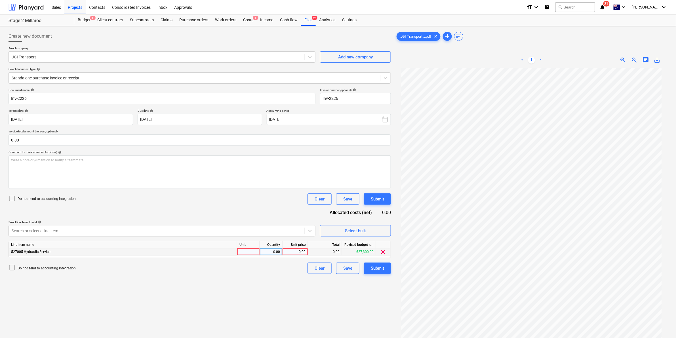
click at [248, 253] on div at bounding box center [248, 252] width 23 height 7
click at [309, 19] on div "Files 9+" at bounding box center [308, 19] width 15 height 11
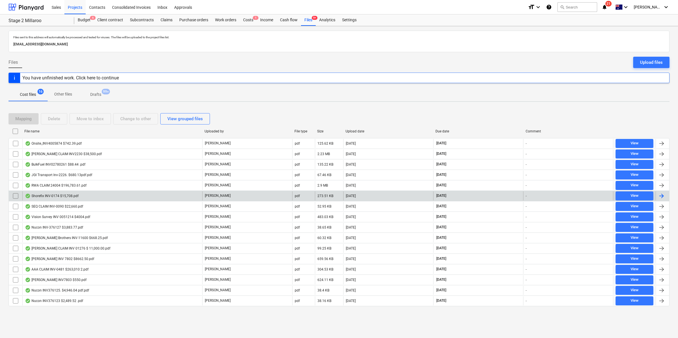
click at [57, 193] on div "Shorefix INV-0174 $15,708.pdf" at bounding box center [112, 195] width 180 height 9
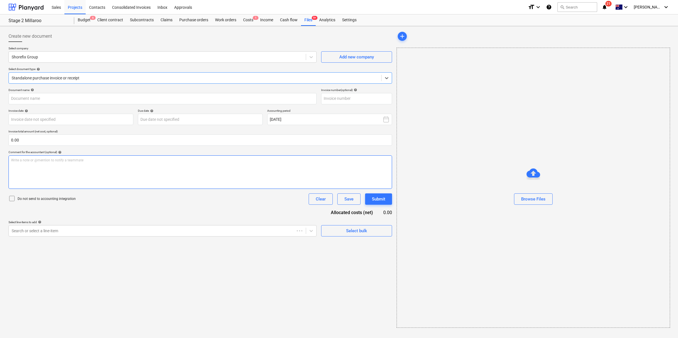
click at [109, 162] on p "Write a note or @mention to notify a teammate ﻿" at bounding box center [200, 160] width 378 height 5
click at [347, 201] on div "Save" at bounding box center [347, 198] width 9 height 7
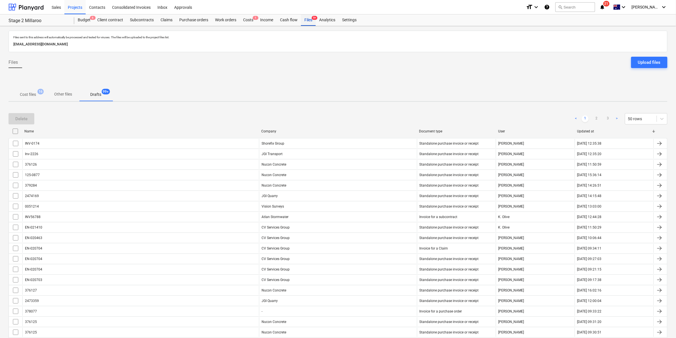
click at [312, 18] on span "9+" at bounding box center [315, 18] width 6 height 4
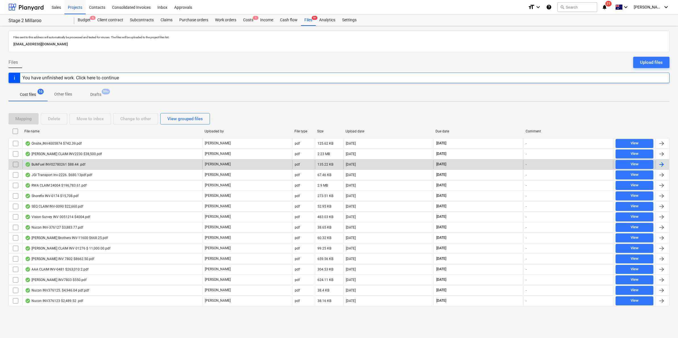
click at [87, 163] on div "BulkFuel INV02780261 $88.44 .pdf" at bounding box center [112, 164] width 180 height 9
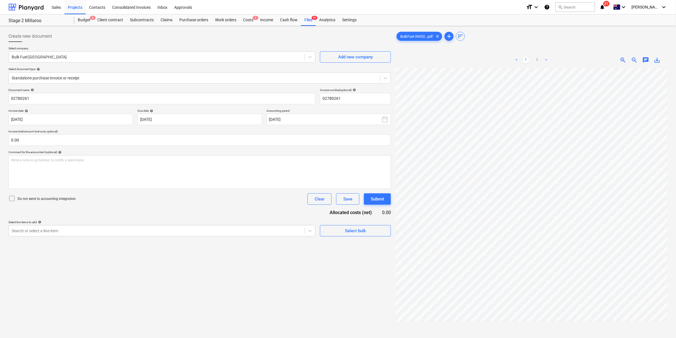
scroll to position [0, 89]
click at [227, 232] on div at bounding box center [157, 231] width 290 height 6
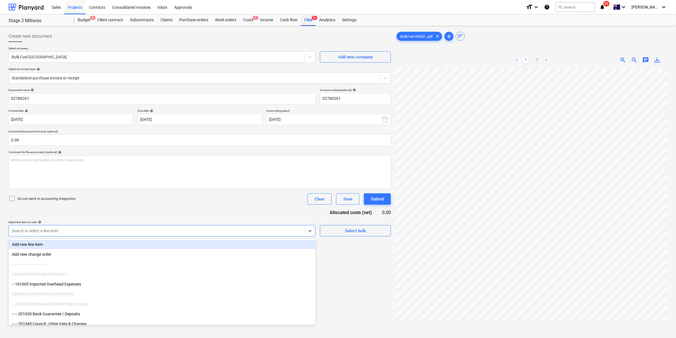
click at [305, 21] on div "Files 9+" at bounding box center [308, 19] width 15 height 11
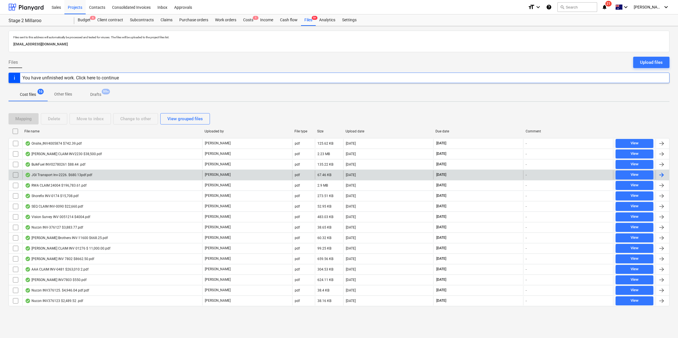
click at [59, 173] on div "JGI Transport Inv-2226. $680.13pdf.pdf" at bounding box center [58, 175] width 67 height 5
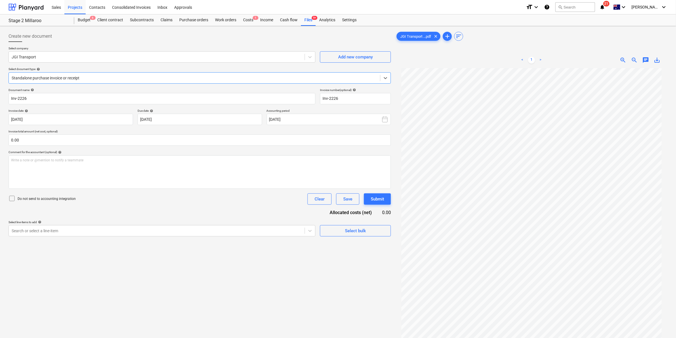
click at [209, 76] on div at bounding box center [195, 78] width 366 height 6
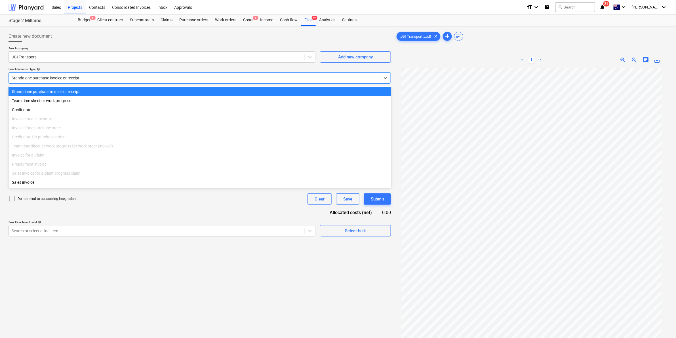
click at [100, 86] on div "Standalone purchase invoice or receipt Team time sheet or work progress Credit …" at bounding box center [200, 137] width 383 height 102
click at [159, 91] on div "Standalone purchase invoice or receipt" at bounding box center [200, 91] width 383 height 9
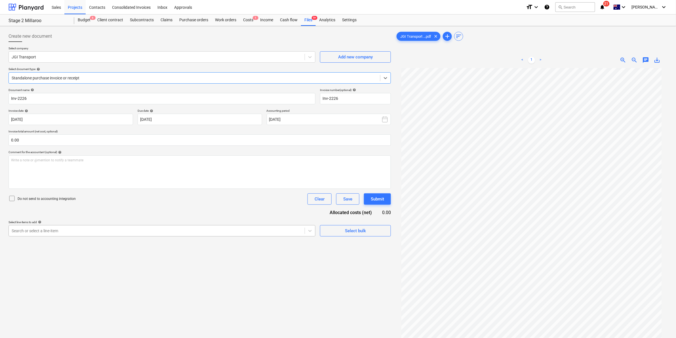
click at [52, 230] on div at bounding box center [157, 231] width 290 height 6
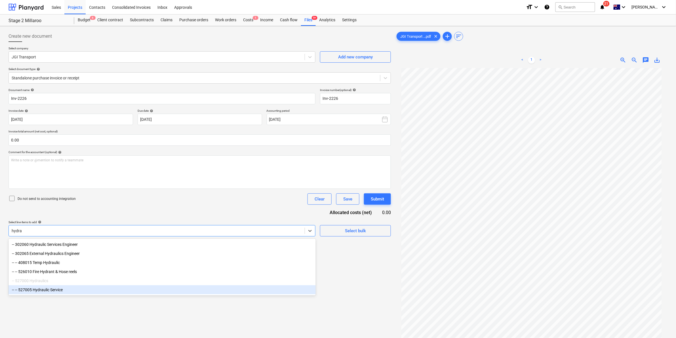
click at [57, 293] on div "-- -- 527005 Hydraulic Service" at bounding box center [162, 289] width 307 height 9
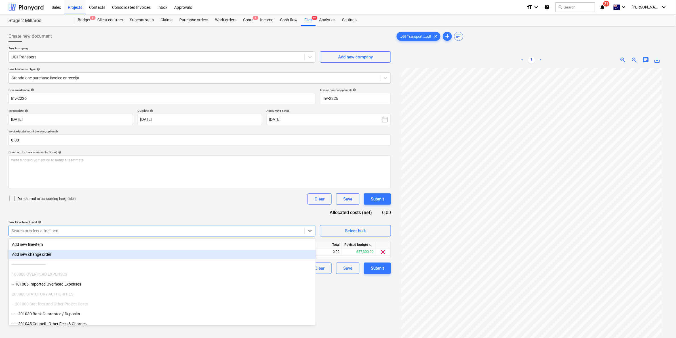
click at [140, 205] on div "Document name help Inv-2226 Invoice number (optional) help Inv-2226 Invoice dat…" at bounding box center [200, 181] width 382 height 186
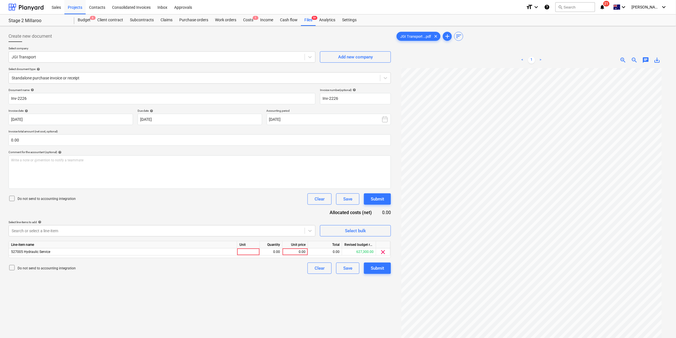
scroll to position [16, 0]
click at [245, 253] on div at bounding box center [248, 252] width 23 height 7
click at [93, 183] on div "Write a note or @mention to notify a teammate ﻿" at bounding box center [200, 171] width 382 height 33
click at [381, 201] on div "Submit" at bounding box center [377, 198] width 13 height 7
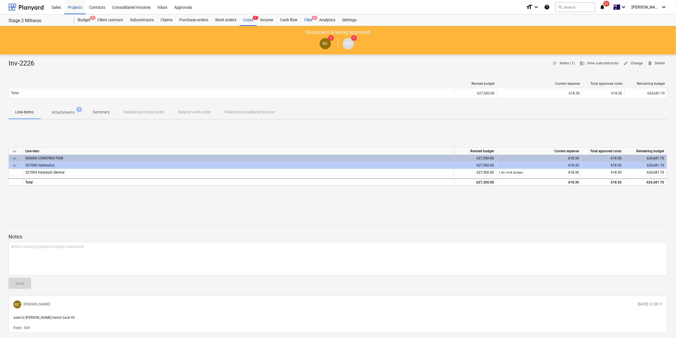
click at [306, 21] on div "Files 9+" at bounding box center [308, 19] width 15 height 11
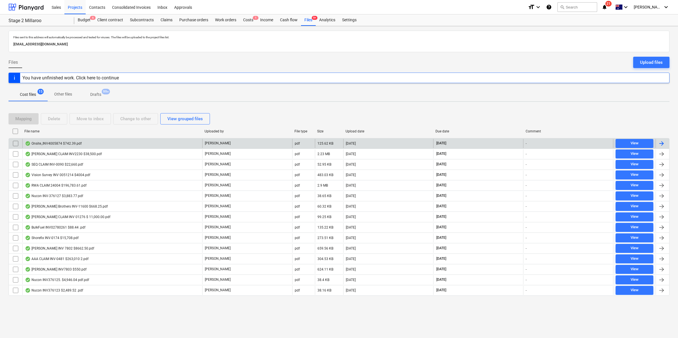
click at [87, 146] on div "Onsite_INV4005874 $742.39.pdf" at bounding box center [112, 143] width 180 height 9
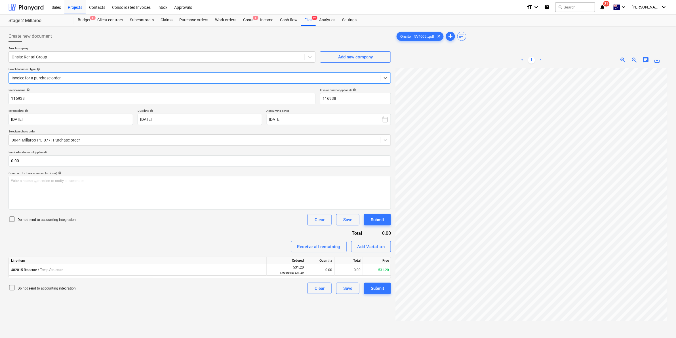
click at [77, 79] on div at bounding box center [195, 78] width 366 height 6
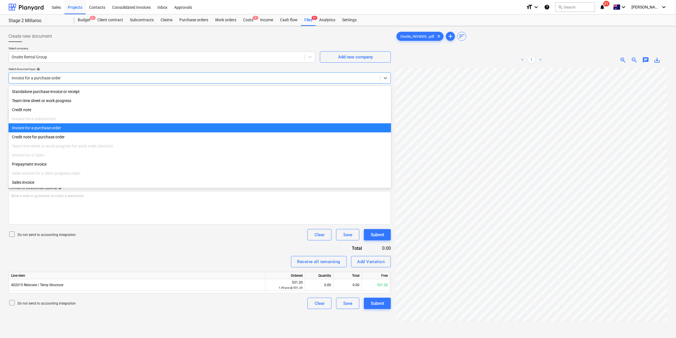
click at [69, 128] on div "Invoice for a purchase order" at bounding box center [200, 127] width 383 height 9
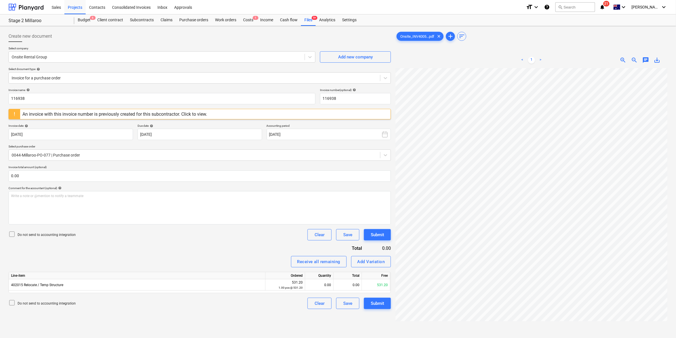
scroll to position [0, 89]
click at [365, 264] on div "Add Variation" at bounding box center [371, 261] width 28 height 7
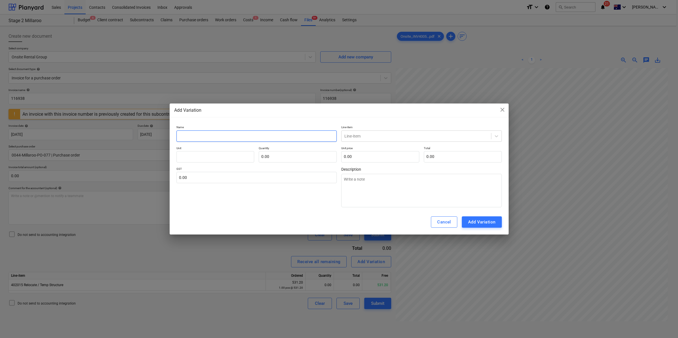
click at [247, 135] on input "text" at bounding box center [256, 135] width 161 height 11
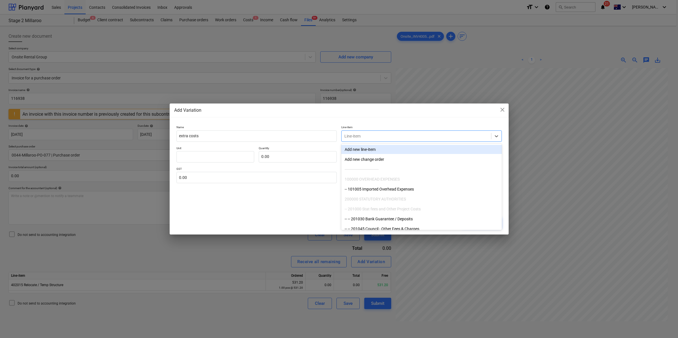
click at [375, 134] on div at bounding box center [416, 136] width 144 height 6
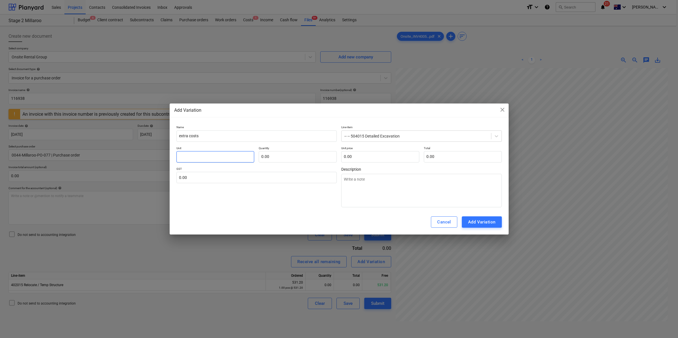
click at [223, 161] on input "text" at bounding box center [215, 156] width 78 height 11
click at [223, 161] on input "item" at bounding box center [215, 156] width 78 height 11
click at [376, 154] on input "text" at bounding box center [380, 156] width 78 height 11
click at [479, 220] on div "Add Variation" at bounding box center [482, 221] width 28 height 7
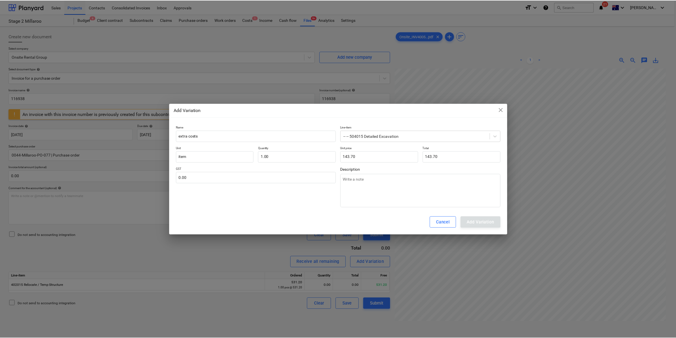
scroll to position [0, 88]
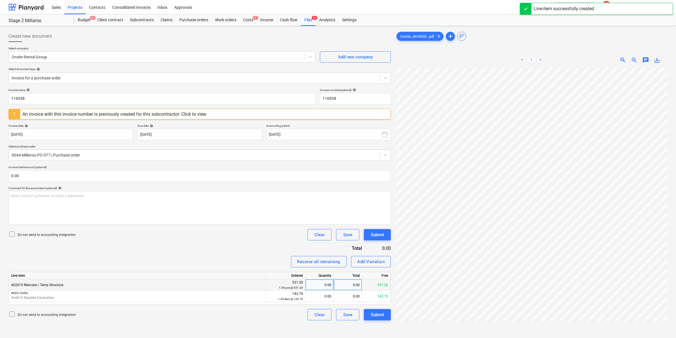
click at [331, 288] on div "0.00" at bounding box center [320, 284] width 28 height 11
click at [332, 296] on div "0.00" at bounding box center [320, 296] width 28 height 11
click at [264, 260] on div "Receive all remaining Add Variation" at bounding box center [200, 261] width 382 height 11
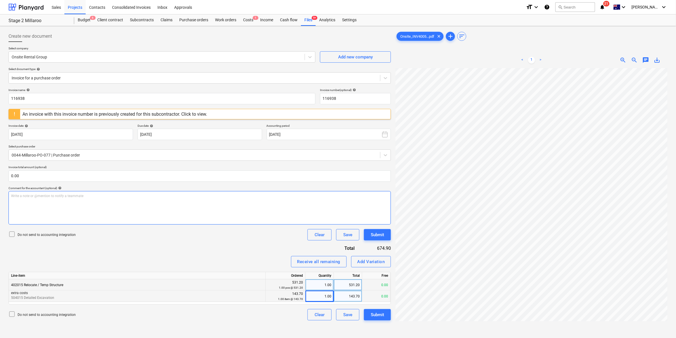
click at [132, 203] on div "Write a note or @mention to notify a teammate ﻿" at bounding box center [200, 207] width 382 height 33
click at [370, 236] on button "Submit" at bounding box center [377, 234] width 27 height 11
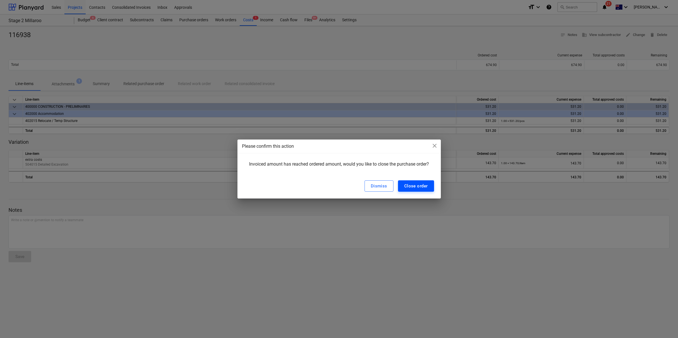
click at [414, 184] on div "Close order" at bounding box center [416, 185] width 24 height 7
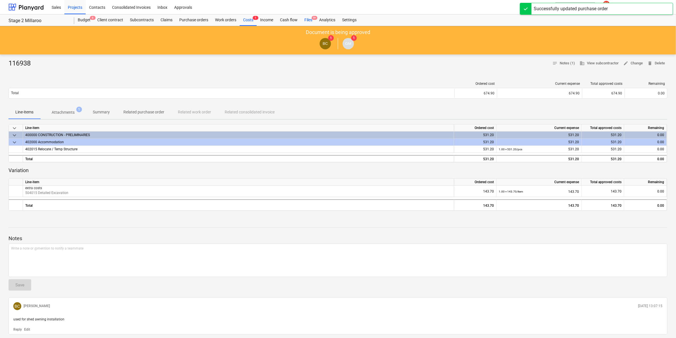
click at [307, 22] on div "Files 9+" at bounding box center [308, 19] width 15 height 11
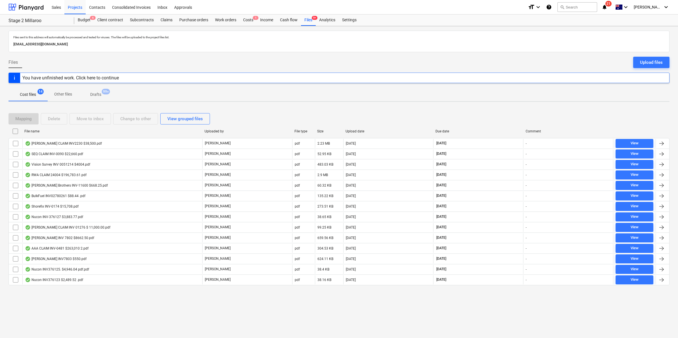
click at [73, 132] on div "File name" at bounding box center [112, 131] width 176 height 4
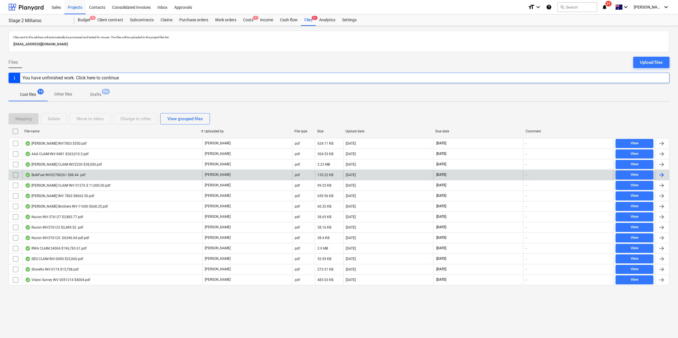
click at [66, 175] on div "BulkFuel INV02780261 $88.44 .pdf" at bounding box center [55, 175] width 60 height 5
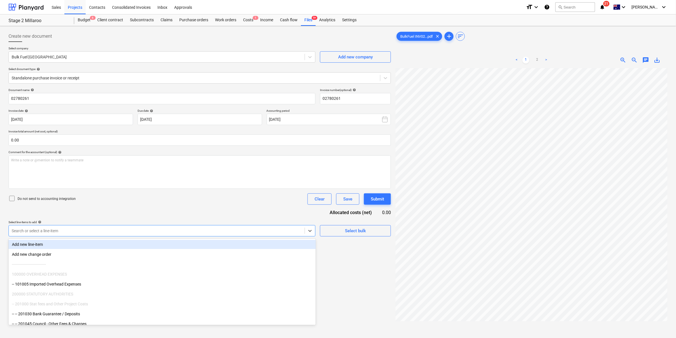
click at [272, 231] on div at bounding box center [157, 231] width 290 height 6
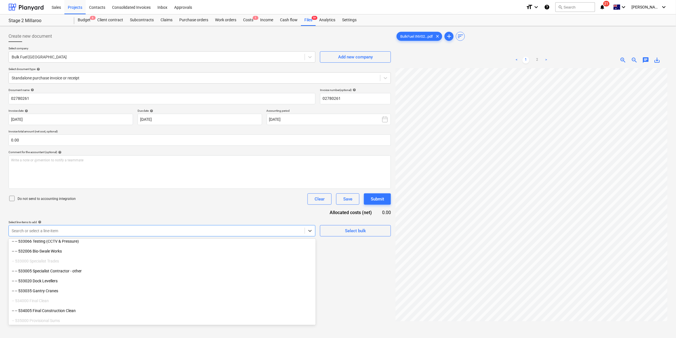
scroll to position [2122, 0]
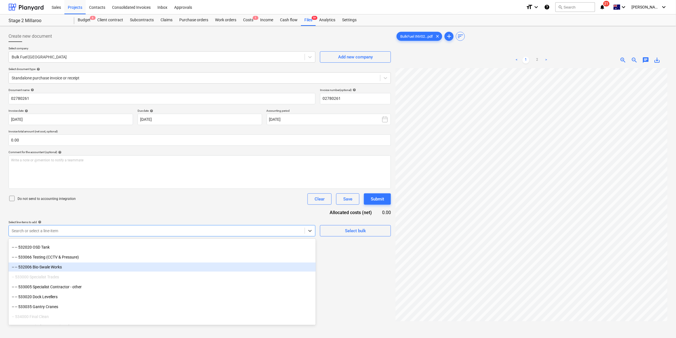
click at [355, 256] on div "Create new document Select company Bulk Fuel Australia Add new company Select d…" at bounding box center [199, 210] width 387 height 364
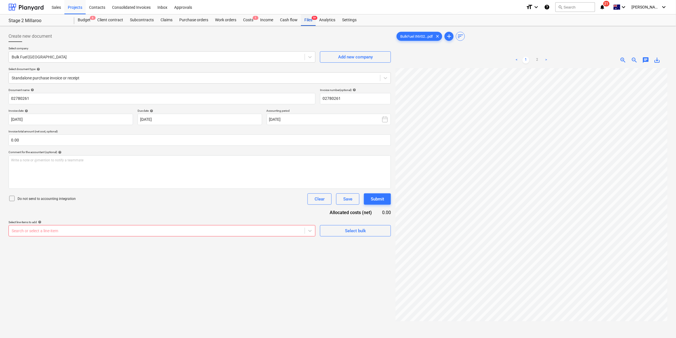
click at [308, 20] on div "Files 9+" at bounding box center [308, 19] width 15 height 11
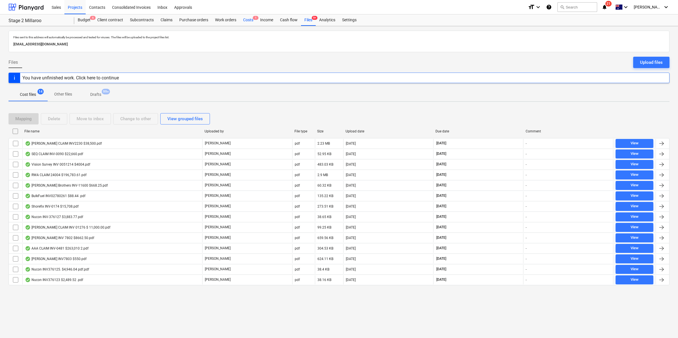
click at [248, 20] on div "Costs 1" at bounding box center [248, 19] width 17 height 11
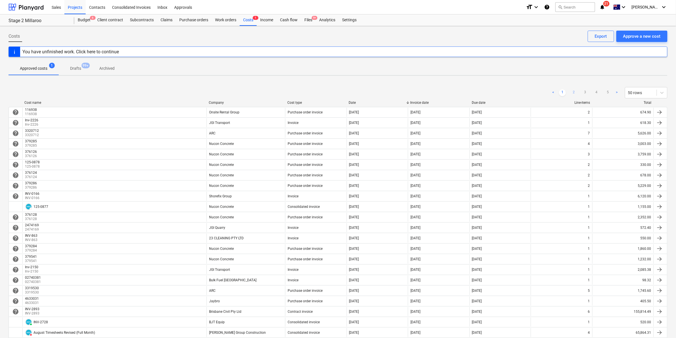
click at [574, 94] on link "2" at bounding box center [573, 92] width 7 height 7
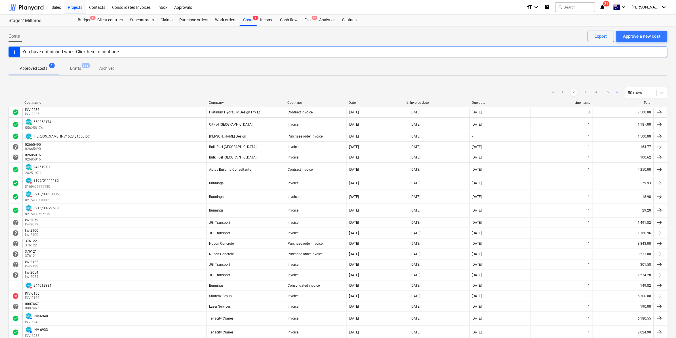
click at [584, 94] on link "3" at bounding box center [585, 92] width 7 height 7
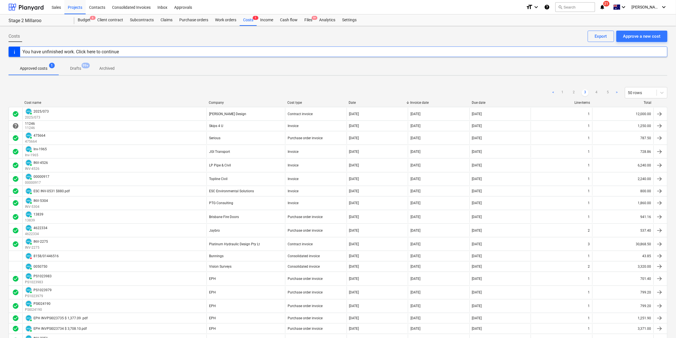
click at [610, 4] on span "21" at bounding box center [606, 4] width 6 height 6
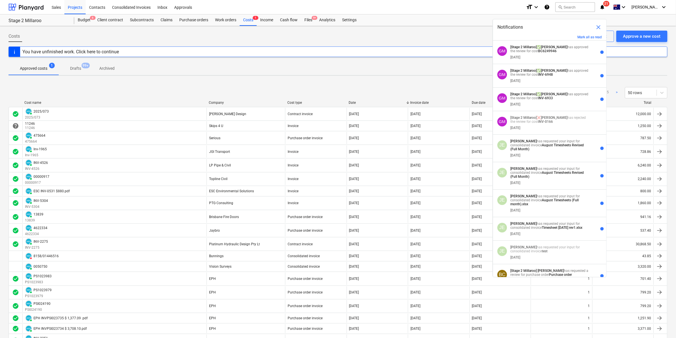
click at [424, 18] on div "Budget 6 Client contract Subcontracts Claims Purchase orders Work orders Costs …" at bounding box center [370, 19] width 593 height 11
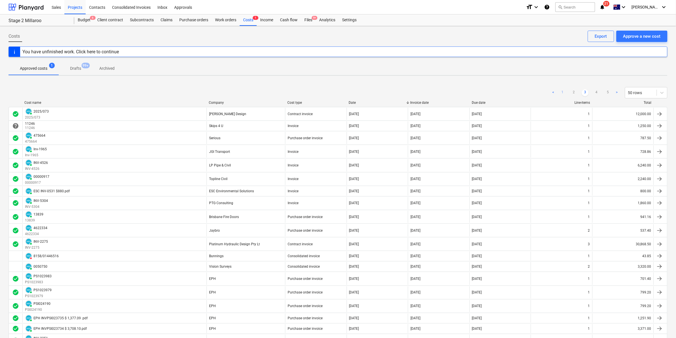
click at [559, 91] on link "1" at bounding box center [562, 92] width 7 height 7
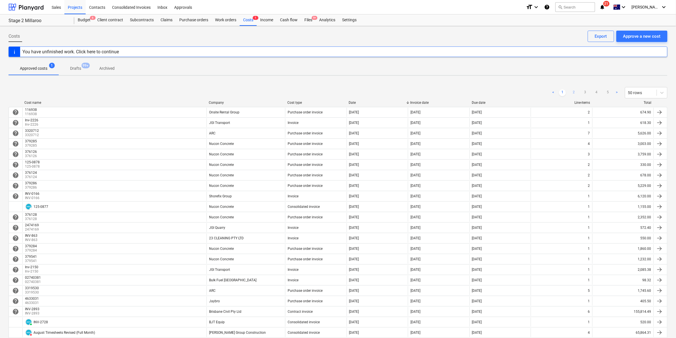
click at [576, 91] on link "2" at bounding box center [573, 92] width 7 height 7
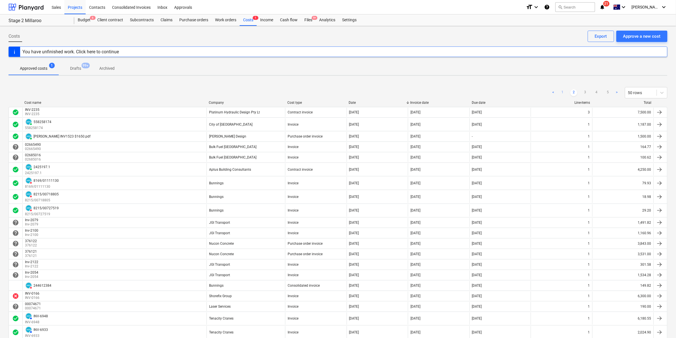
click at [563, 91] on link "1" at bounding box center [562, 92] width 7 height 7
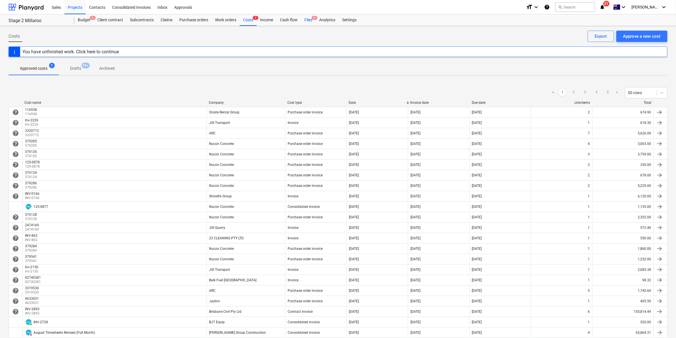
click at [309, 17] on div "Files 9+" at bounding box center [308, 19] width 15 height 11
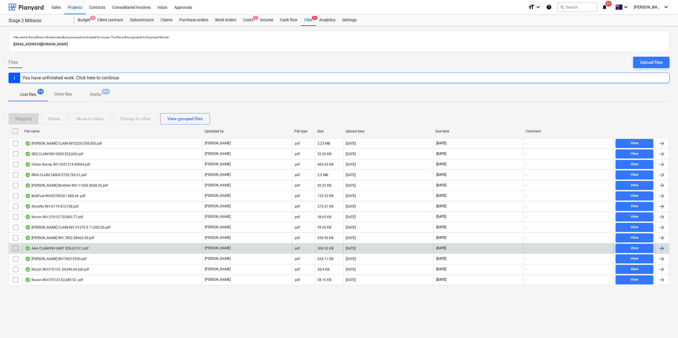
click at [77, 244] on div "AAA CLAIM INV-0481 $263,010 2.pdf J. Keane pdf 304.53 KB 27.09.2025 10.10.2025 …" at bounding box center [339, 248] width 661 height 10
click at [71, 247] on div "AAA CLAIM INV-0481 $263,010 2.pdf" at bounding box center [57, 248] width 64 height 5
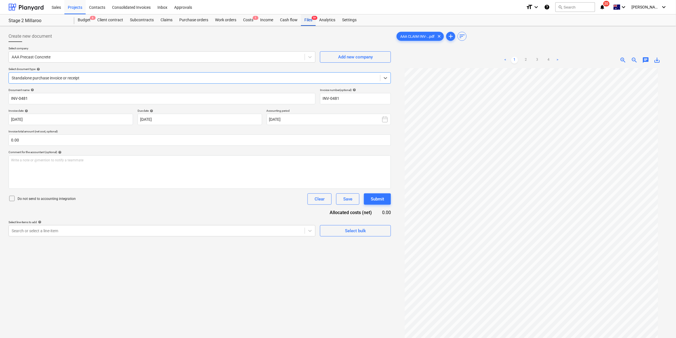
click at [309, 21] on div "Files 9+" at bounding box center [308, 19] width 15 height 11
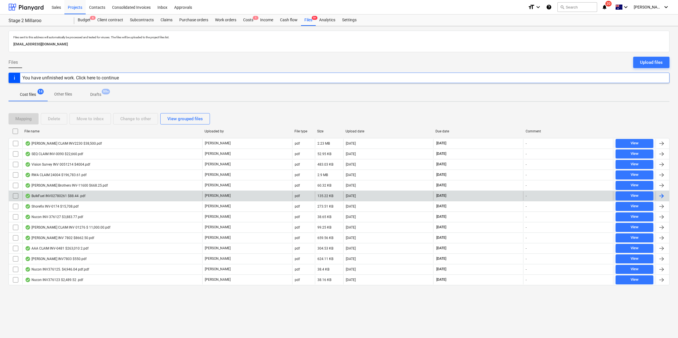
click at [75, 196] on div "BulkFuel INV02780261 $88.44 .pdf" at bounding box center [55, 196] width 60 height 5
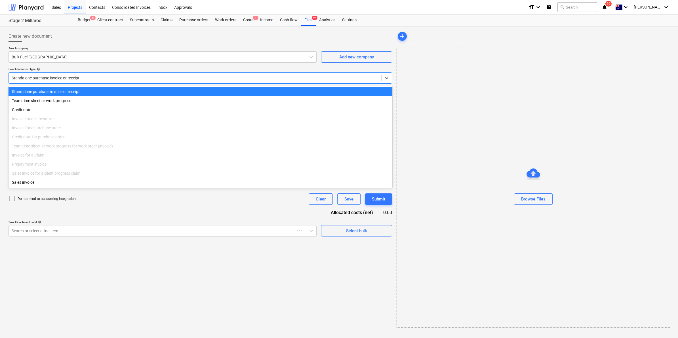
click at [297, 79] on div at bounding box center [195, 78] width 367 height 6
click at [296, 80] on div at bounding box center [195, 78] width 367 height 6
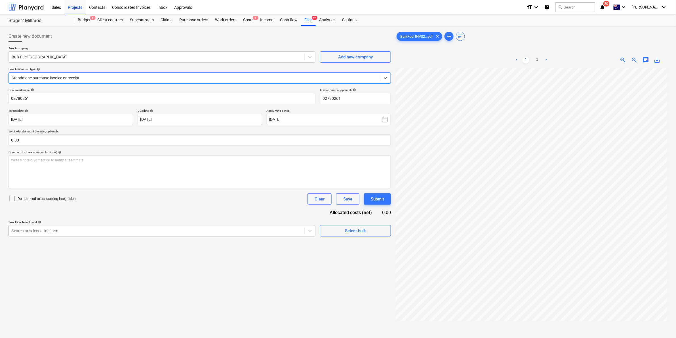
click at [95, 235] on div "Search or select a line-item" at bounding box center [162, 230] width 307 height 11
click at [210, 188] on div "Write a note or @mention to notify a teammate ﻿" at bounding box center [200, 171] width 382 height 33
click at [136, 232] on div at bounding box center [157, 231] width 290 height 6
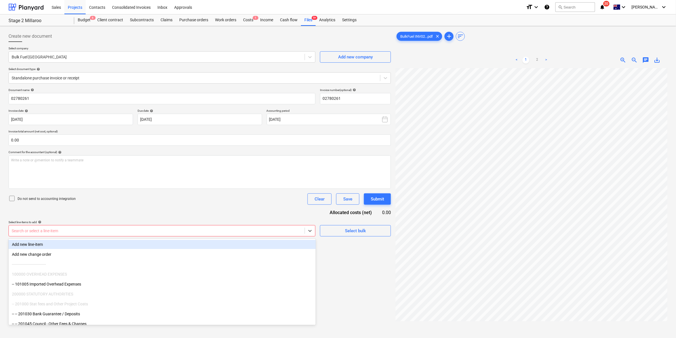
click at [202, 204] on div "Do not send to accounting integration Clear Save Submit" at bounding box center [200, 198] width 382 height 11
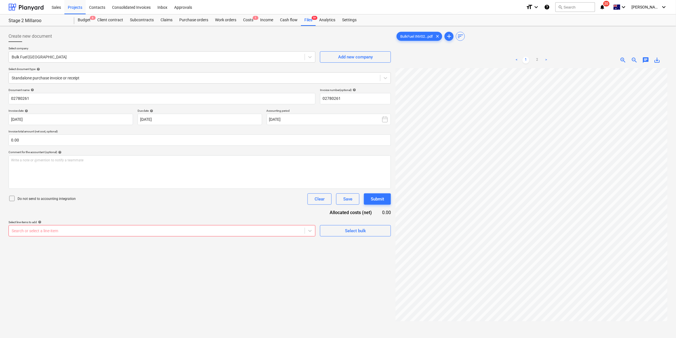
click at [193, 231] on div at bounding box center [157, 231] width 290 height 6
click at [200, 207] on div "Document name help 02780261 Invoice number (optional) help 02780261 Invoice dat…" at bounding box center [200, 162] width 382 height 148
click at [220, 231] on div at bounding box center [157, 231] width 290 height 6
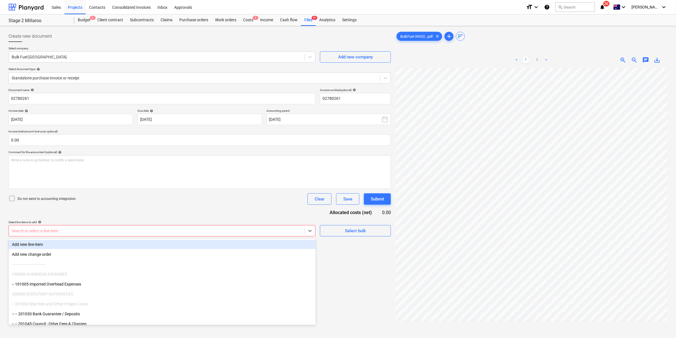
click at [219, 215] on div "Document name help 02780261 Invoice number (optional) help 02780261 Invoice dat…" at bounding box center [200, 162] width 382 height 148
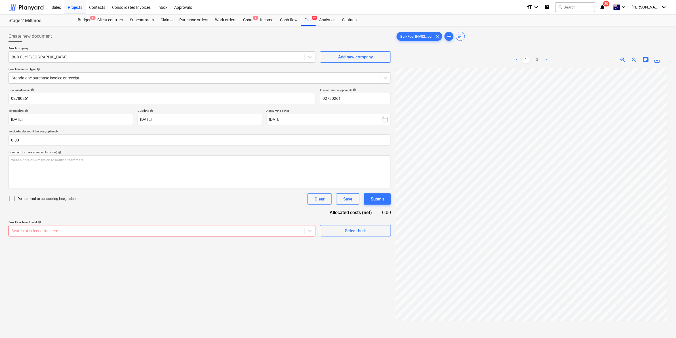
click at [261, 227] on div "Search or select a line-item" at bounding box center [157, 231] width 296 height 8
click at [230, 231] on div at bounding box center [157, 231] width 290 height 6
click at [45, 229] on div at bounding box center [157, 231] width 290 height 6
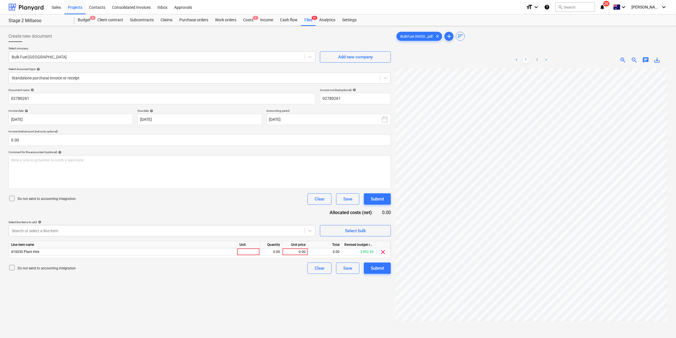
click at [150, 207] on div "Document name help 02780261 Invoice number (optional) help 02780261 Invoice dat…" at bounding box center [200, 181] width 382 height 186
click at [250, 253] on div at bounding box center [248, 252] width 23 height 7
click at [311, 20] on div "Files 9+" at bounding box center [308, 19] width 15 height 11
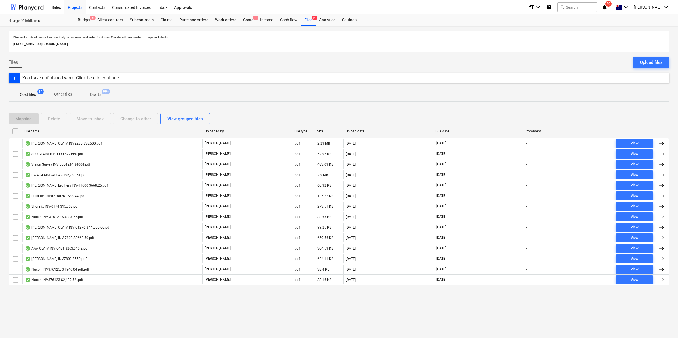
click at [607, 6] on icon "notifications" at bounding box center [605, 7] width 6 height 7
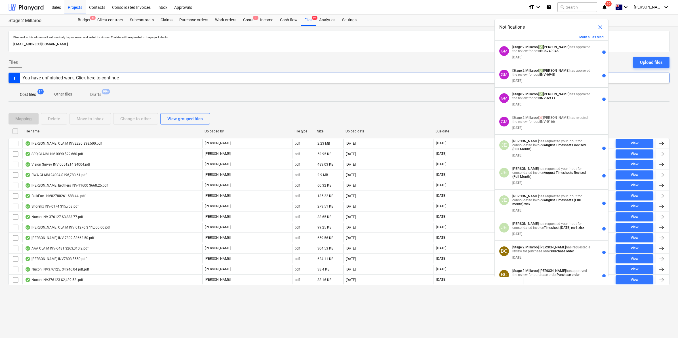
click at [370, 56] on div at bounding box center [339, 54] width 661 height 5
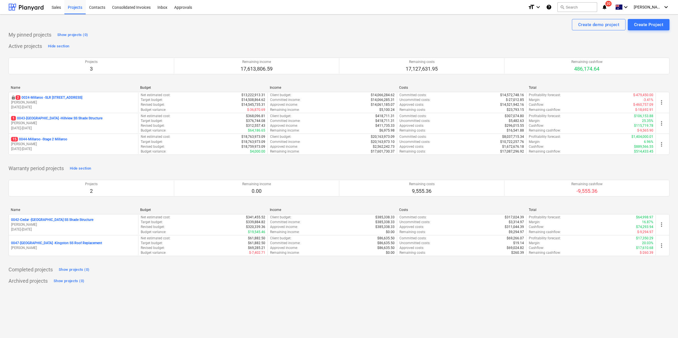
click at [607, 9] on icon "notifications" at bounding box center [605, 7] width 6 height 7
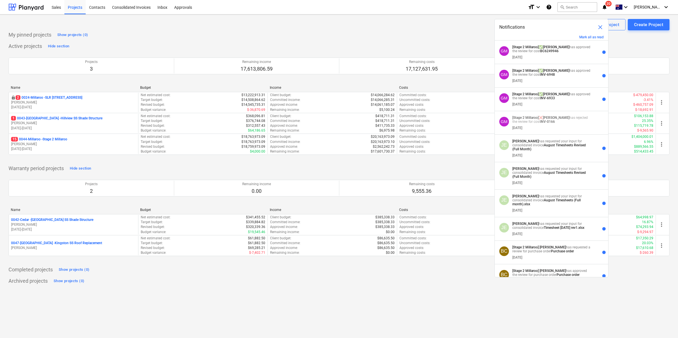
click at [430, 27] on div "Create demo project Create Project" at bounding box center [339, 24] width 661 height 11
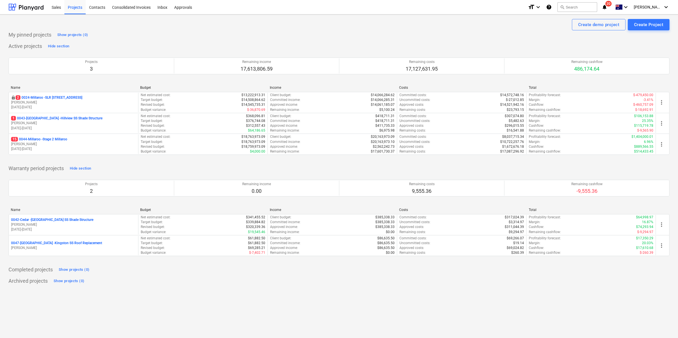
click at [43, 138] on p "15 0044-Millaroo - Stage 2 Millaroo" at bounding box center [39, 139] width 56 height 5
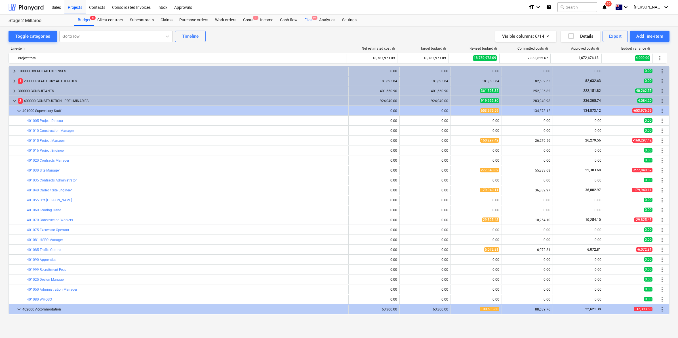
click at [305, 20] on div "Files 9+" at bounding box center [308, 19] width 15 height 11
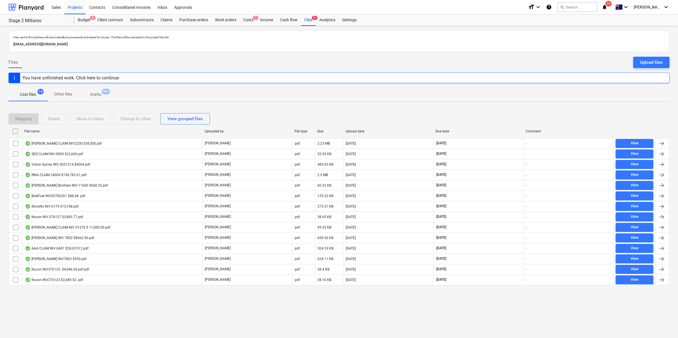
click at [612, 4] on span "20" at bounding box center [608, 4] width 6 height 6
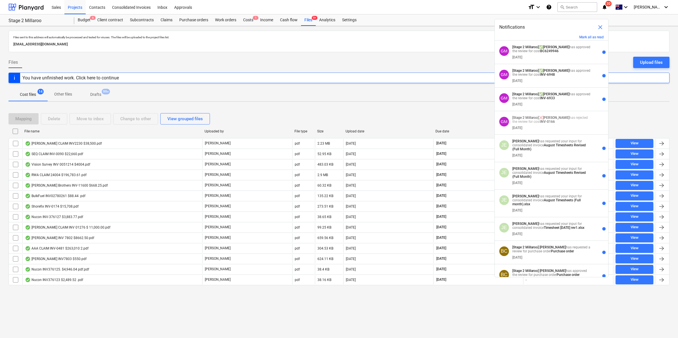
click at [439, 3] on div "Sales Projects Contacts Consolidated Invoices Inbox Approvals" at bounding box center [285, 7] width 475 height 14
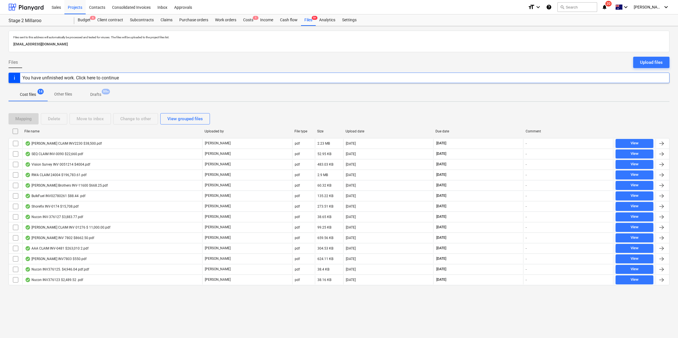
click at [607, 8] on icon "notifications" at bounding box center [605, 7] width 6 height 7
click at [607, 4] on icon "notifications" at bounding box center [605, 7] width 6 height 7
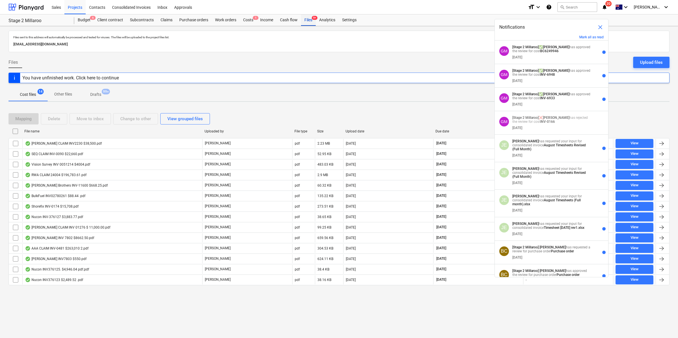
click at [310, 21] on div "Files 9+" at bounding box center [308, 19] width 15 height 11
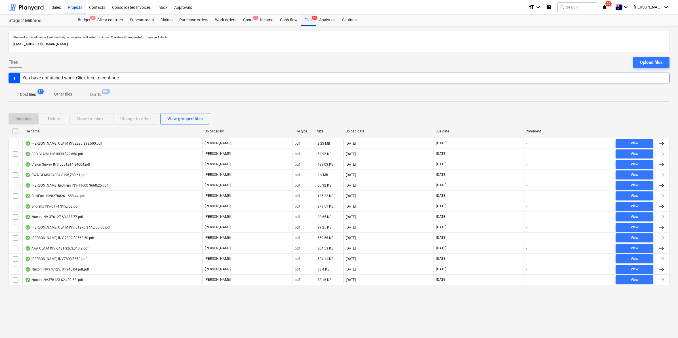
click at [310, 21] on div "Files 9+" at bounding box center [308, 19] width 15 height 11
